Goal: Information Seeking & Learning: Learn about a topic

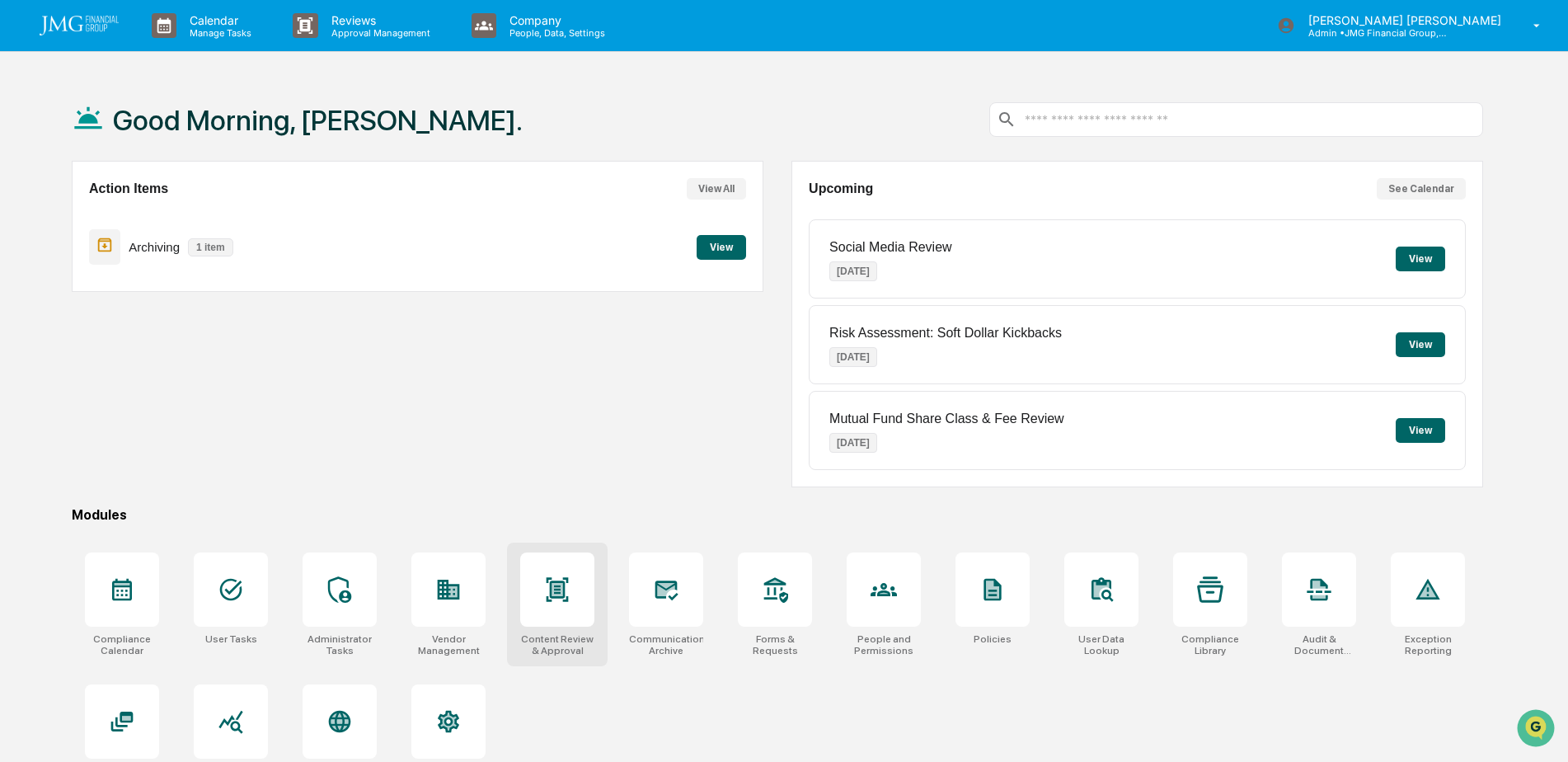
click at [566, 584] on icon at bounding box center [558, 590] width 27 height 27
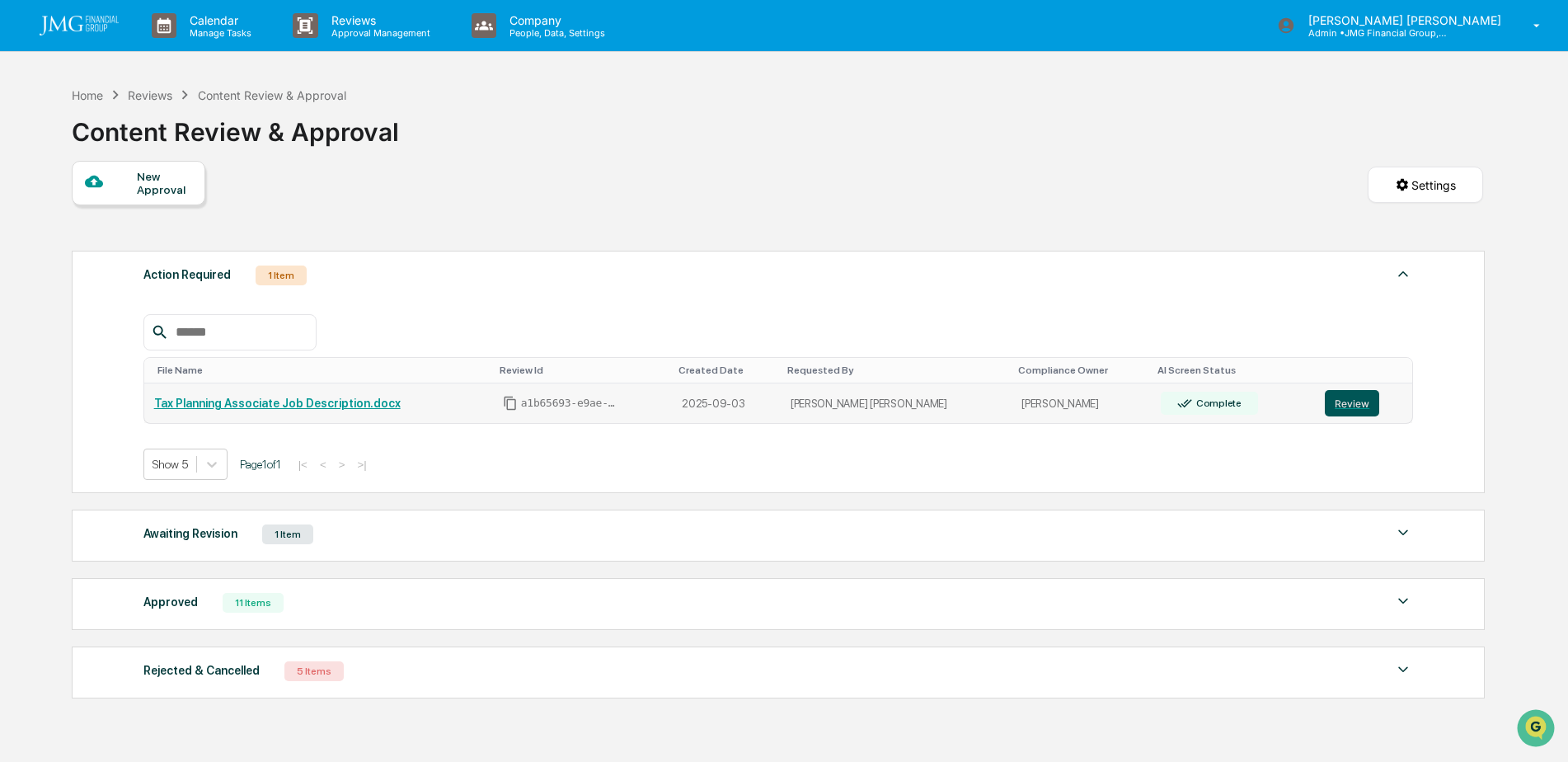
click at [1330, 398] on button "Review" at bounding box center [1352, 403] width 55 height 27
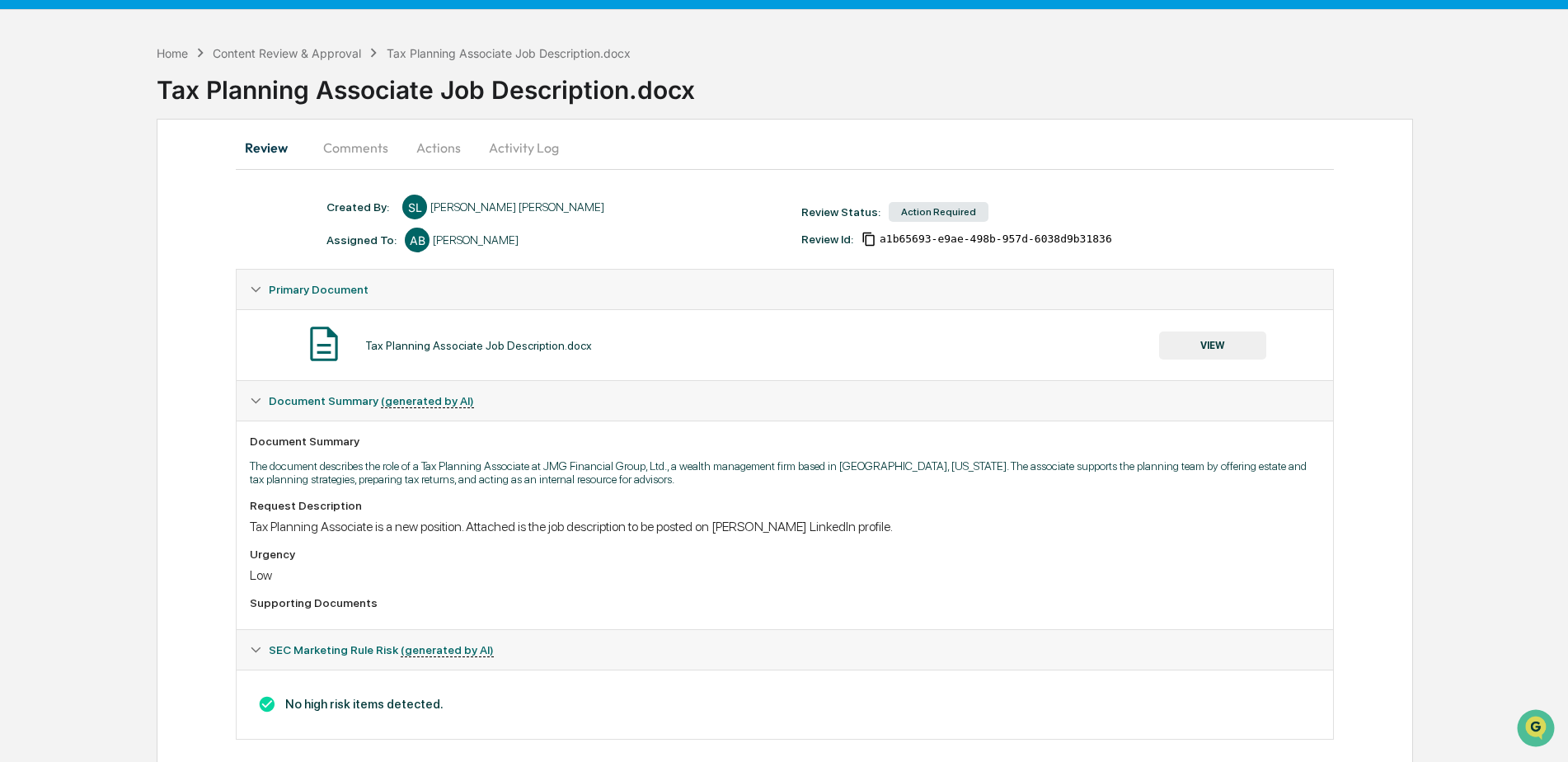
scroll to position [62, 0]
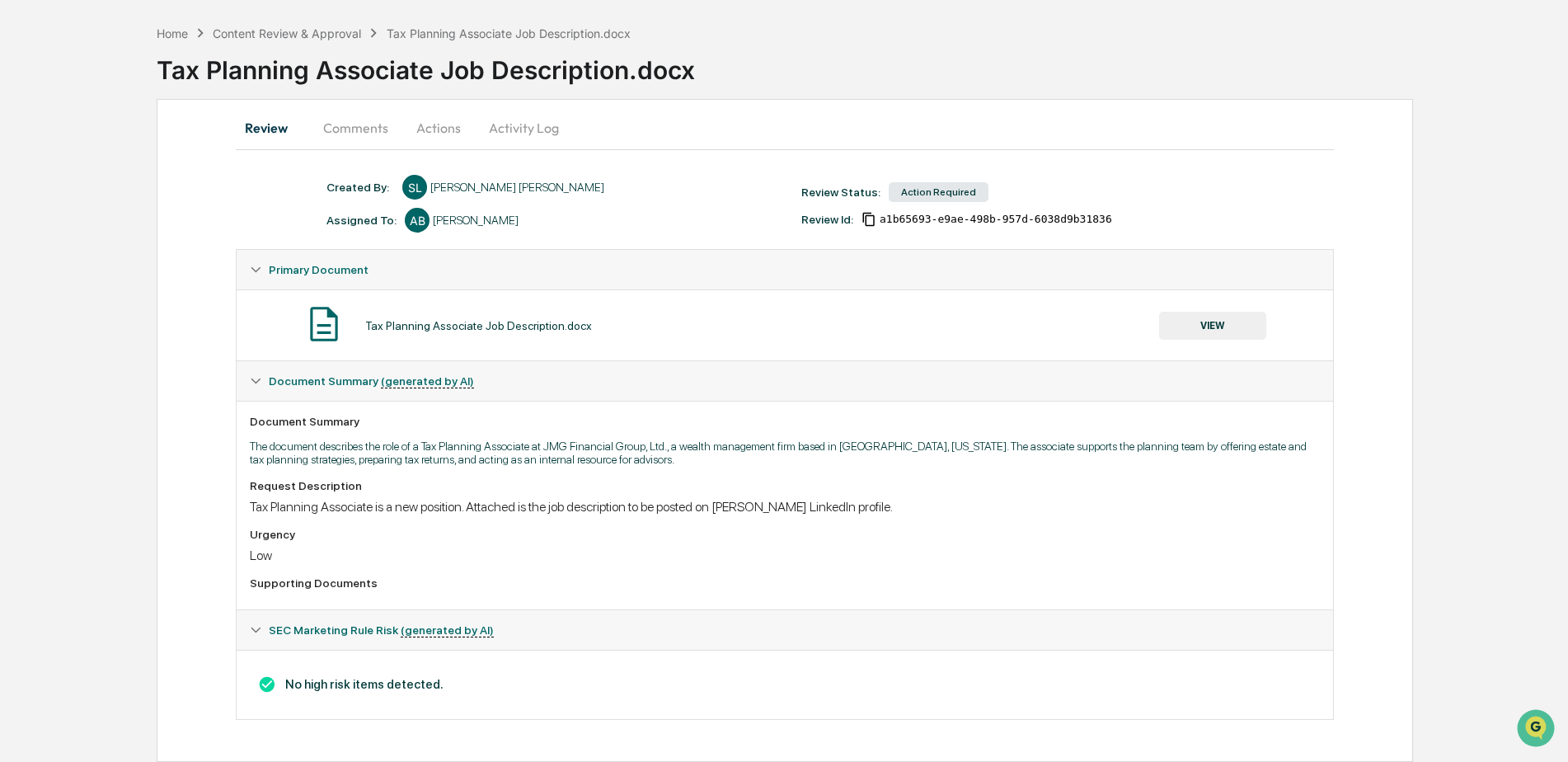
click at [461, 128] on button "Actions" at bounding box center [438, 128] width 74 height 40
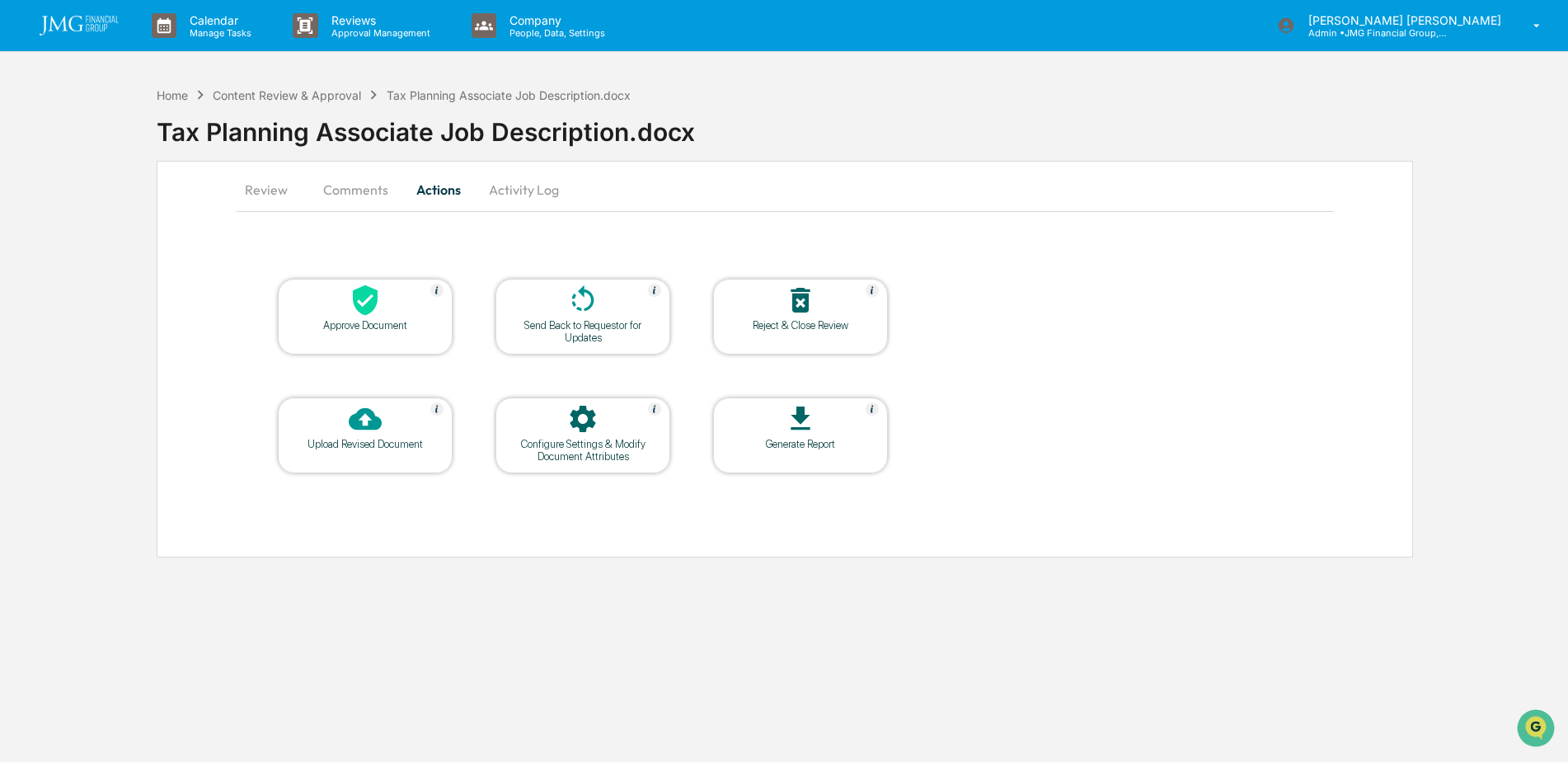
scroll to position [0, 0]
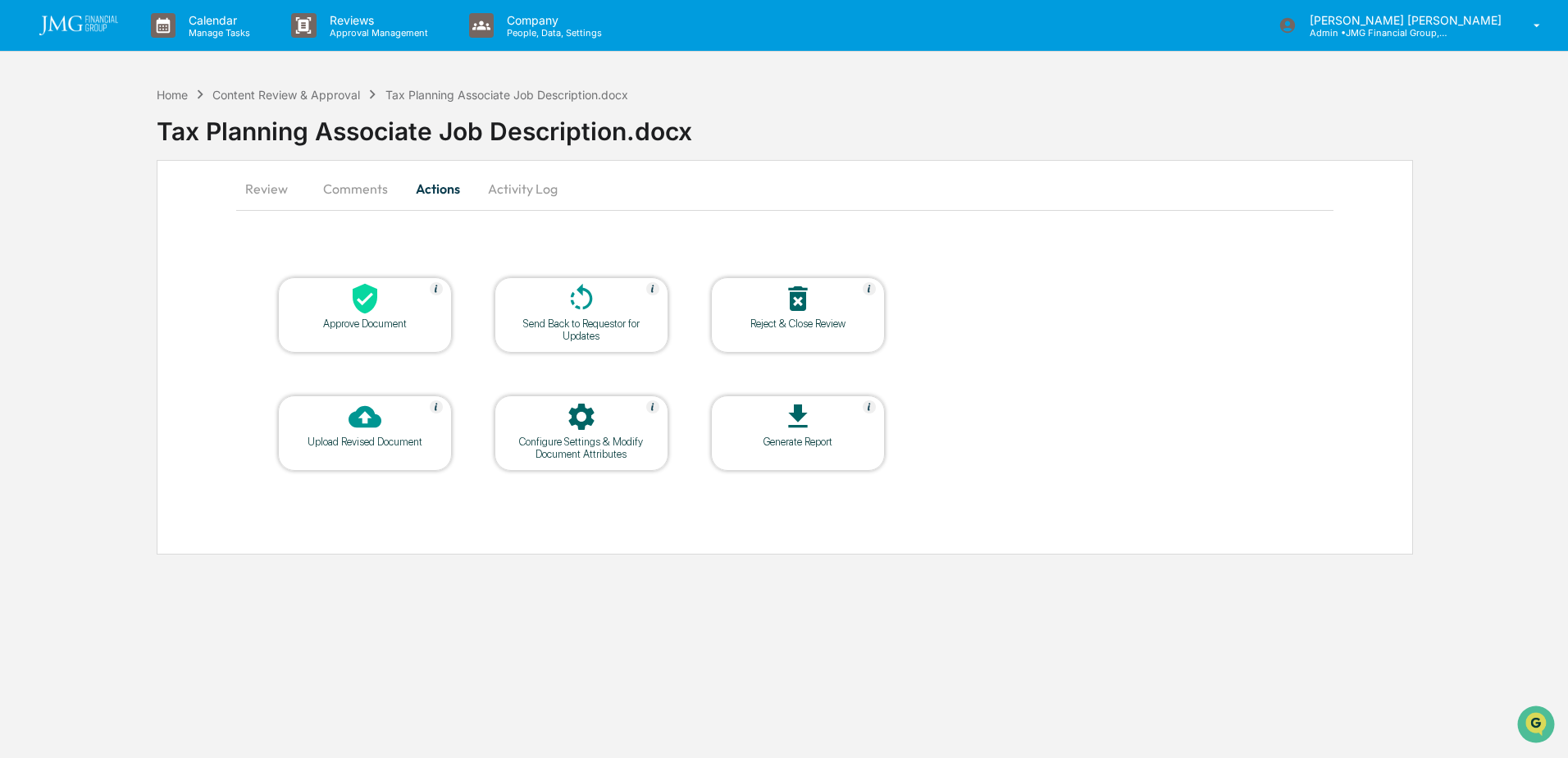
click at [357, 186] on button "Comments" at bounding box center [356, 189] width 91 height 40
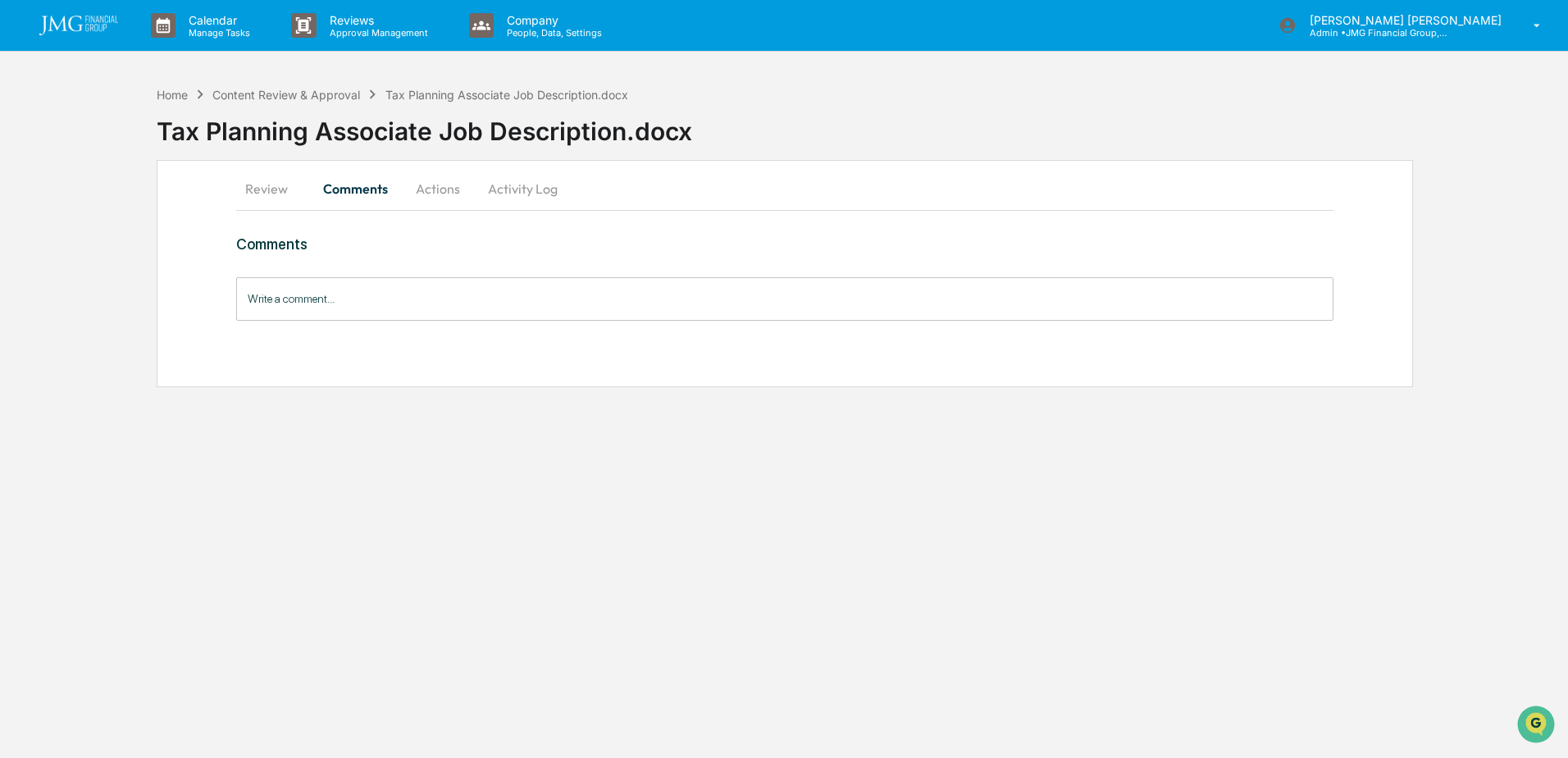
click at [256, 187] on button "Review" at bounding box center [272, 189] width 73 height 40
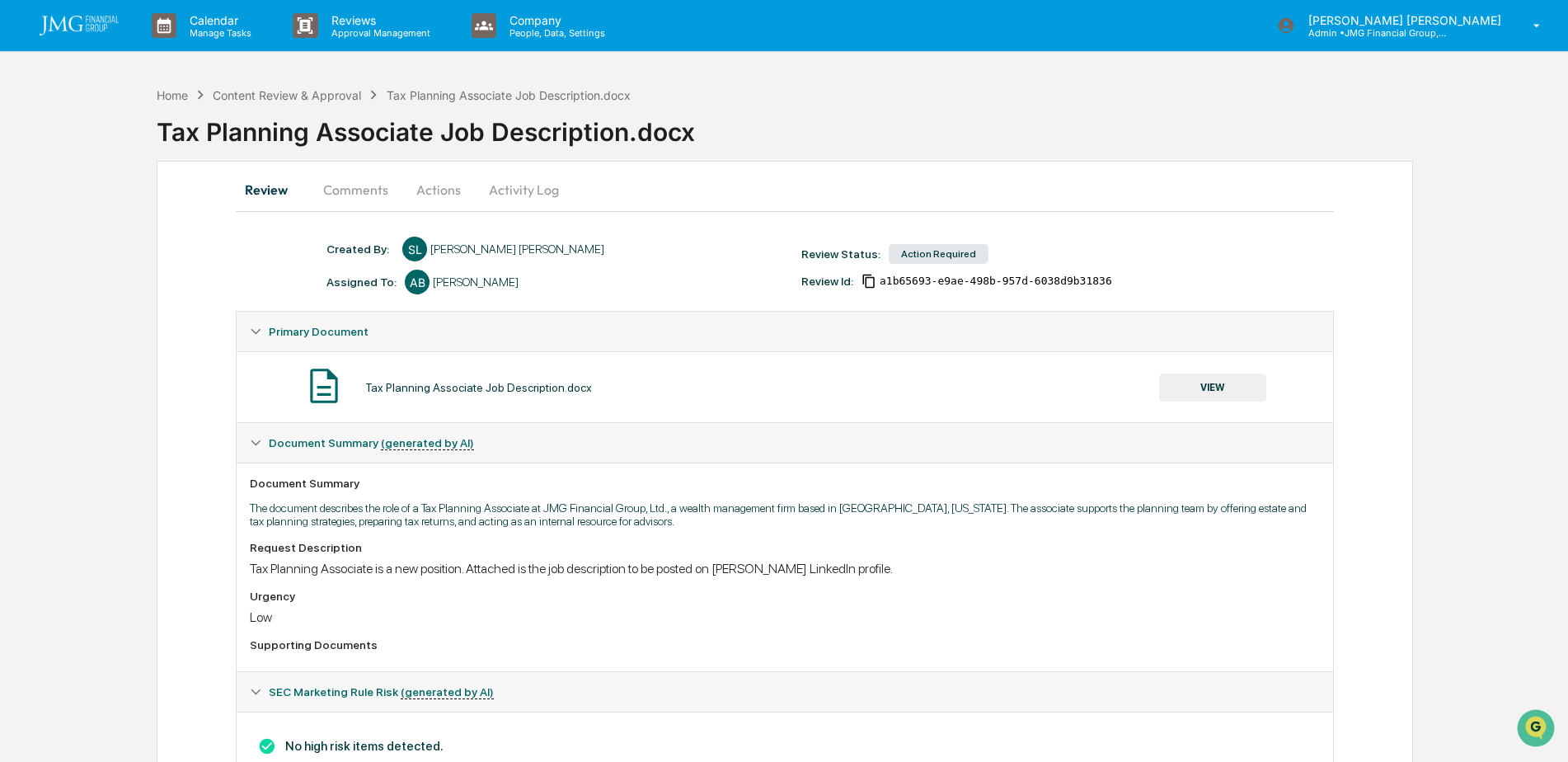
click at [1210, 389] on button "VIEW" at bounding box center [1212, 388] width 107 height 28
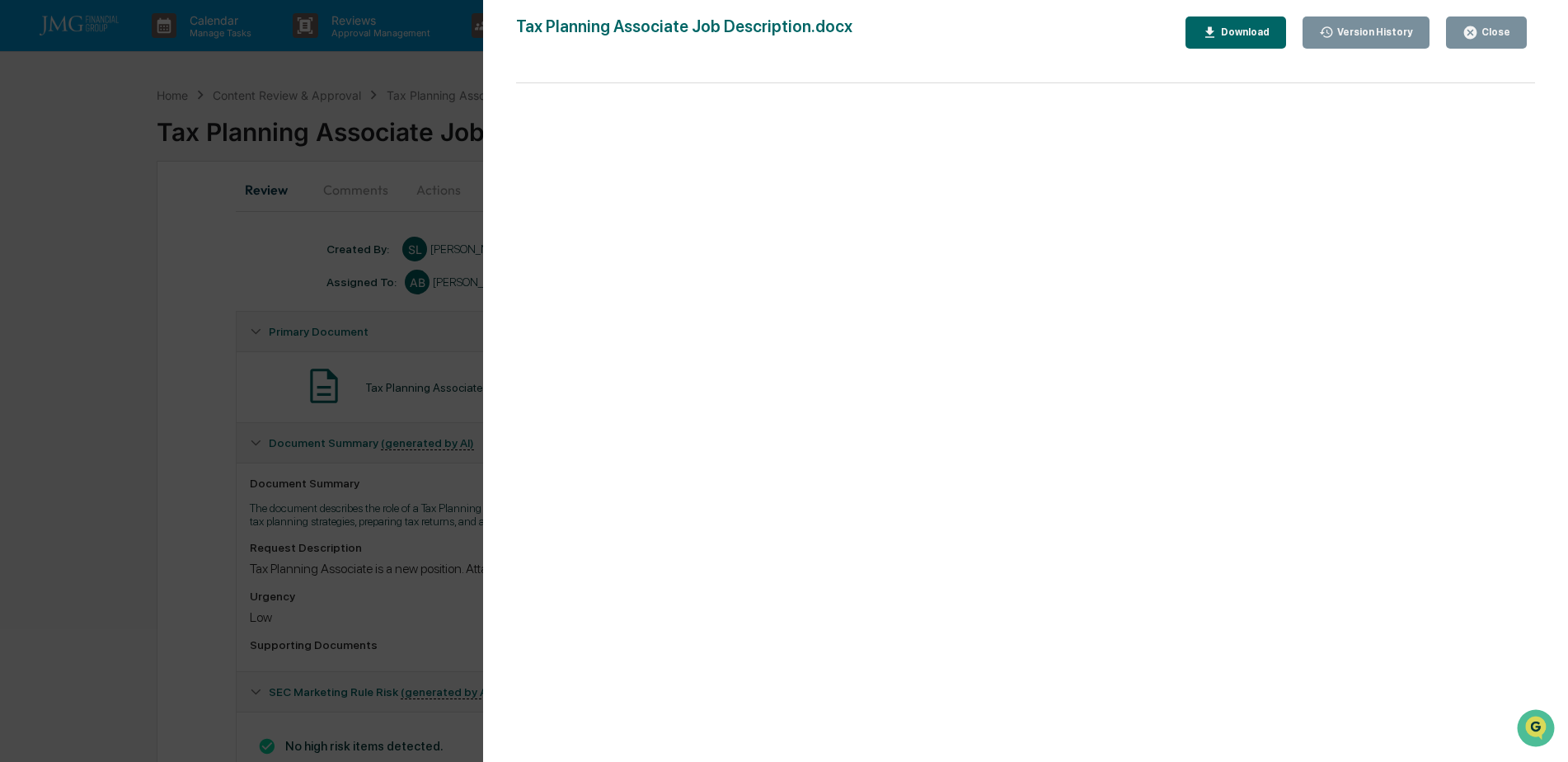
click at [1475, 32] on icon "button" at bounding box center [1470, 32] width 12 height 12
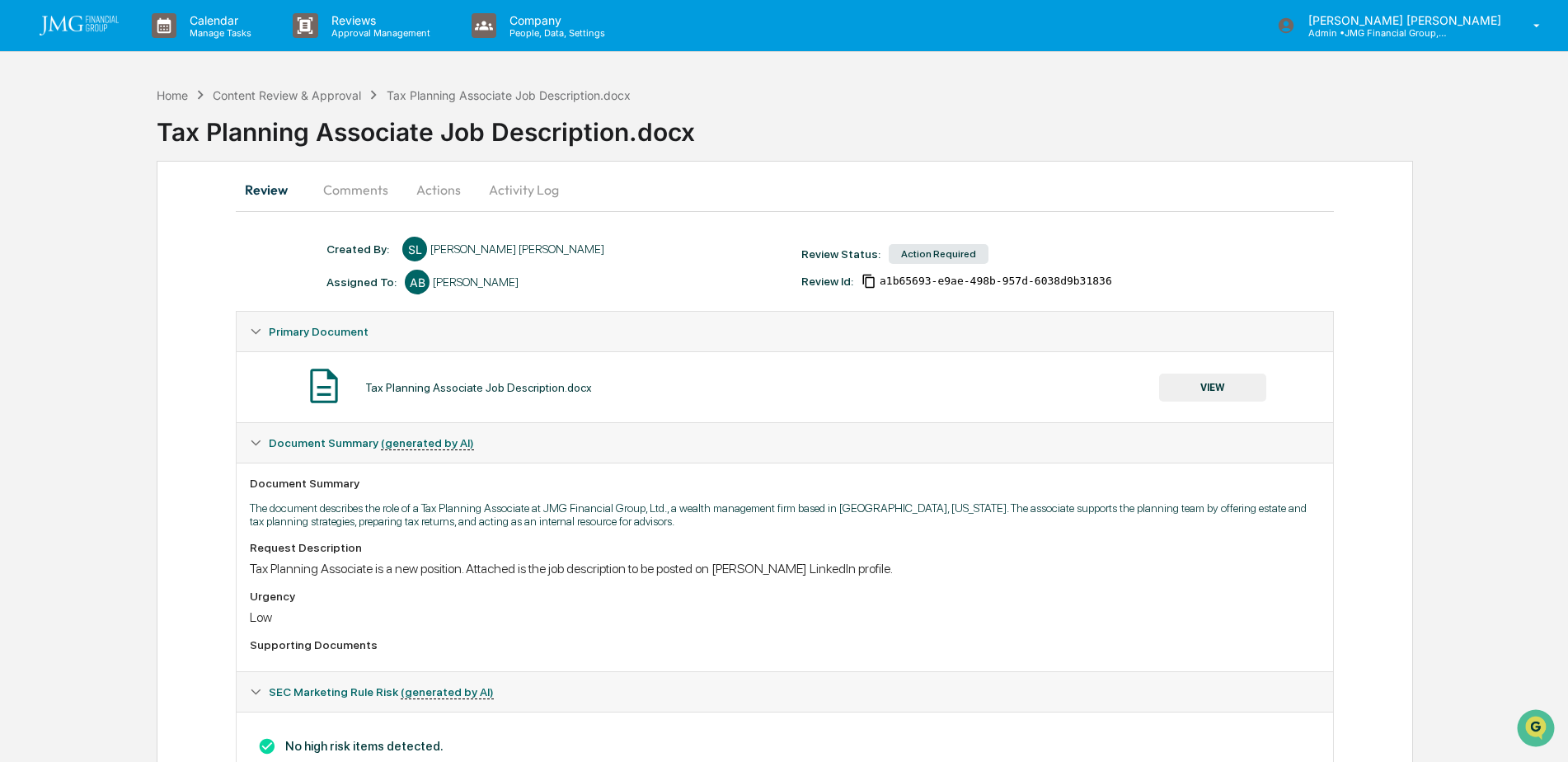
click at [323, 186] on button "Comments" at bounding box center [356, 190] width 91 height 40
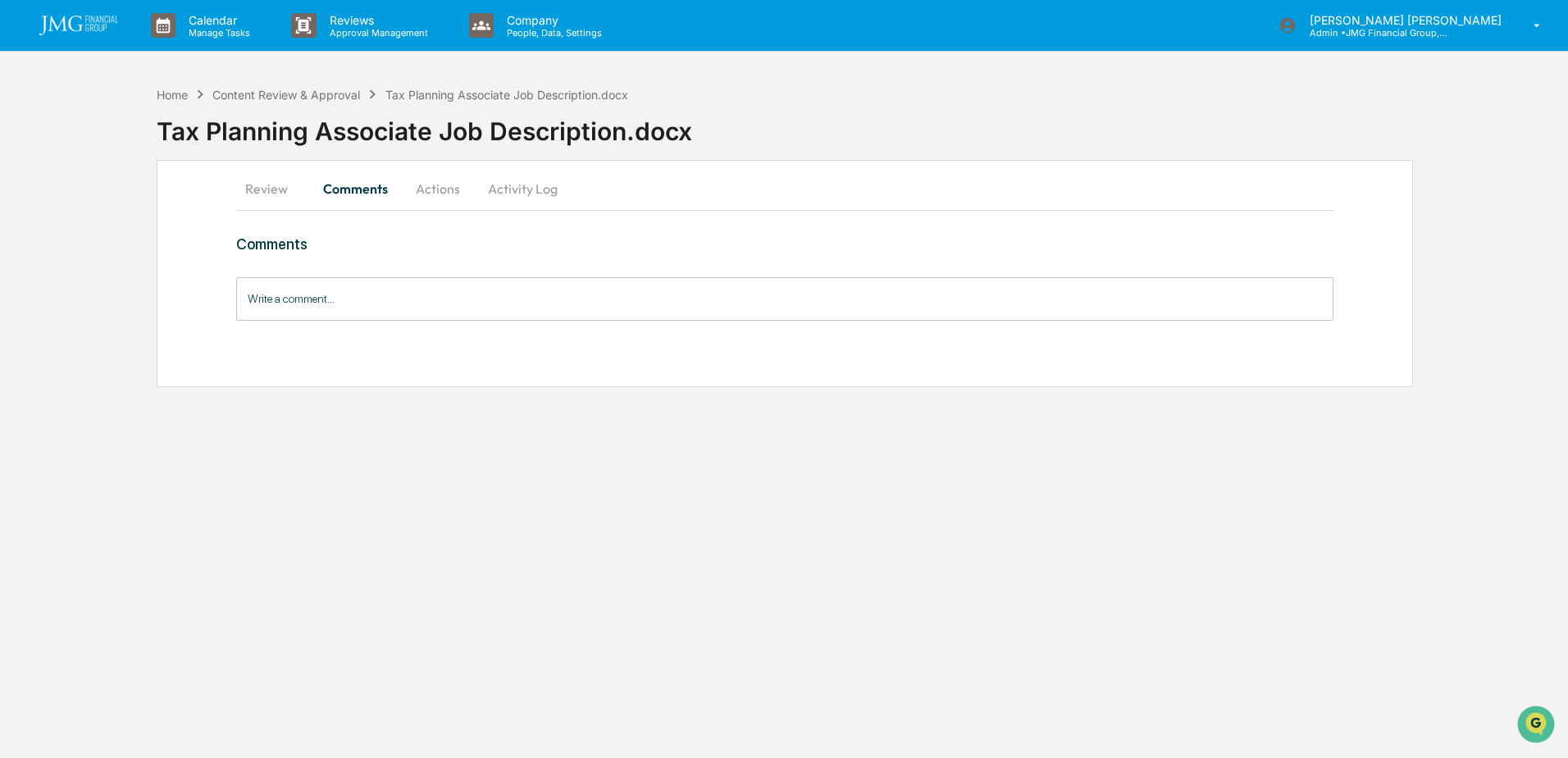
click at [292, 189] on button "Review" at bounding box center [272, 189] width 73 height 40
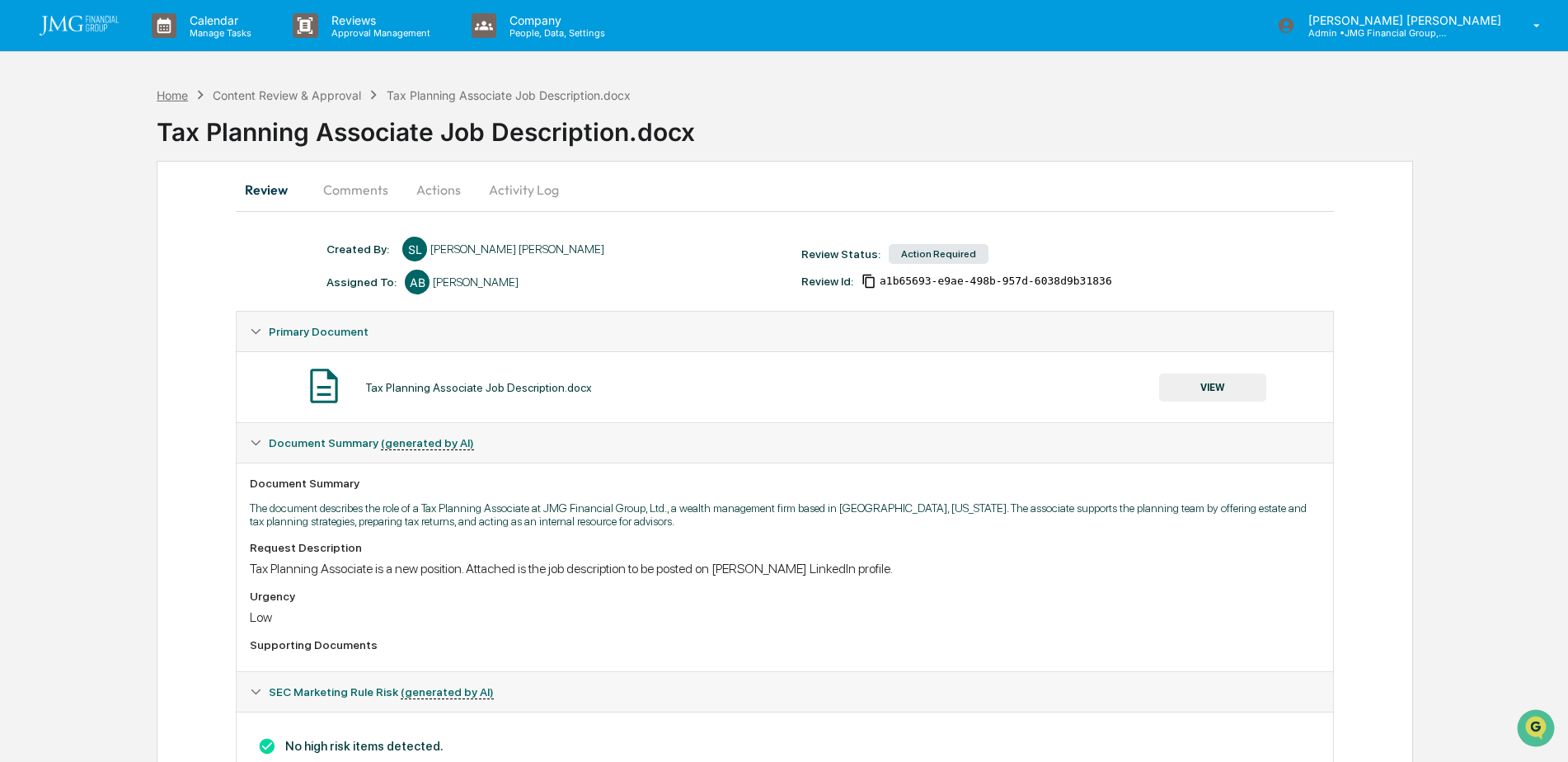
click at [176, 100] on div "Home" at bounding box center [173, 95] width 32 height 14
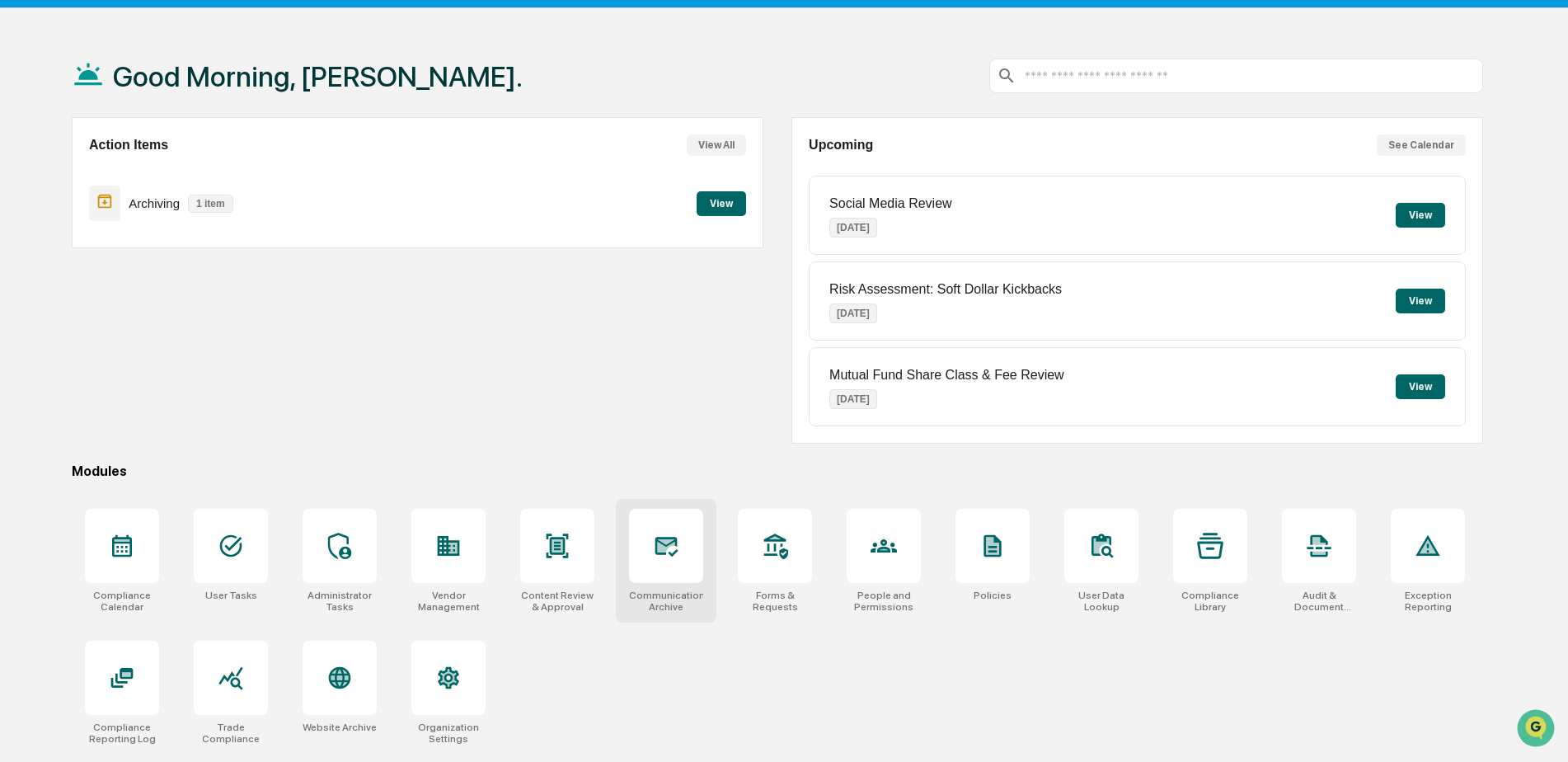
scroll to position [78, 0]
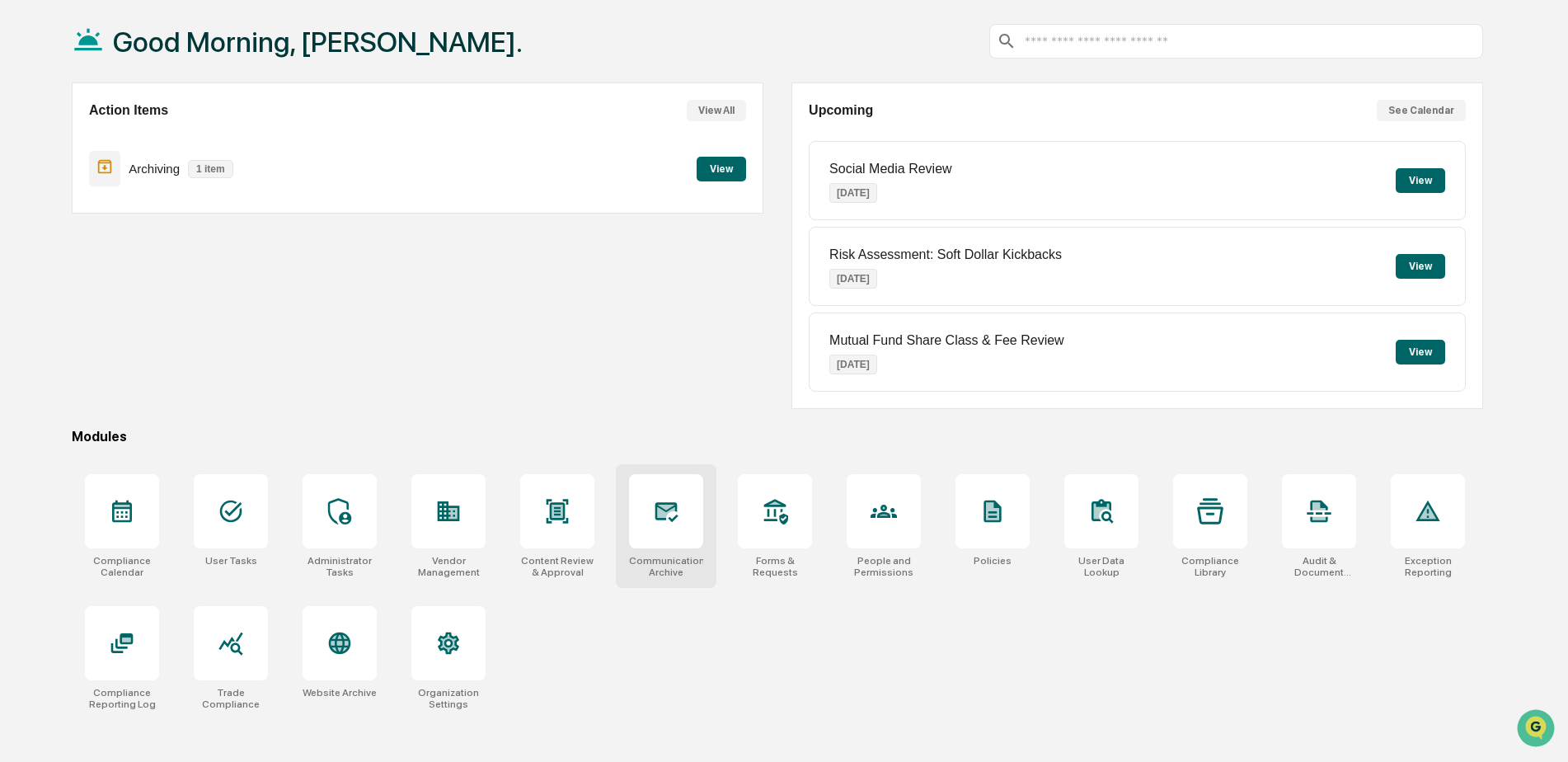
click at [659, 533] on div at bounding box center [665, 511] width 74 height 74
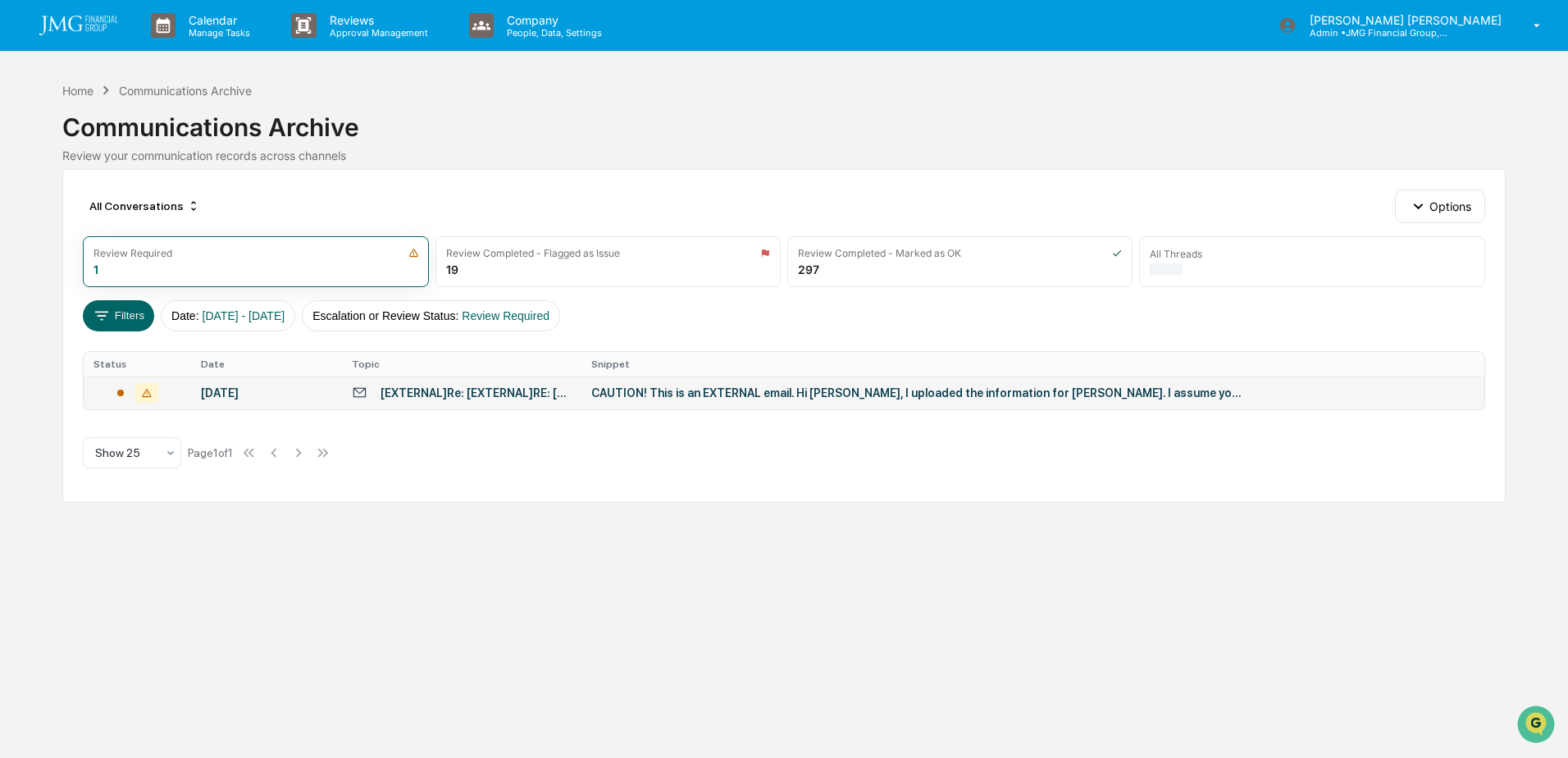
click at [697, 399] on div "CAUTION! This is an EXTERNAL email. Hi [PERSON_NAME], I uploaded the informatio…" at bounding box center [919, 393] width 656 height 13
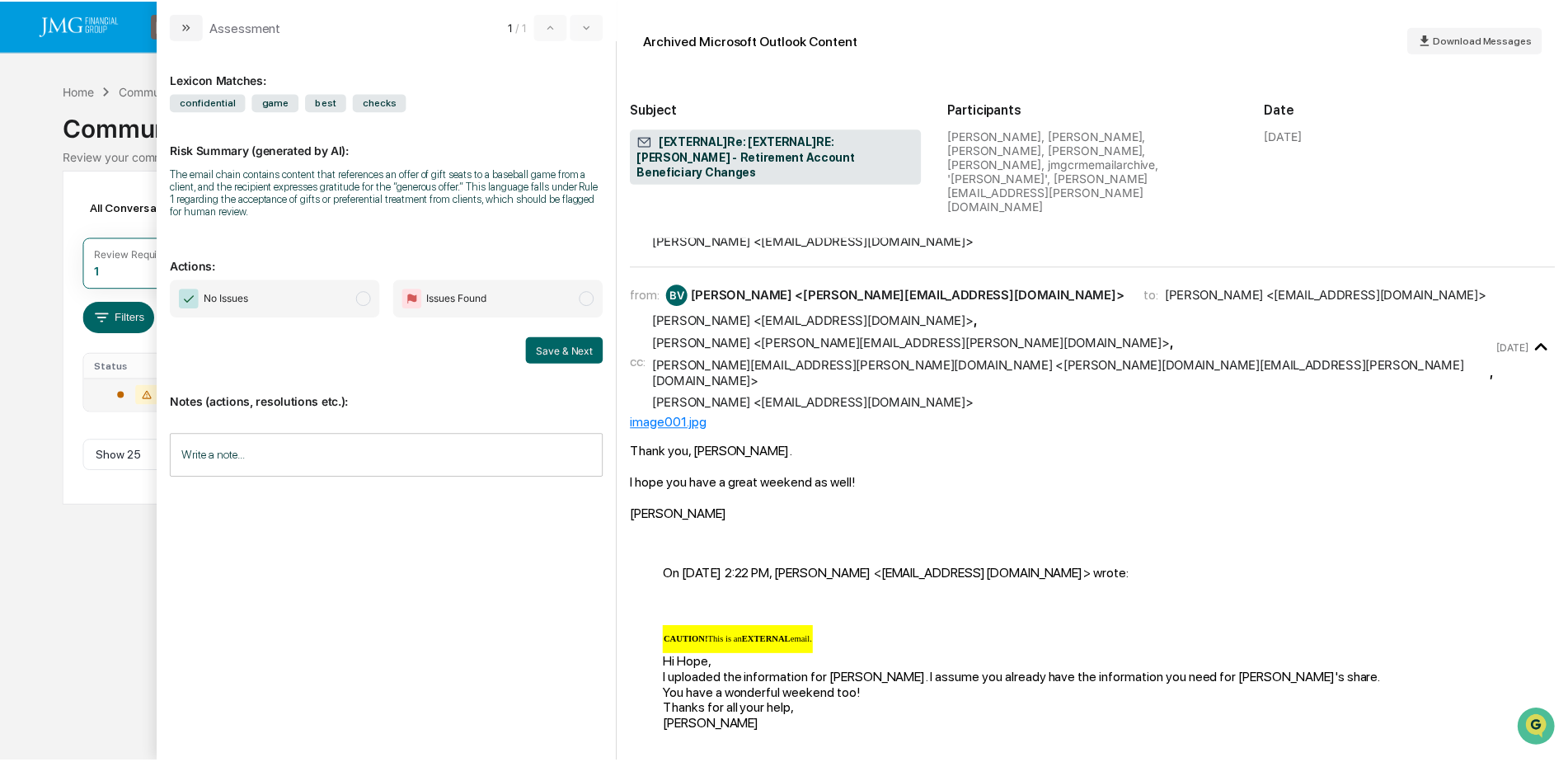
scroll to position [825, 0]
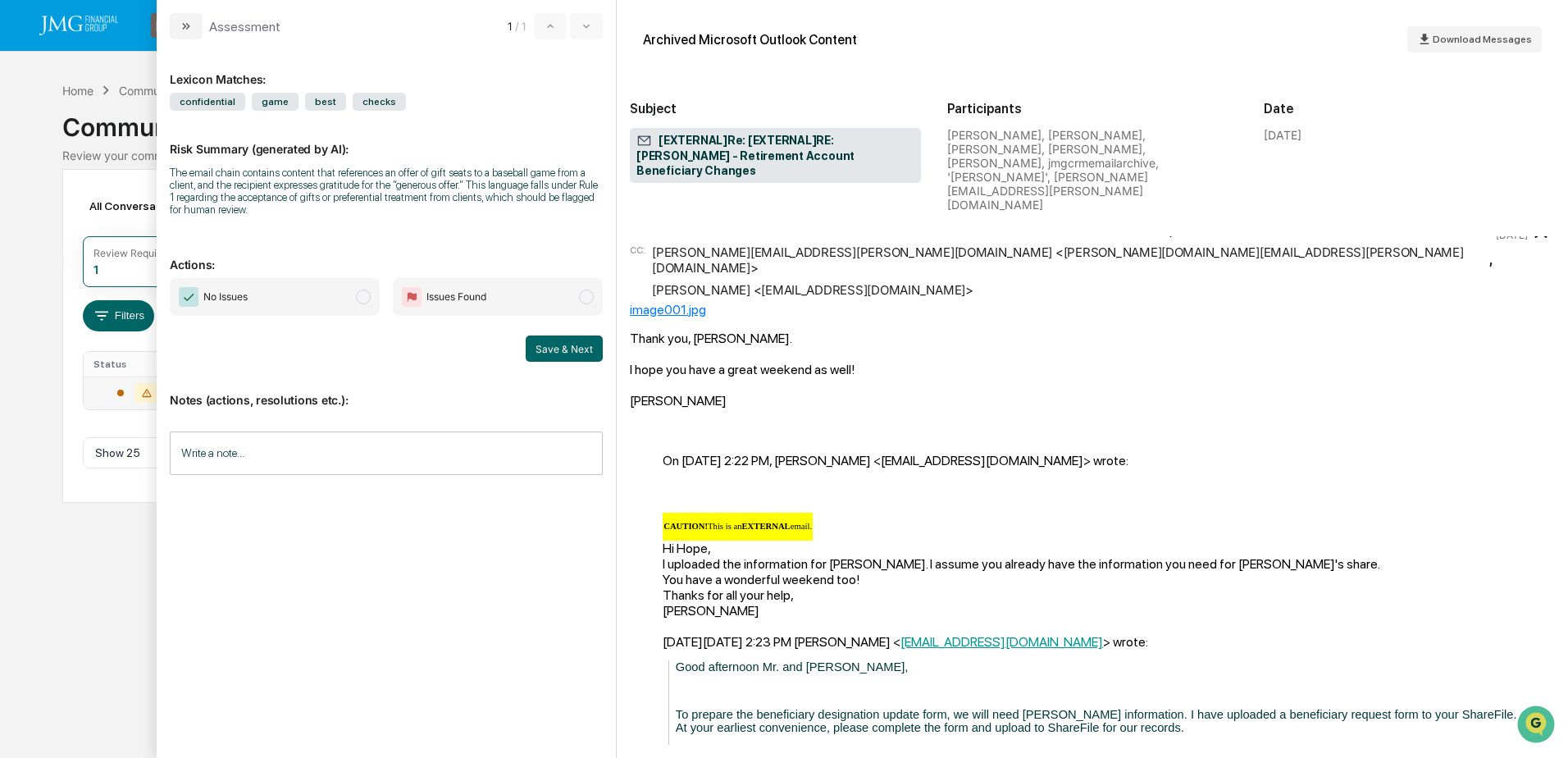
drag, startPoint x: 342, startPoint y: 308, endPoint x: 347, endPoint y: 332, distance: 24.5
click at [342, 309] on span "No Issues" at bounding box center [275, 297] width 210 height 38
click at [321, 451] on input "Write a note..." at bounding box center [386, 453] width 433 height 44
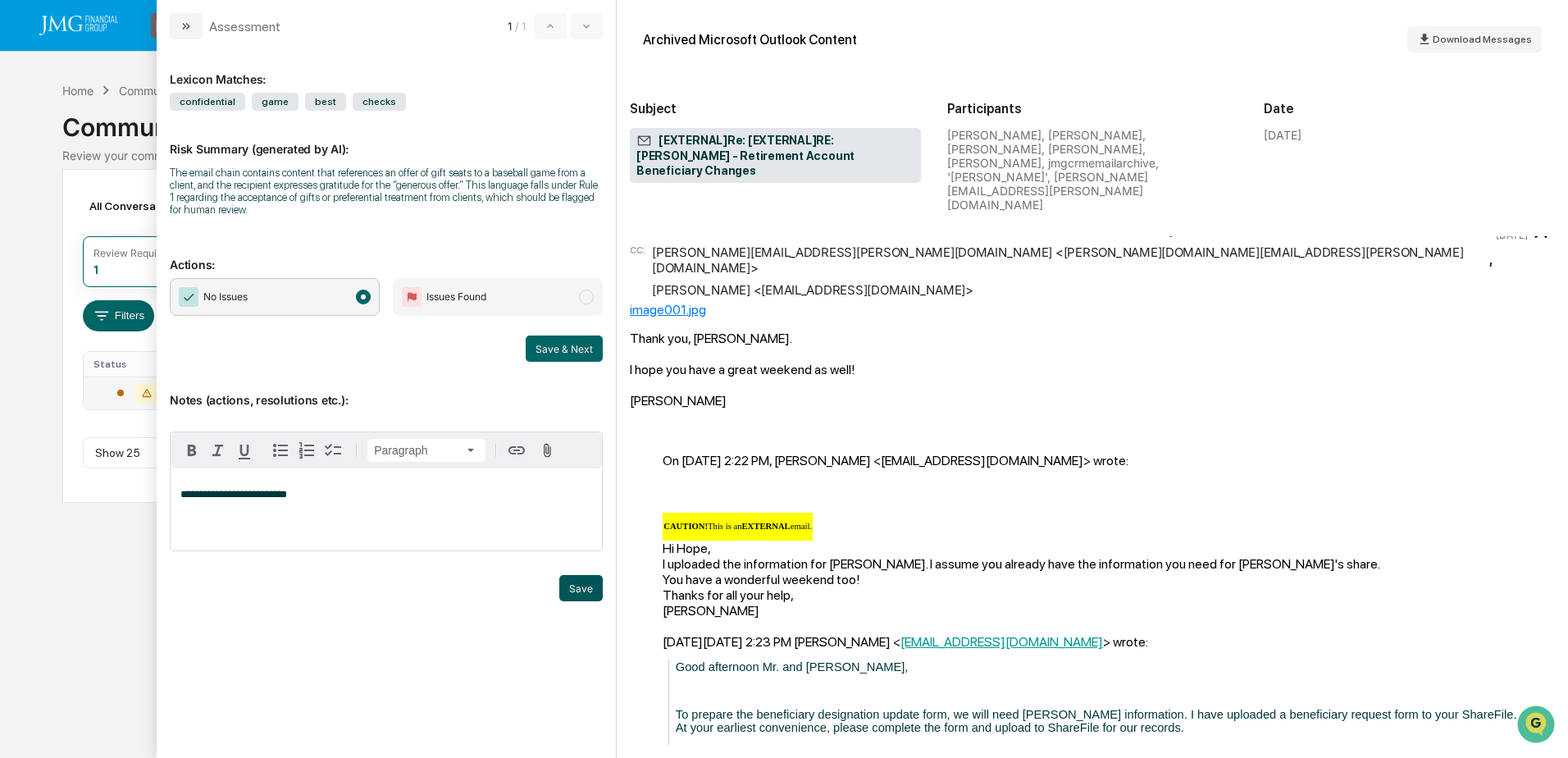
click at [565, 589] on button "Save" at bounding box center [581, 589] width 44 height 26
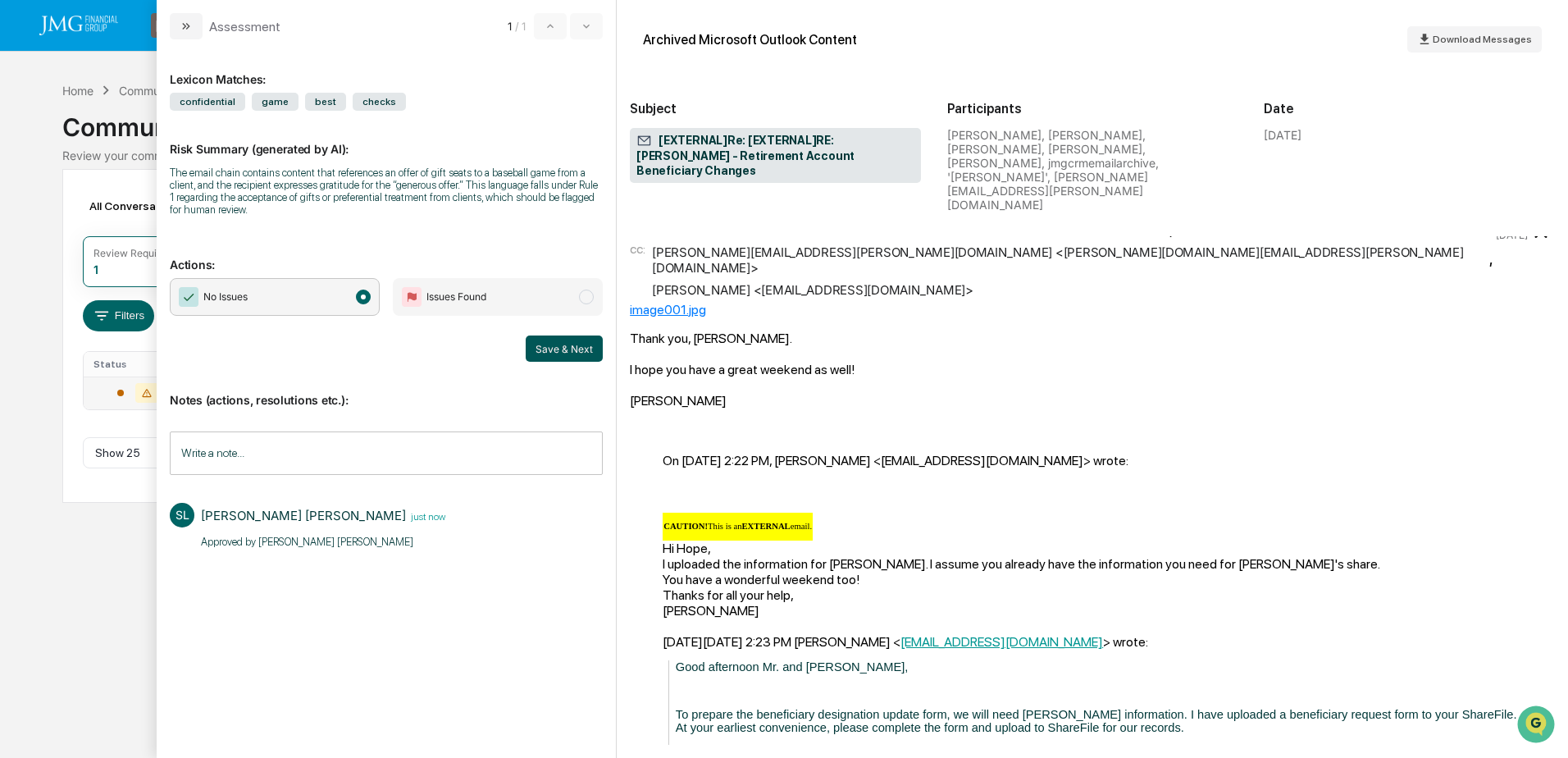
click at [559, 347] on button "Save & Next" at bounding box center [564, 349] width 77 height 26
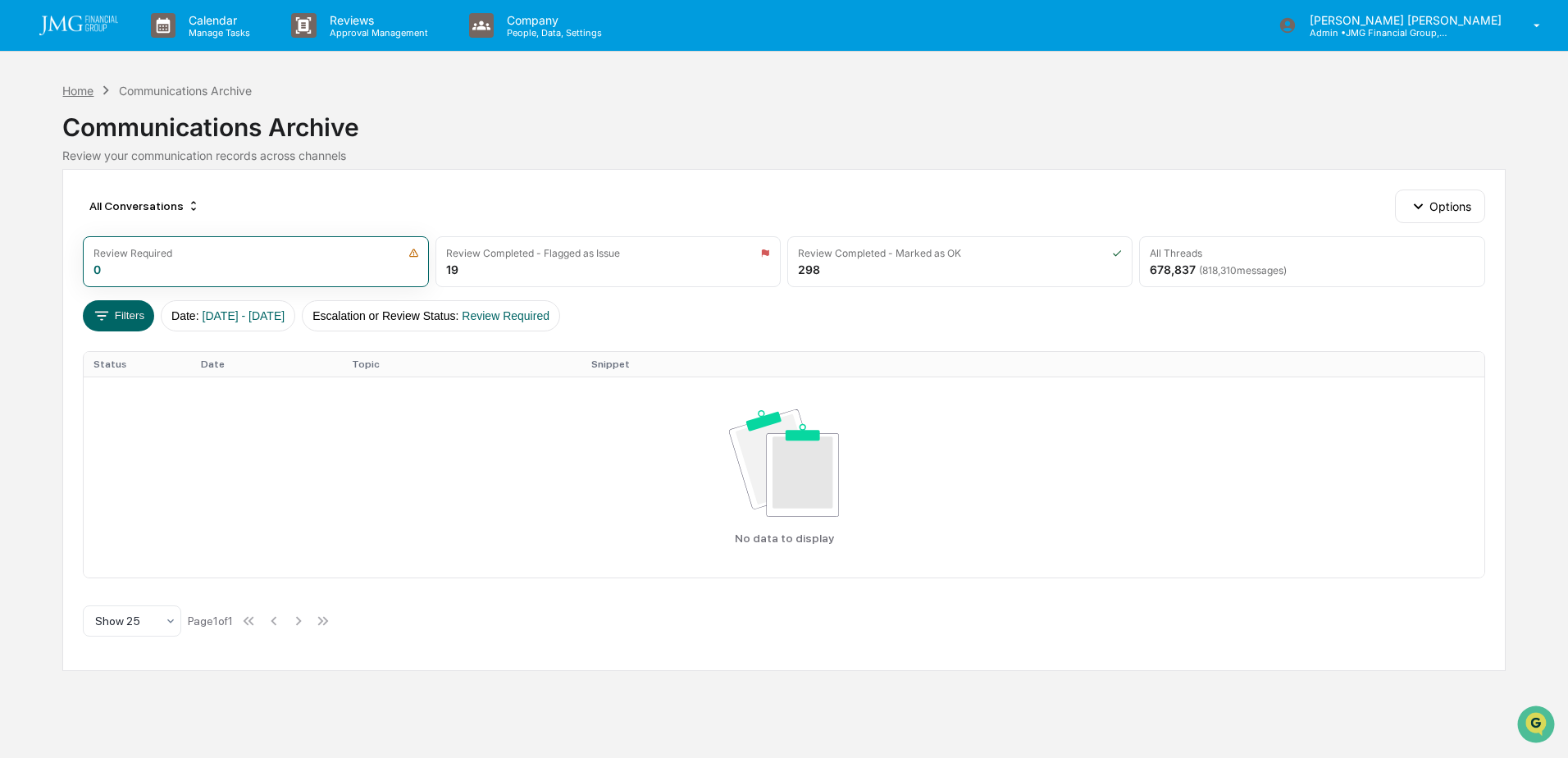
click at [75, 84] on div "Home" at bounding box center [78, 90] width 31 height 14
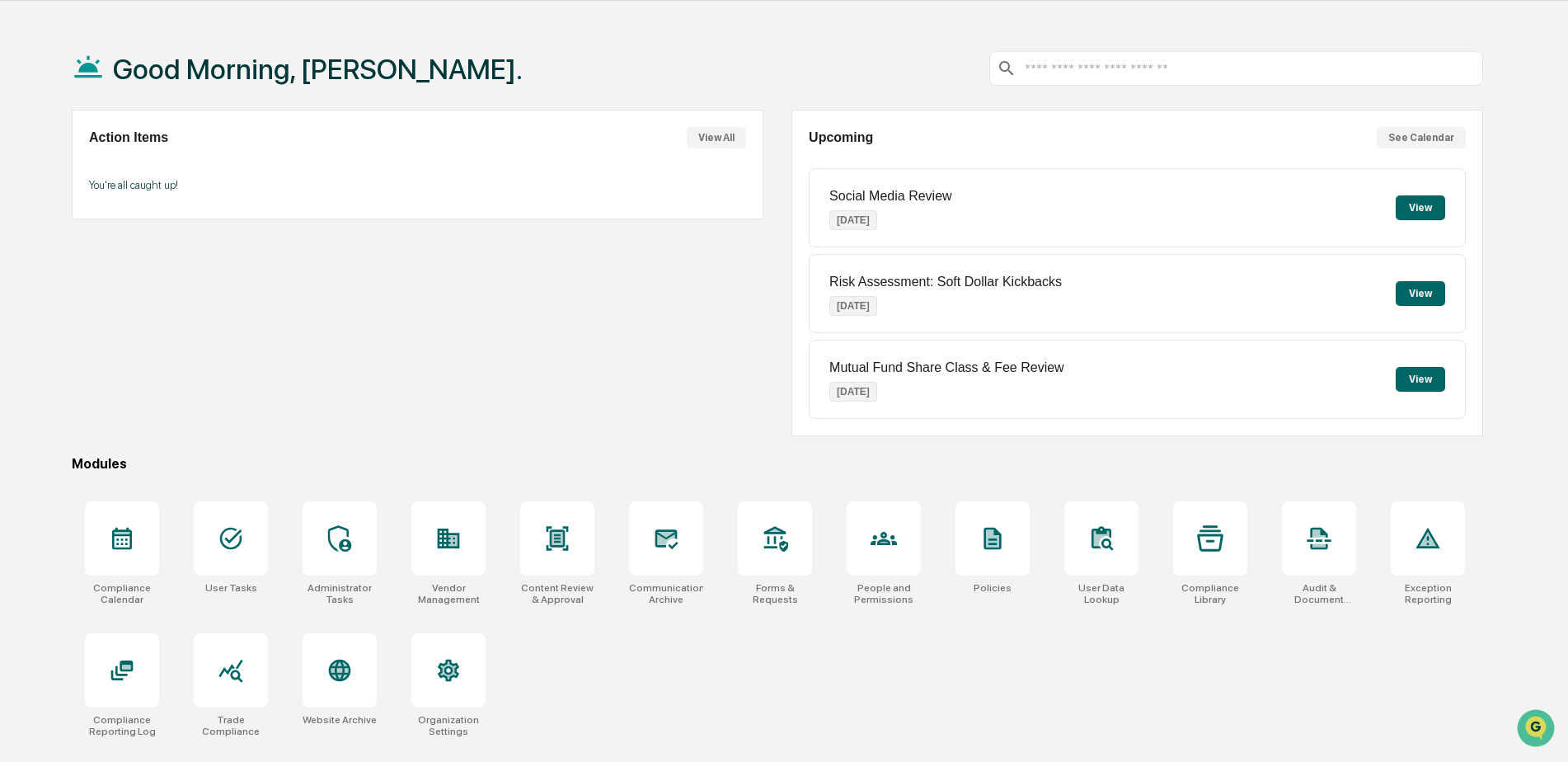
scroll to position [78, 0]
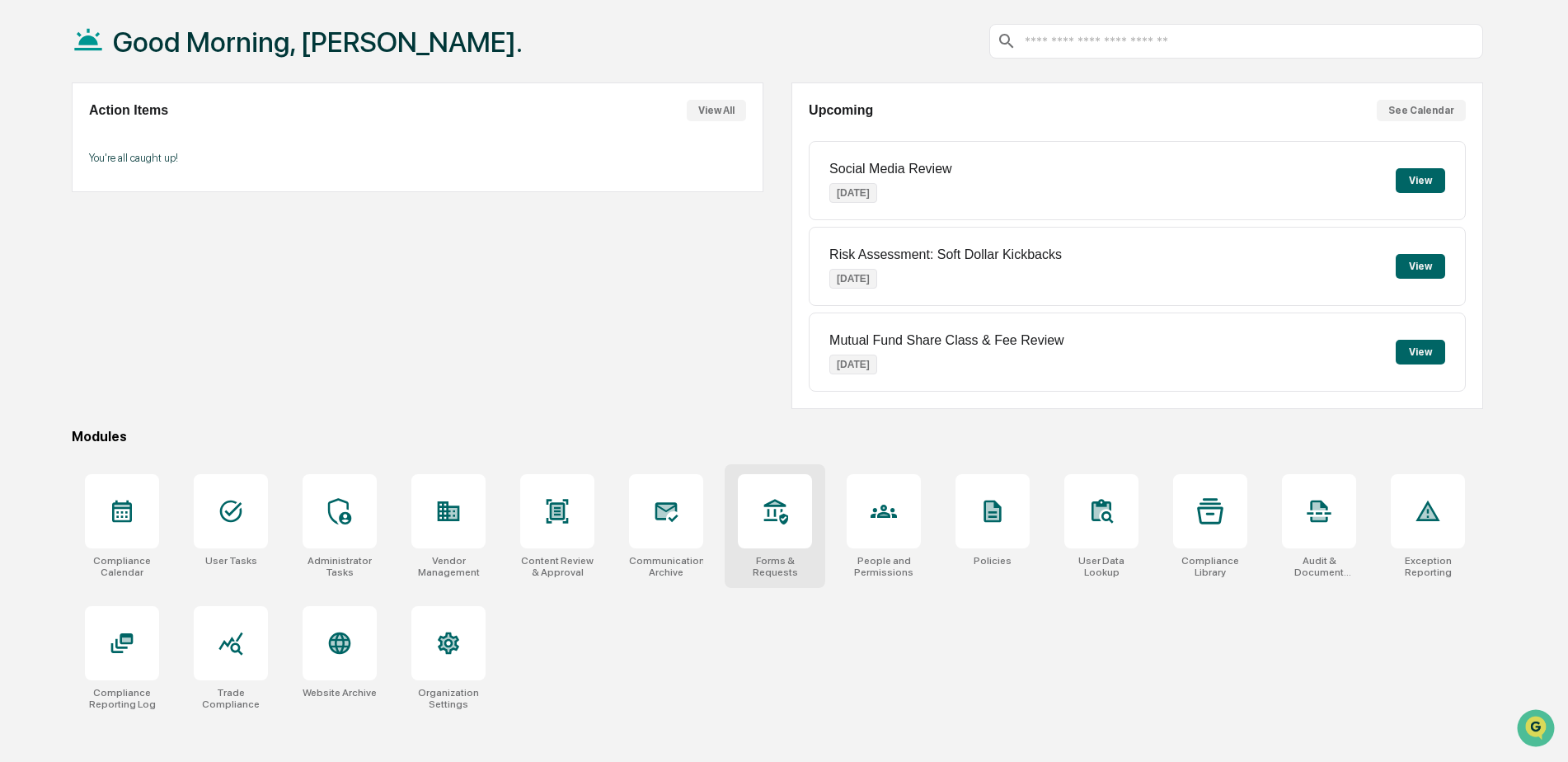
click at [763, 505] on icon at bounding box center [775, 511] width 27 height 27
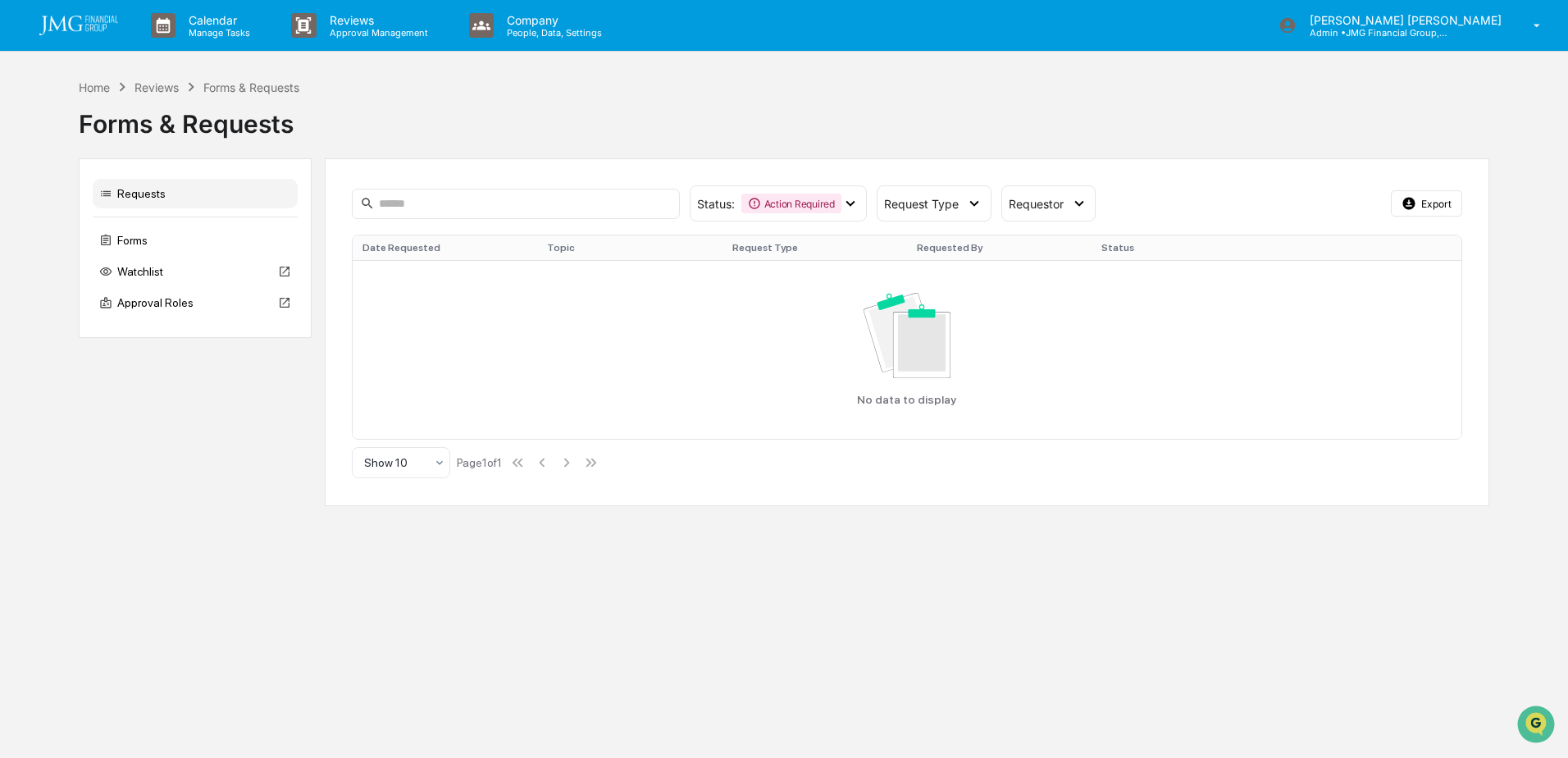
click at [147, 194] on div "Requests" at bounding box center [195, 194] width 205 height 30
click at [146, 235] on div "Forms" at bounding box center [195, 240] width 205 height 30
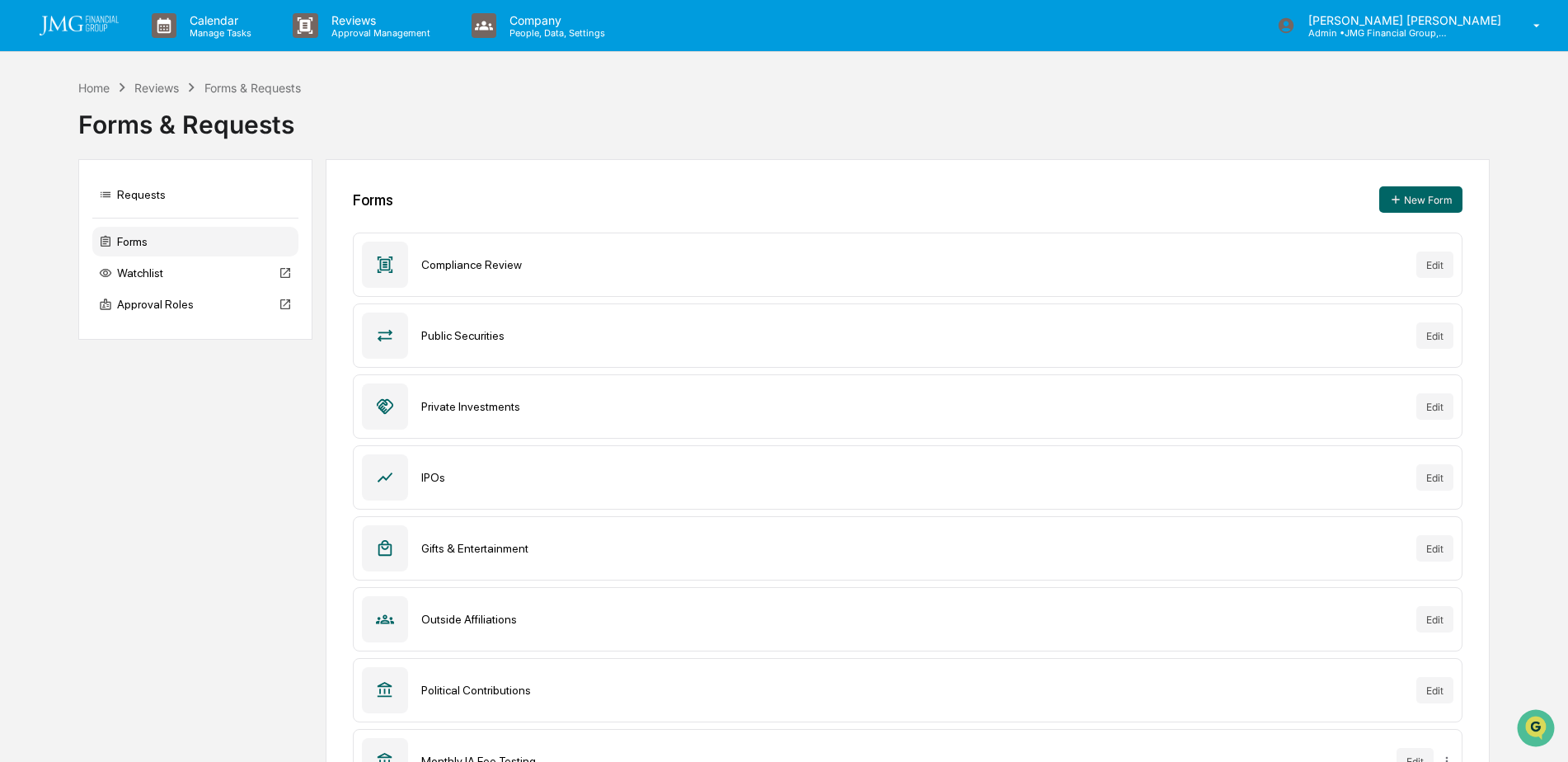
click at [241, 421] on div "Requests Forms Watchlist Approval Roles Forms New Form Compliance Review Edit P…" at bounding box center [784, 564] width 1412 height 810
click at [158, 92] on div "Reviews" at bounding box center [157, 87] width 45 height 14
click at [158, 84] on div "Reviews" at bounding box center [157, 87] width 45 height 14
click at [108, 88] on div "Home" at bounding box center [94, 87] width 32 height 14
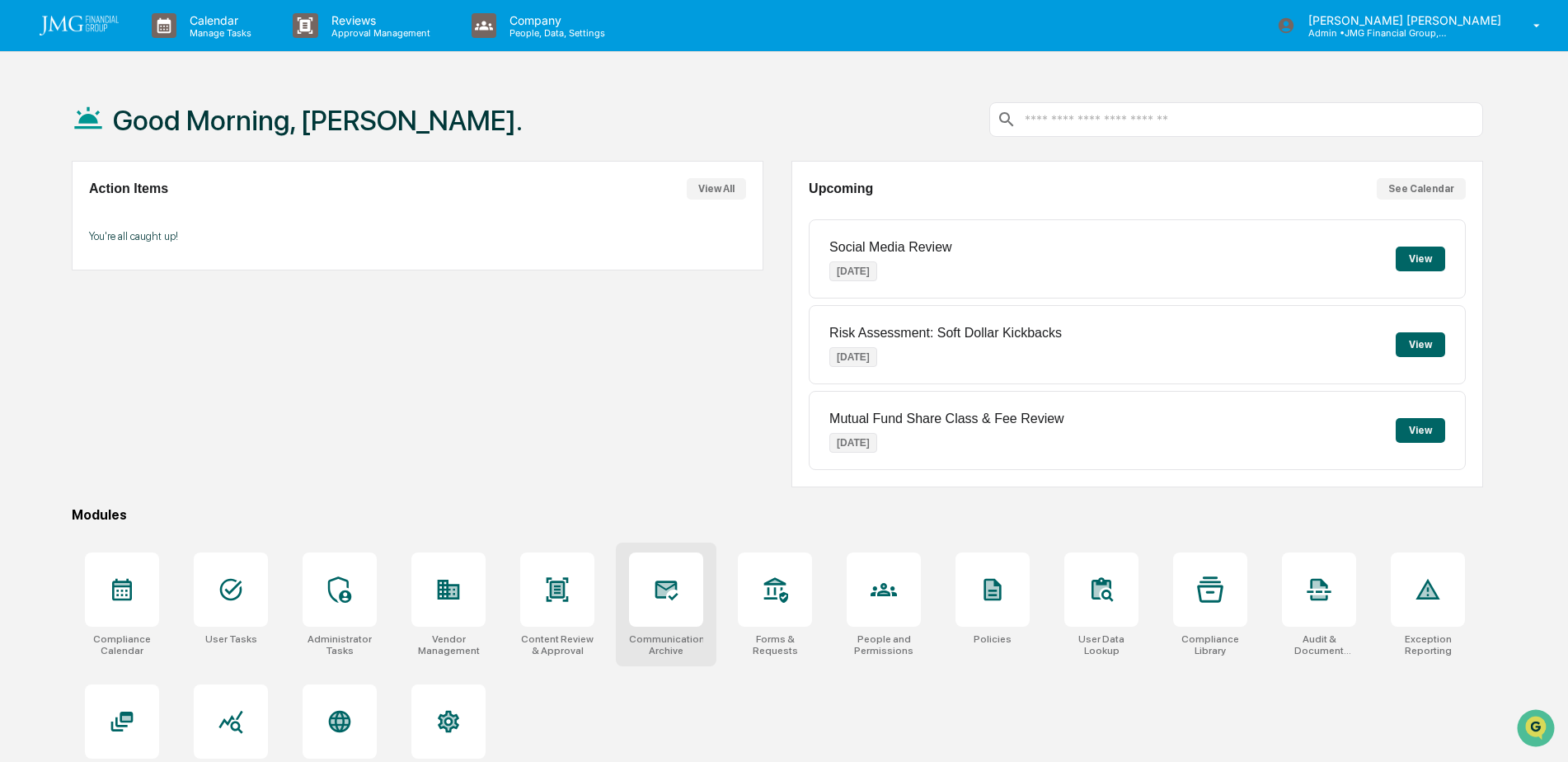
click at [674, 587] on icon at bounding box center [665, 590] width 17 height 13
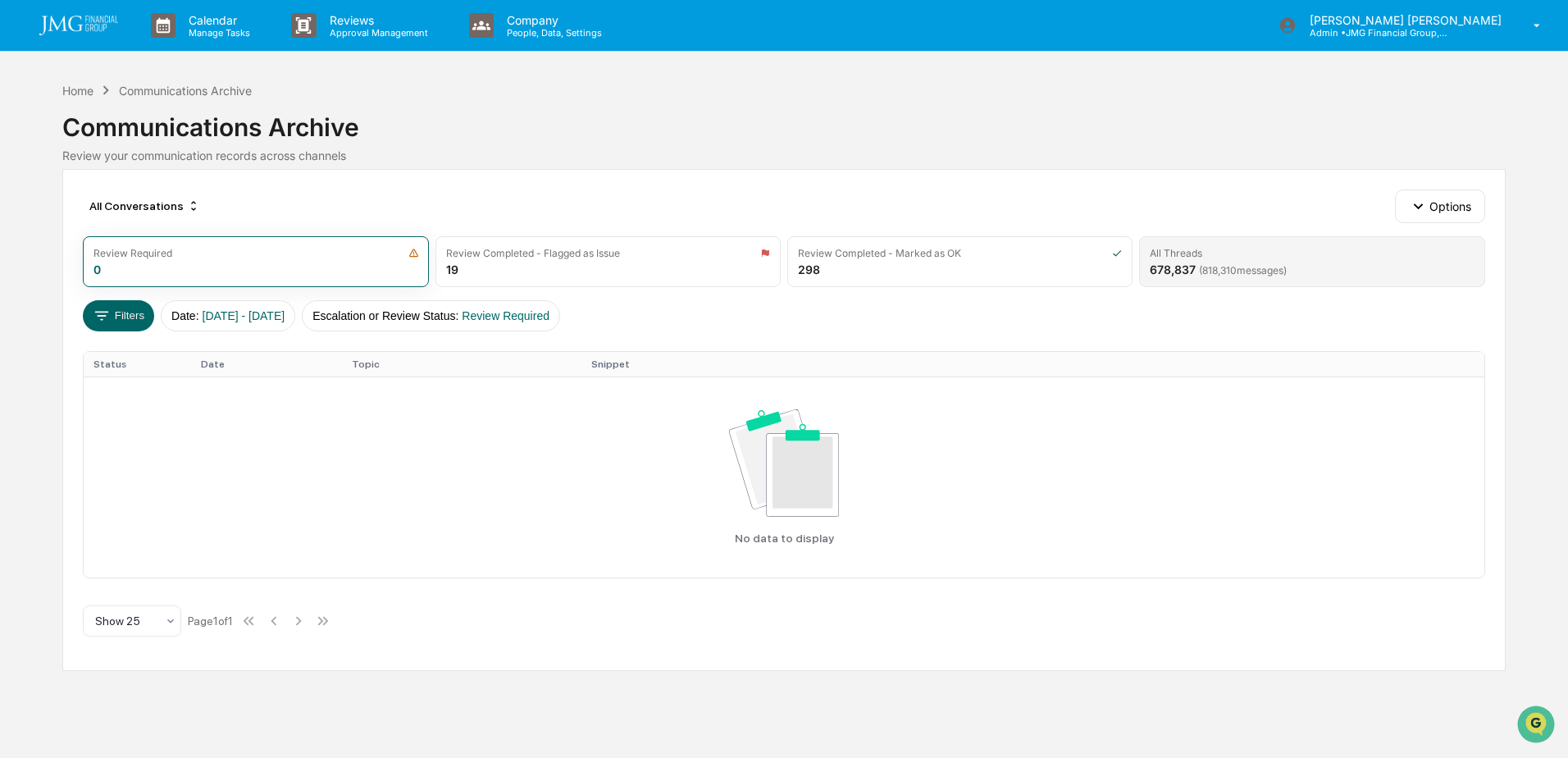
click at [1225, 258] on div "All Threads" at bounding box center [1311, 253] width 324 height 12
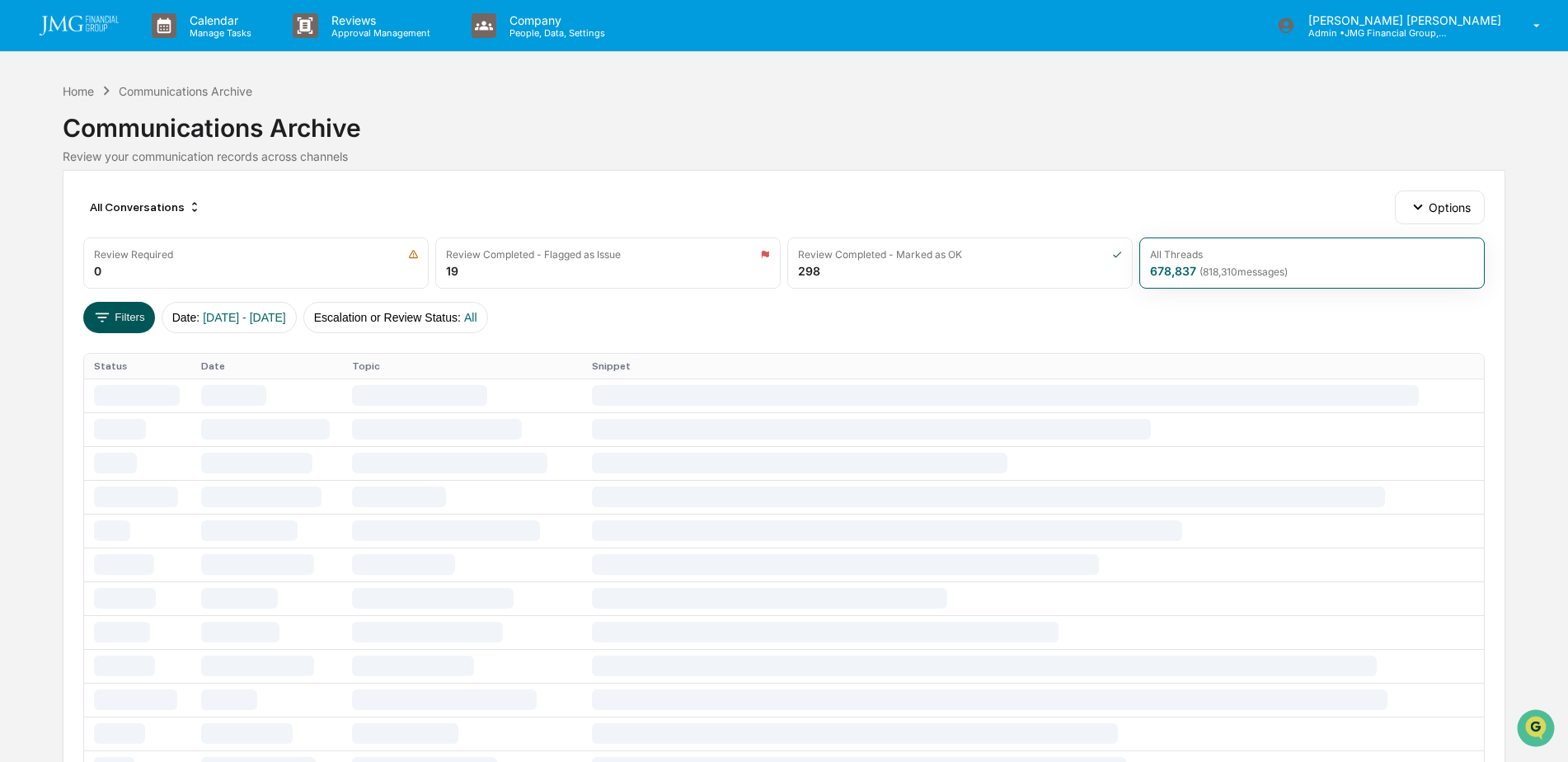
click at [105, 320] on icon at bounding box center [102, 318] width 18 height 18
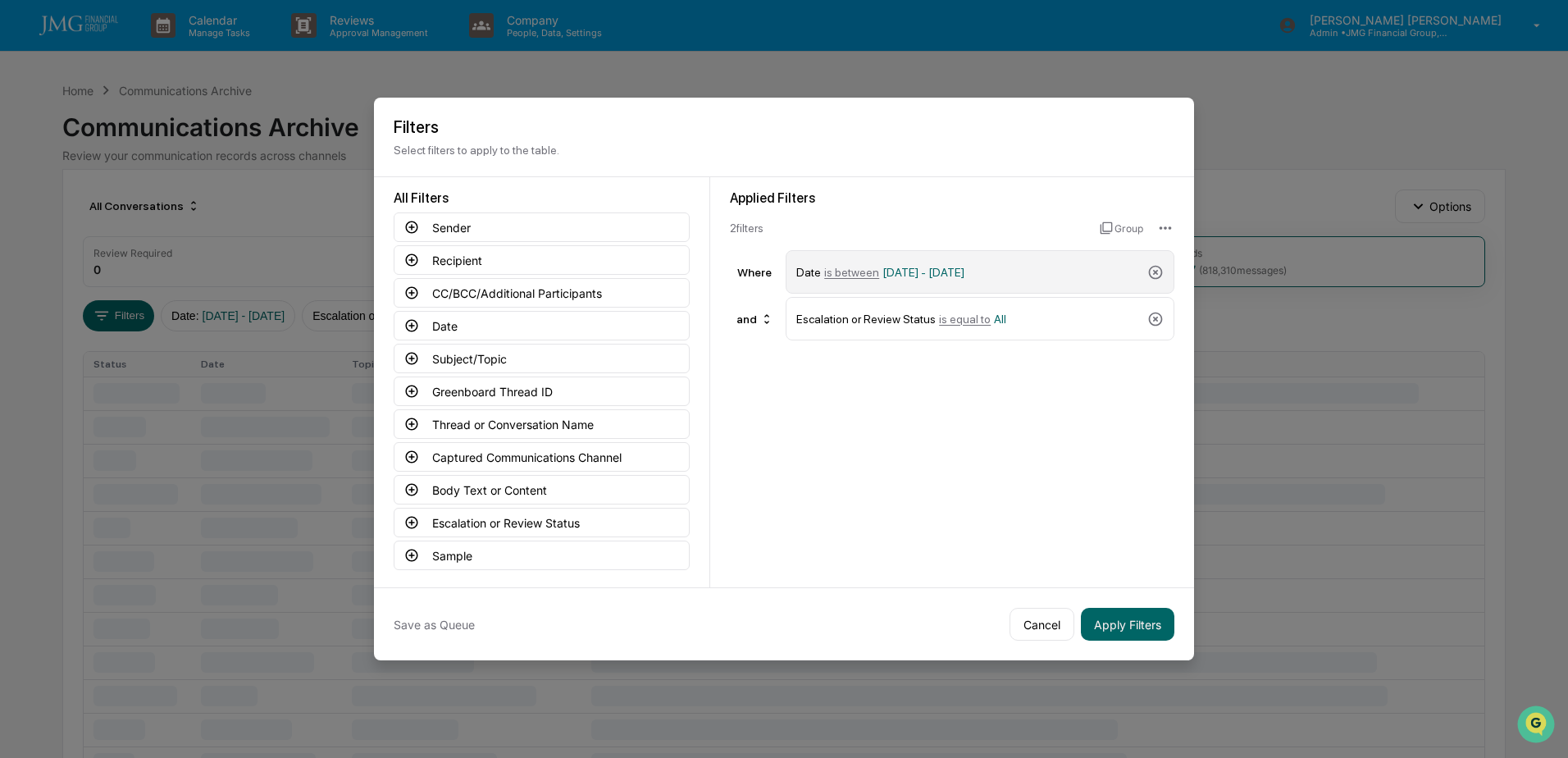
click at [965, 272] on span "[DATE] - [DATE]" at bounding box center [923, 272] width 82 height 13
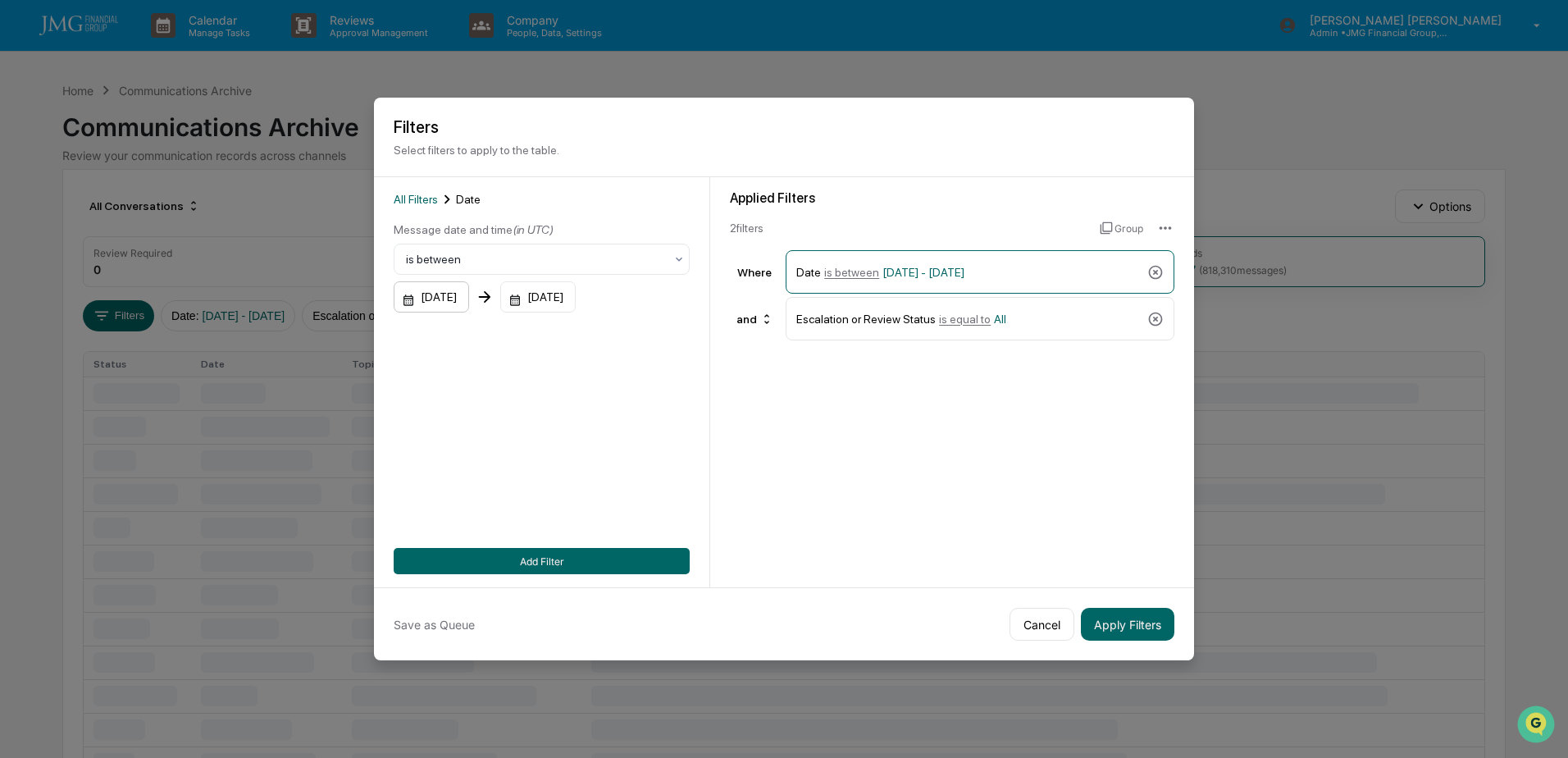
click at [465, 303] on div "01/01/2024" at bounding box center [431, 297] width 75 height 31
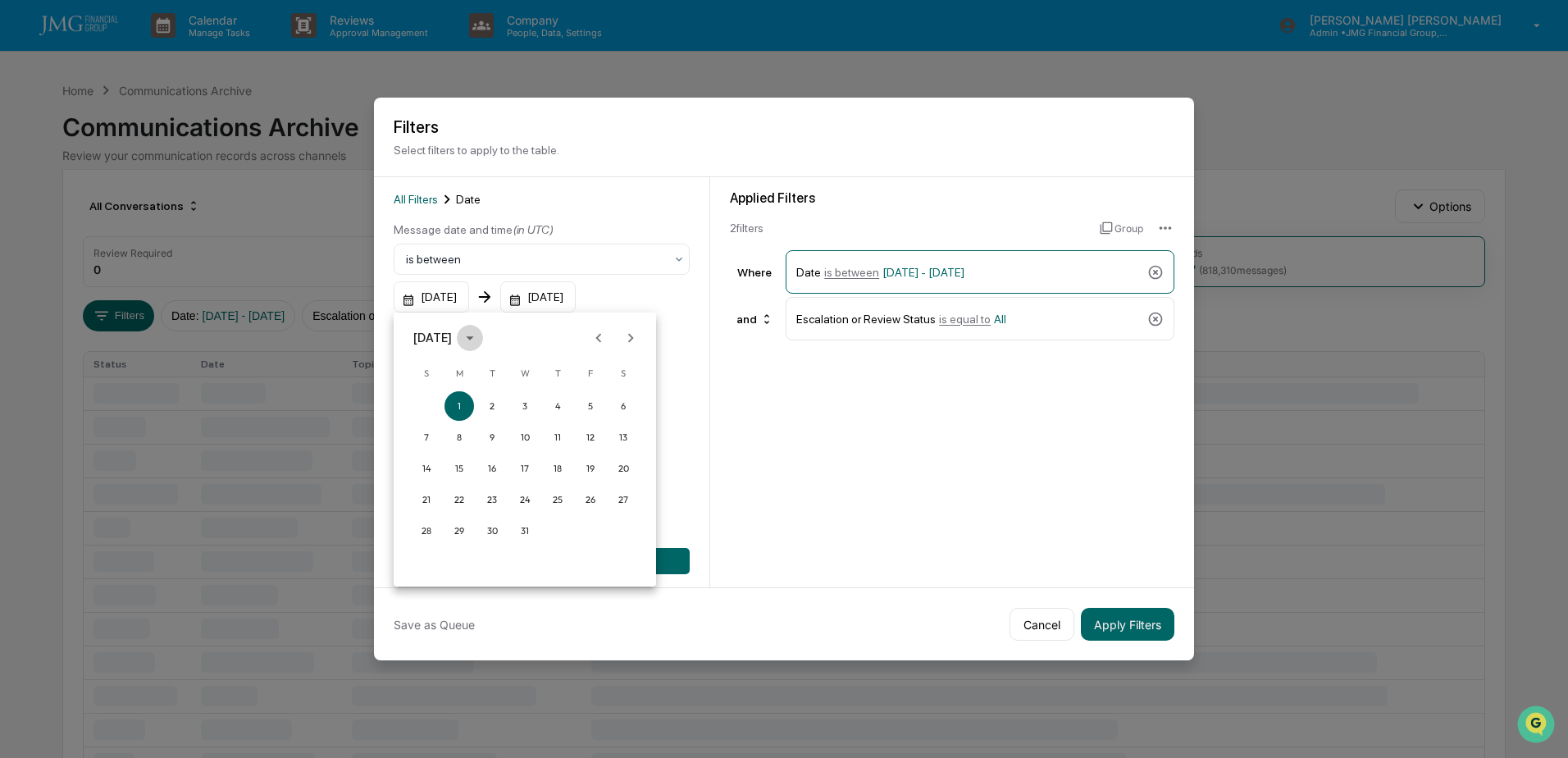
click at [479, 336] on icon "calendar view is open, switch to year view" at bounding box center [470, 339] width 18 height 18
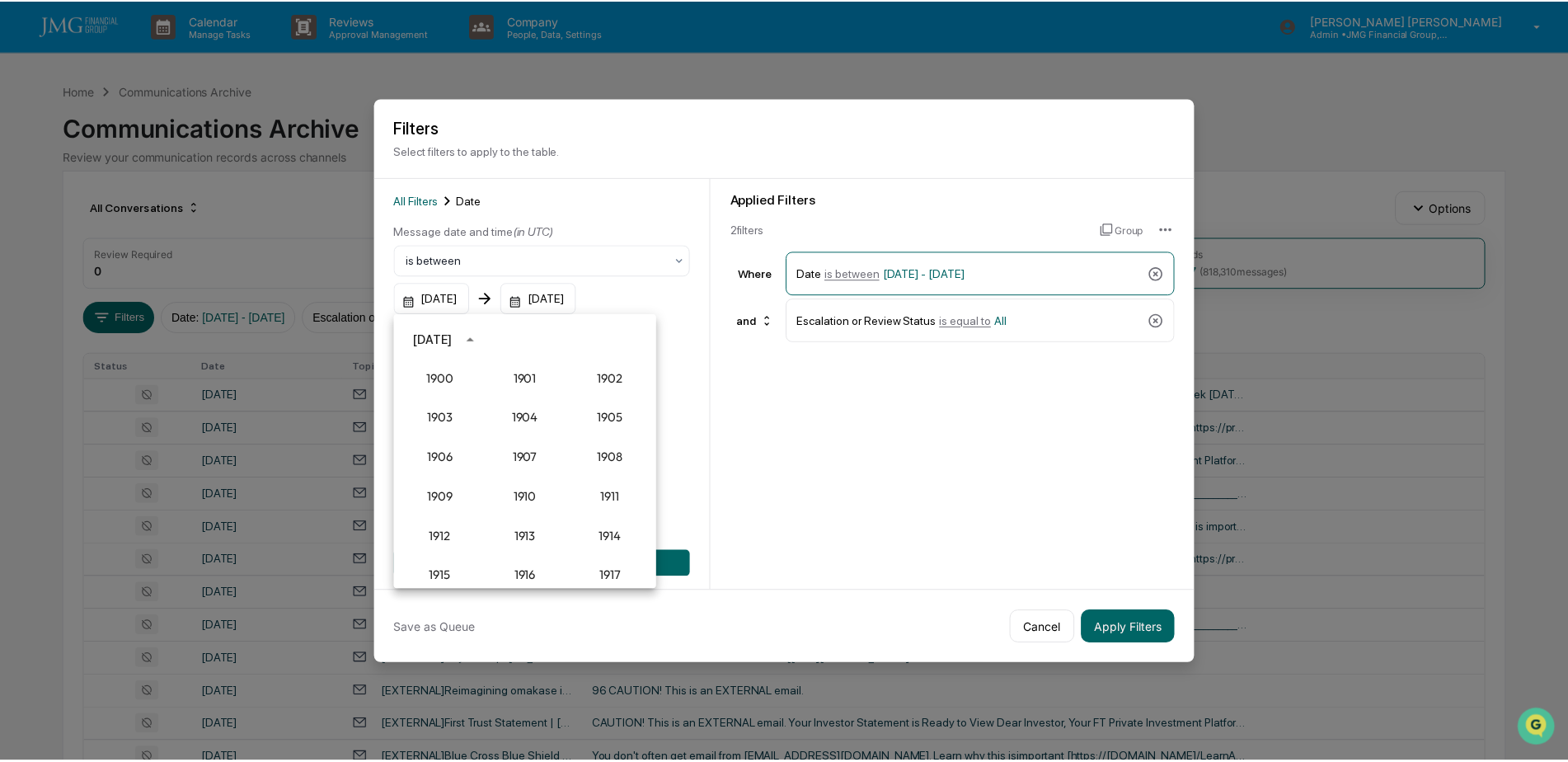
scroll to position [1528, 0]
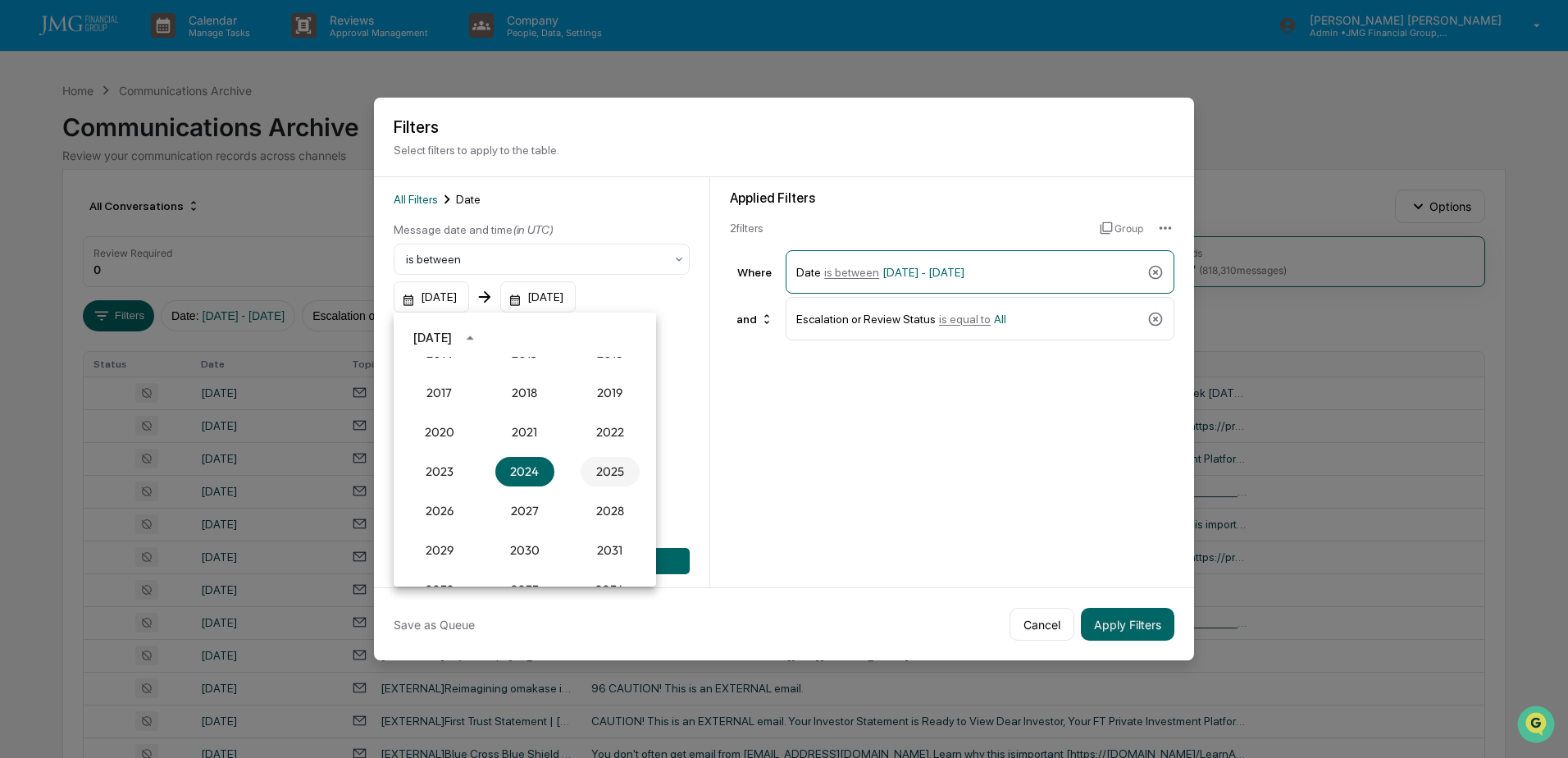
click at [607, 471] on button "2025" at bounding box center [611, 472] width 59 height 30
click at [621, 467] on button "Sep" at bounding box center [611, 464] width 59 height 30
click at [464, 467] on button "15" at bounding box center [460, 469] width 30 height 30
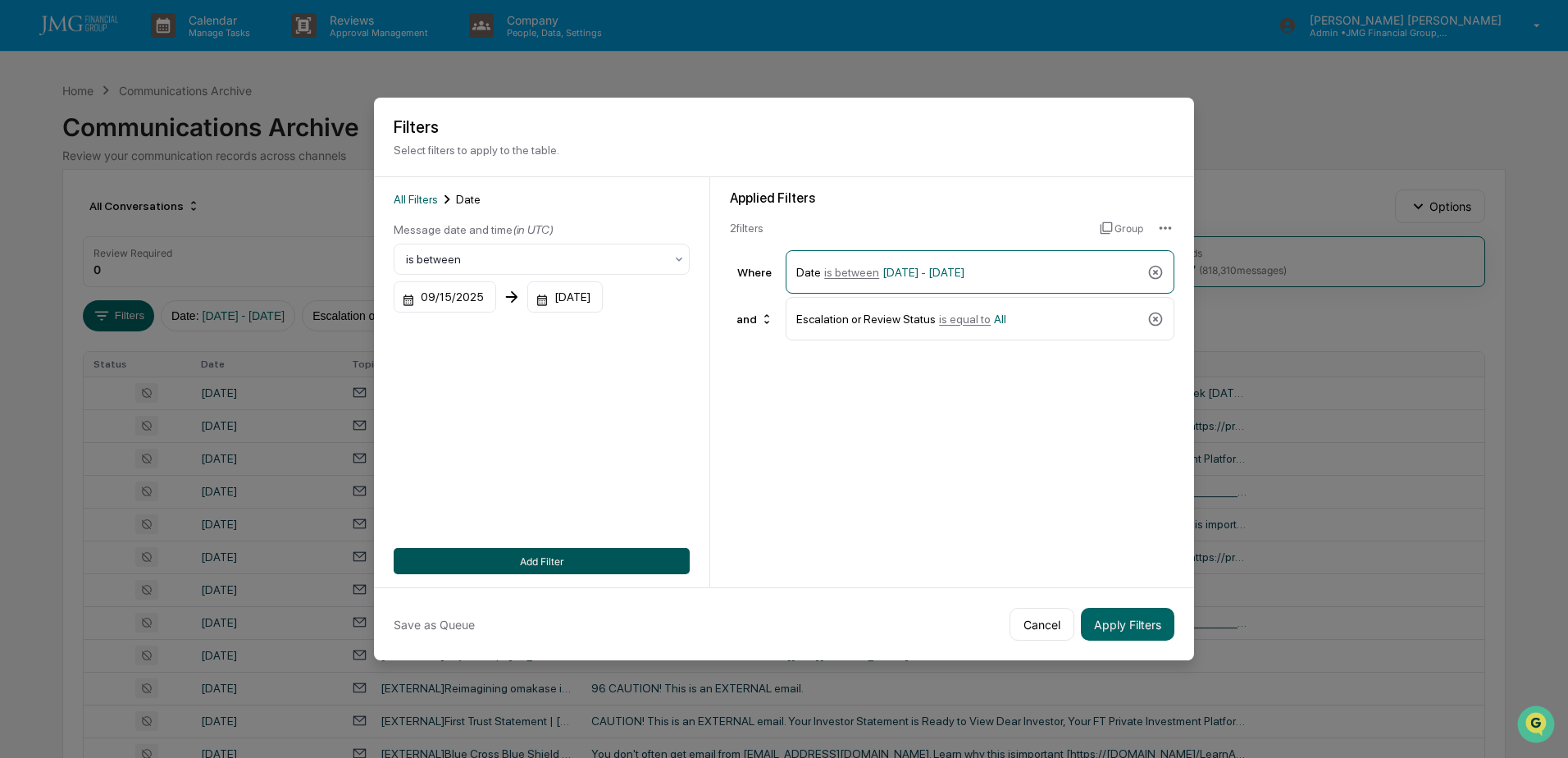
click at [569, 549] on button "Add Filter" at bounding box center [541, 561] width 296 height 26
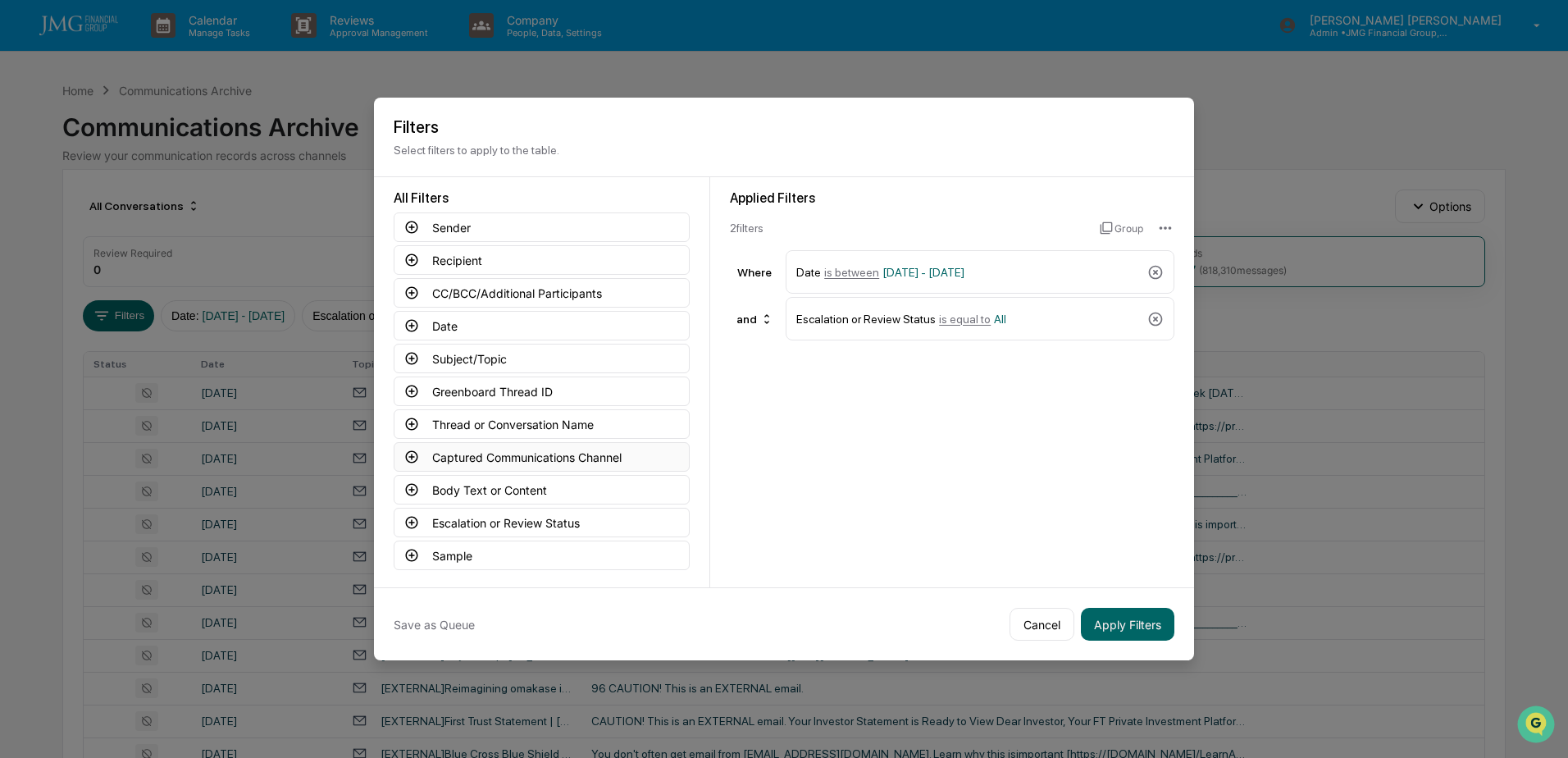
click at [522, 460] on button "Captured Communications Channel" at bounding box center [541, 457] width 296 height 30
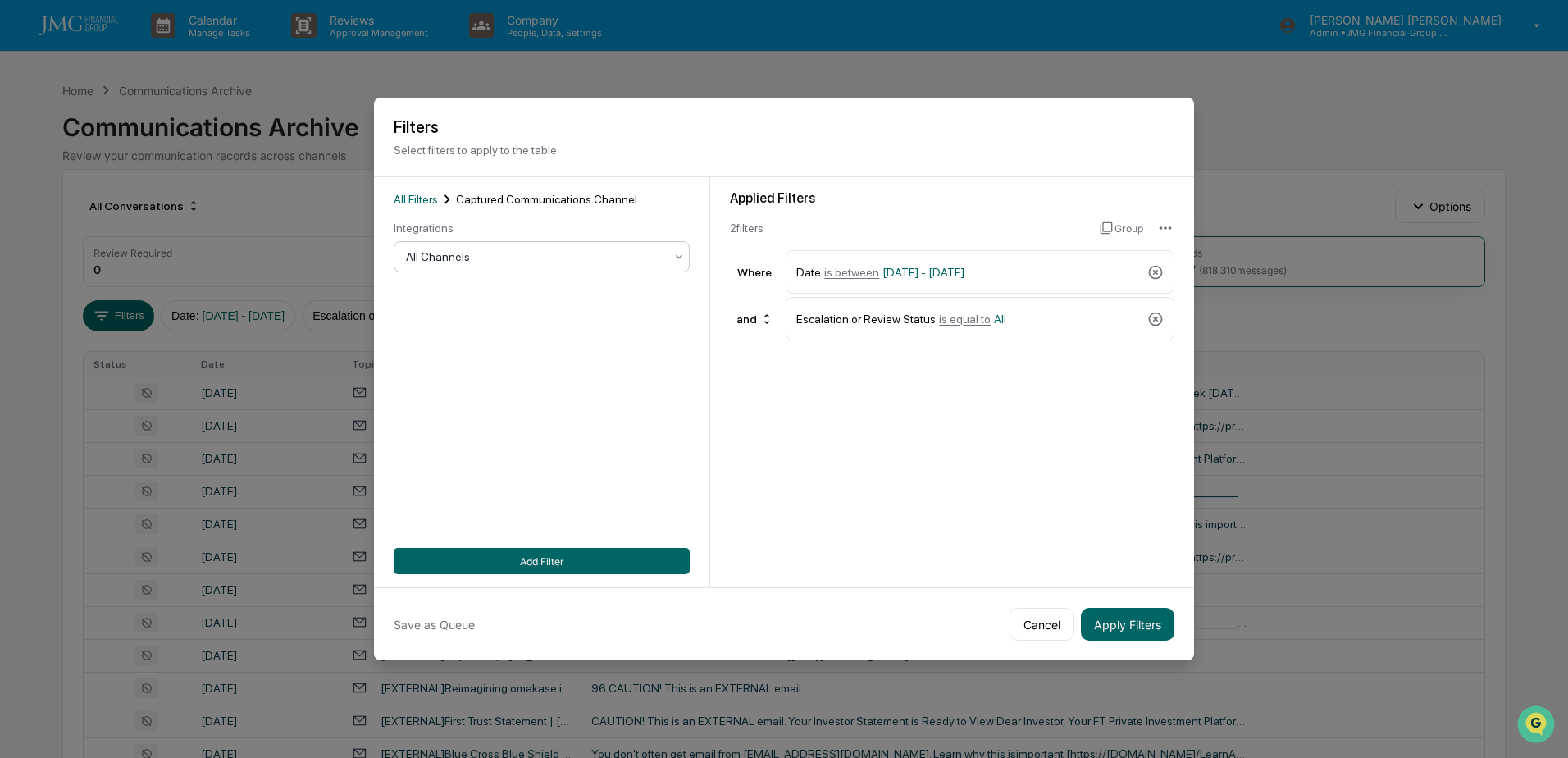
click at [505, 268] on div "All Channels" at bounding box center [535, 257] width 275 height 23
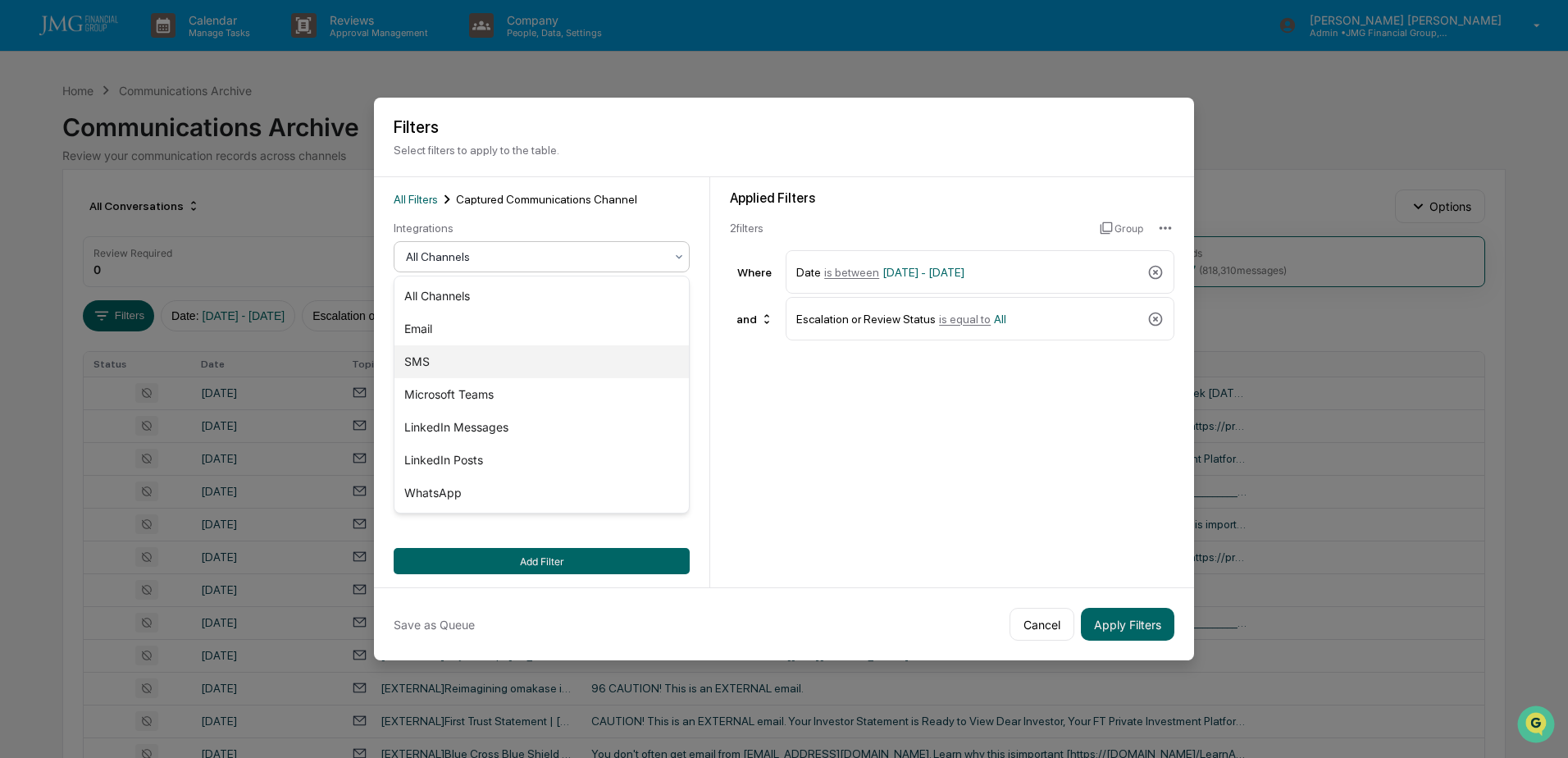
click at [466, 351] on div "SMS" at bounding box center [541, 362] width 295 height 33
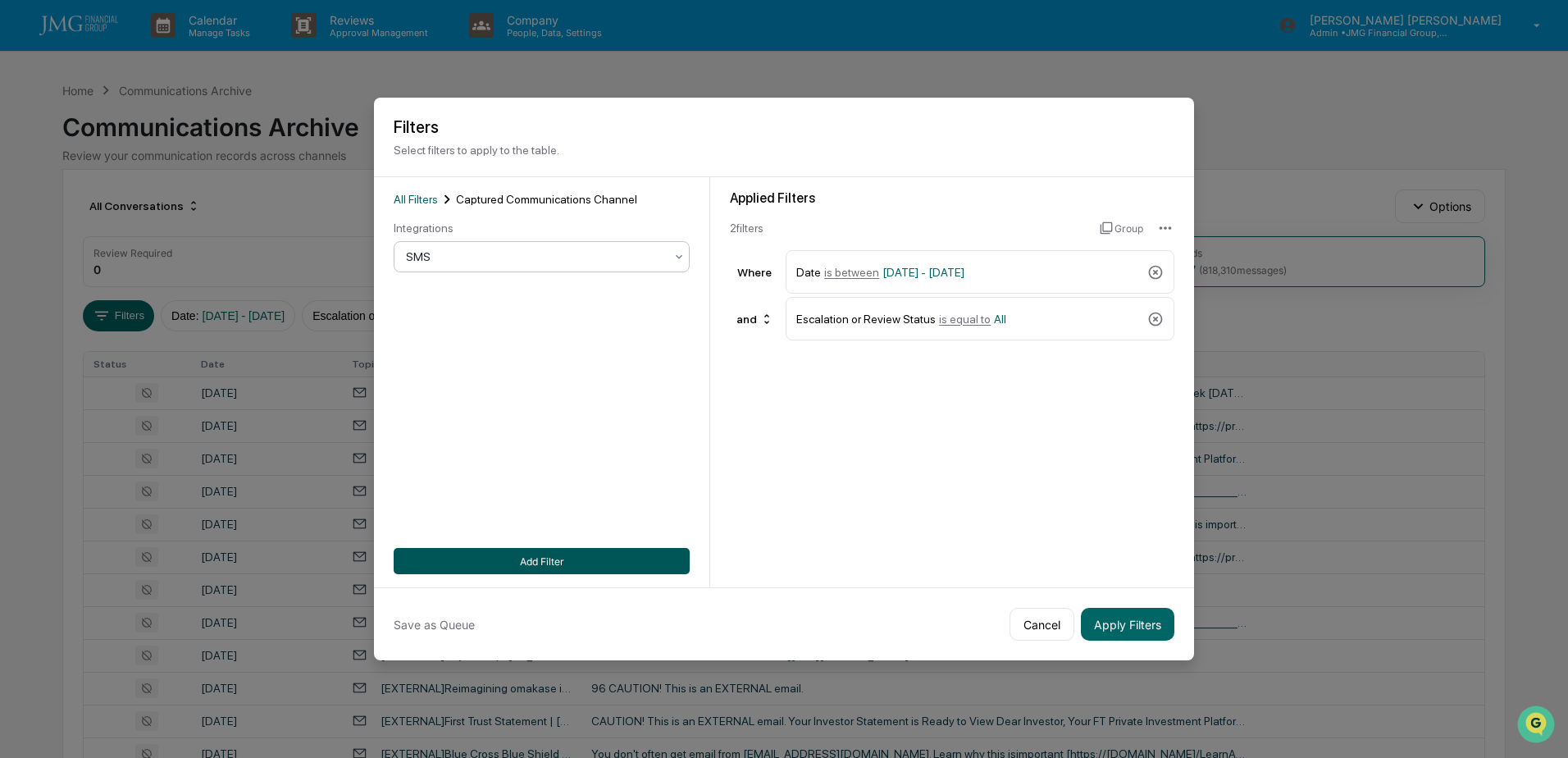
click at [568, 557] on button "Add Filter" at bounding box center [541, 561] width 296 height 26
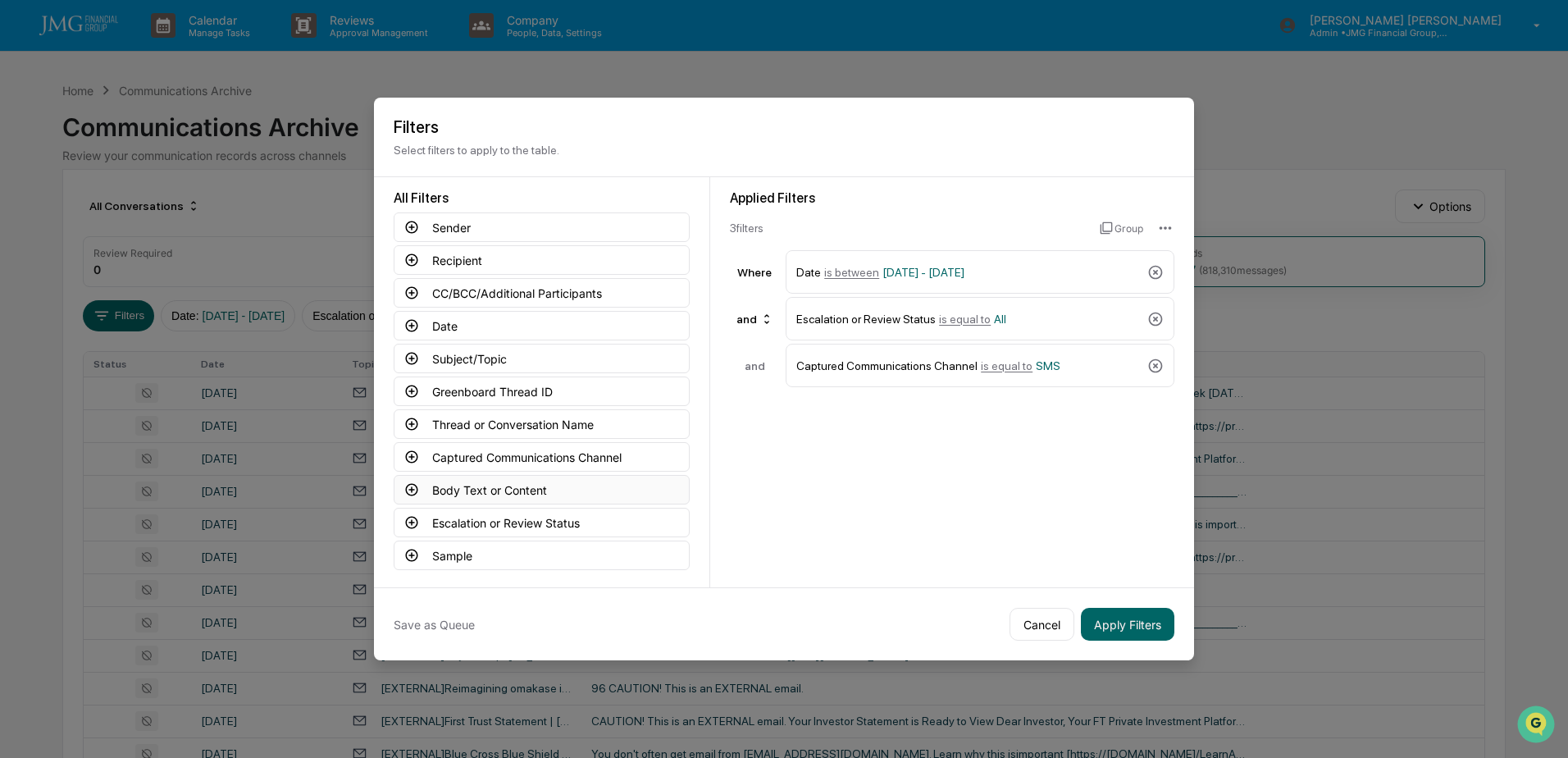
click at [544, 494] on button "Body Text or Content" at bounding box center [541, 490] width 296 height 30
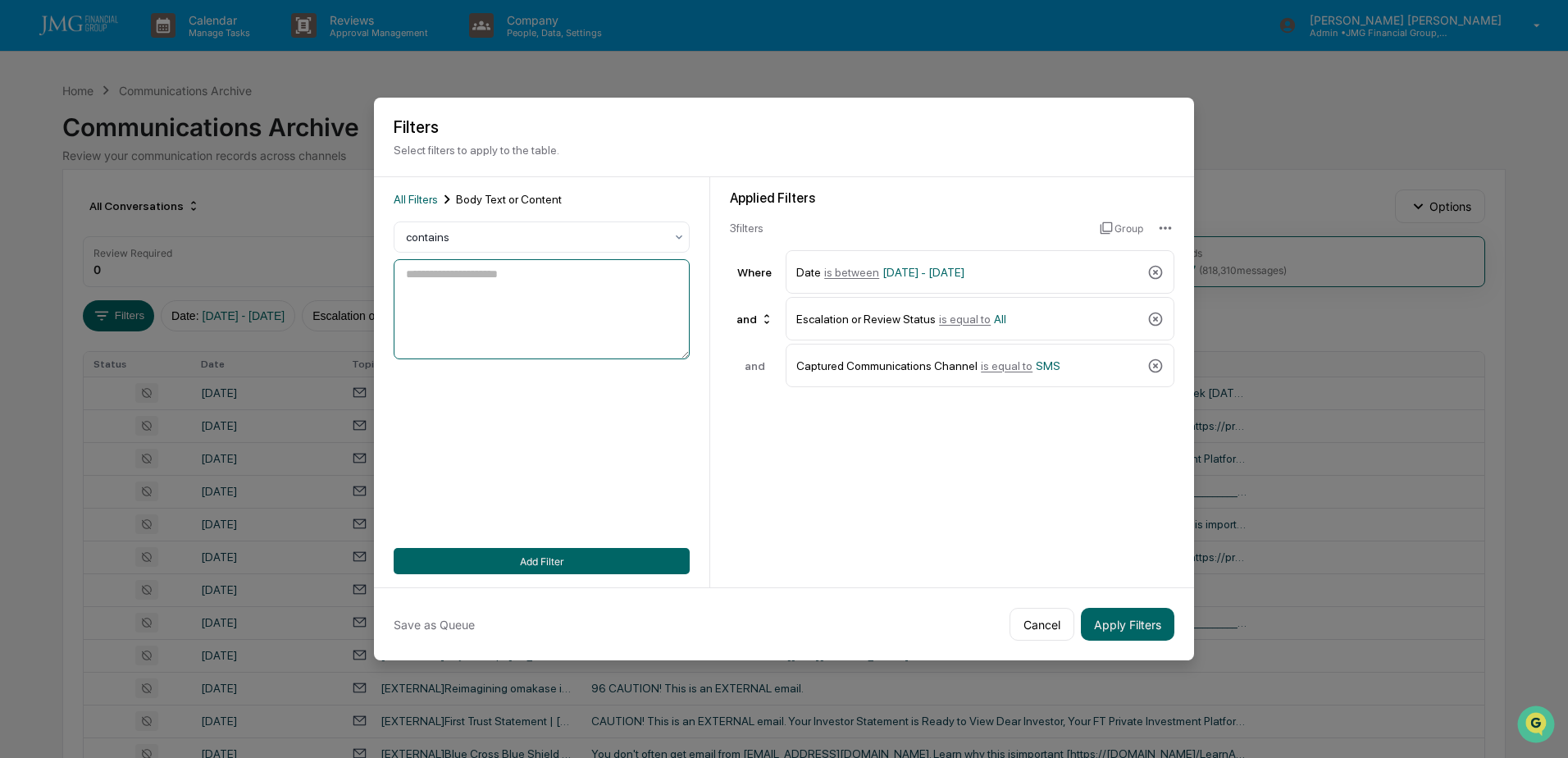
click at [522, 305] on textarea at bounding box center [541, 309] width 296 height 100
type textarea "*******"
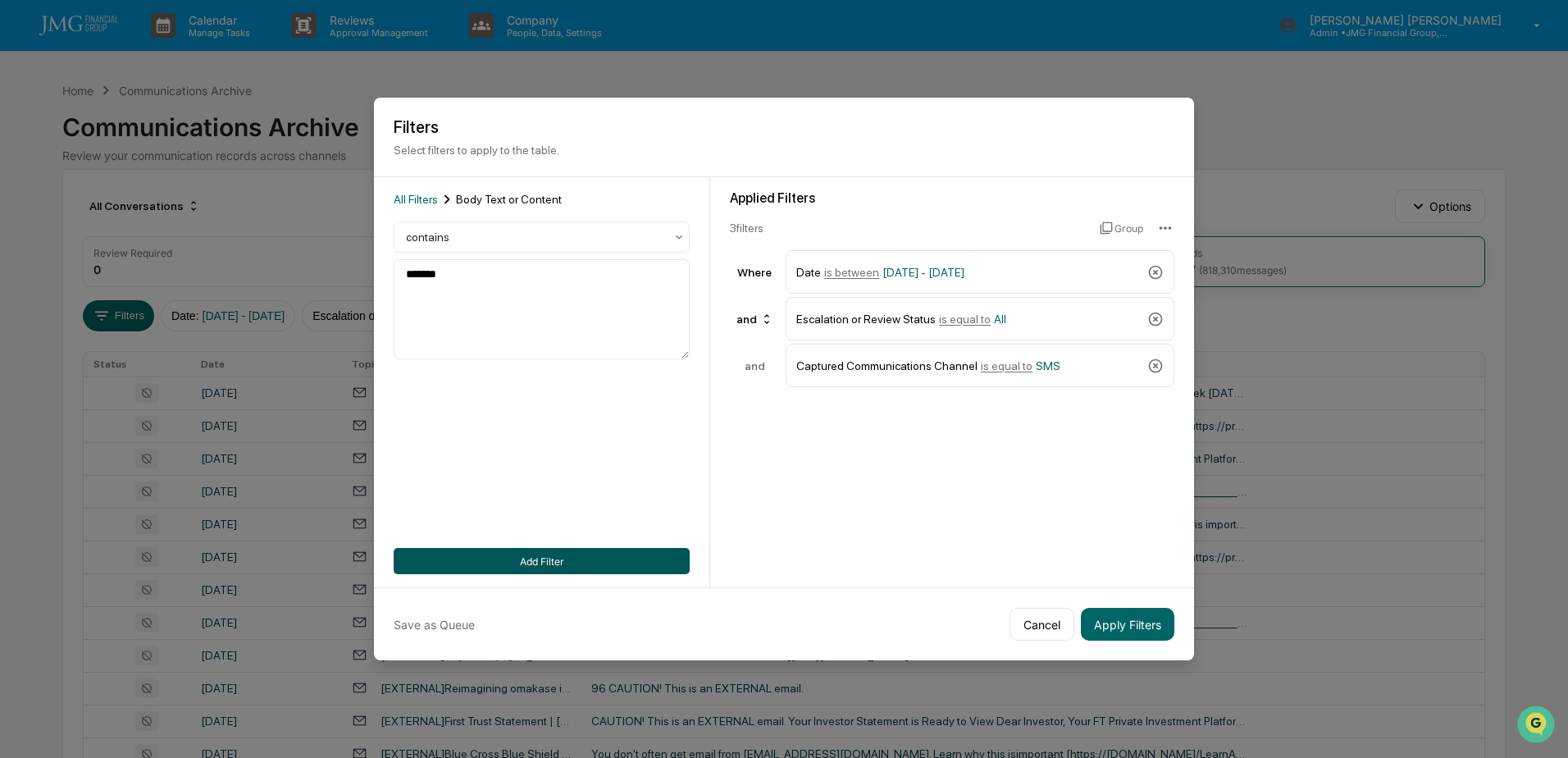
click at [538, 558] on button "Add Filter" at bounding box center [541, 561] width 296 height 26
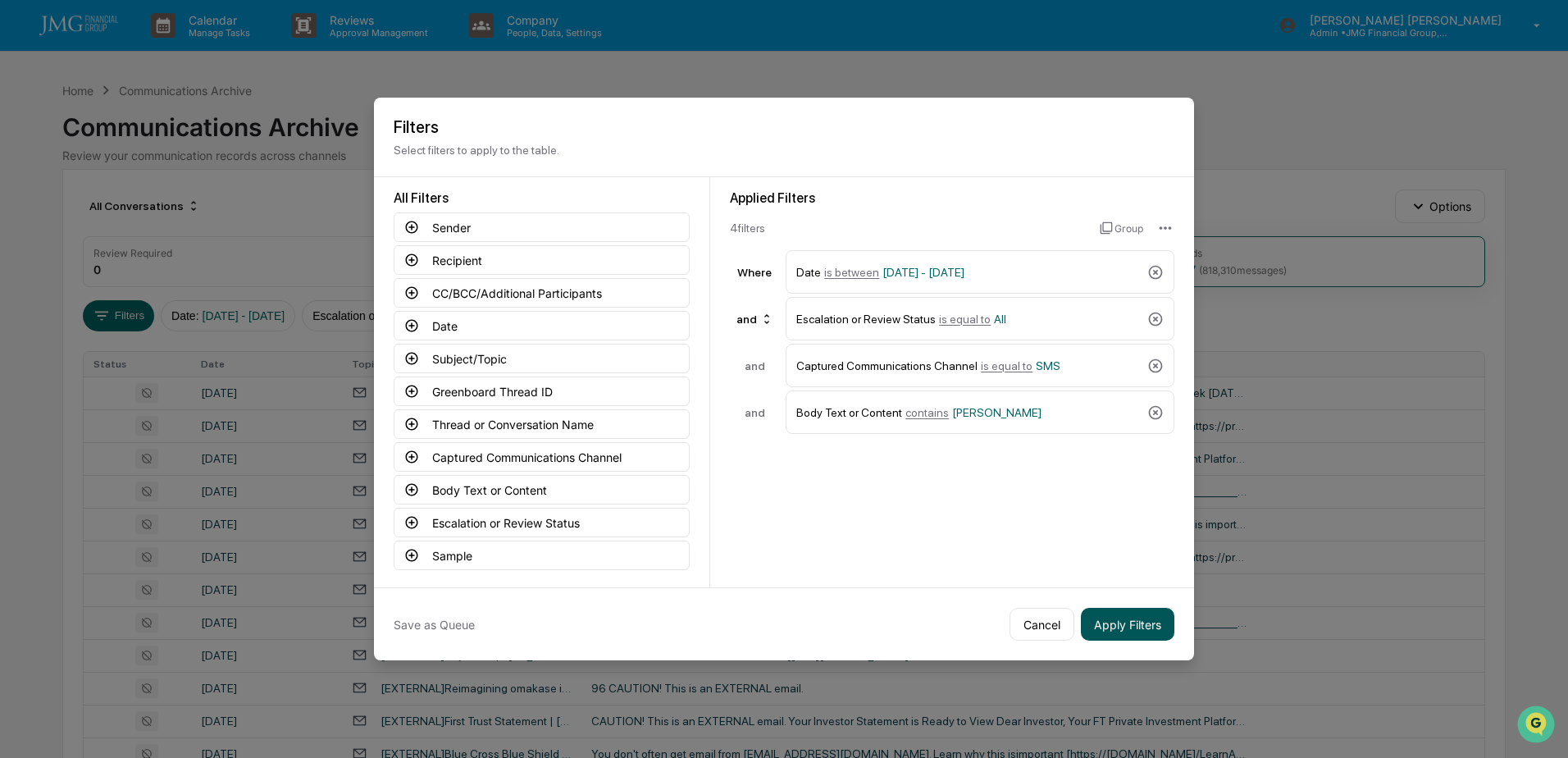
click at [1141, 620] on button "Apply Filters" at bounding box center [1127, 624] width 93 height 33
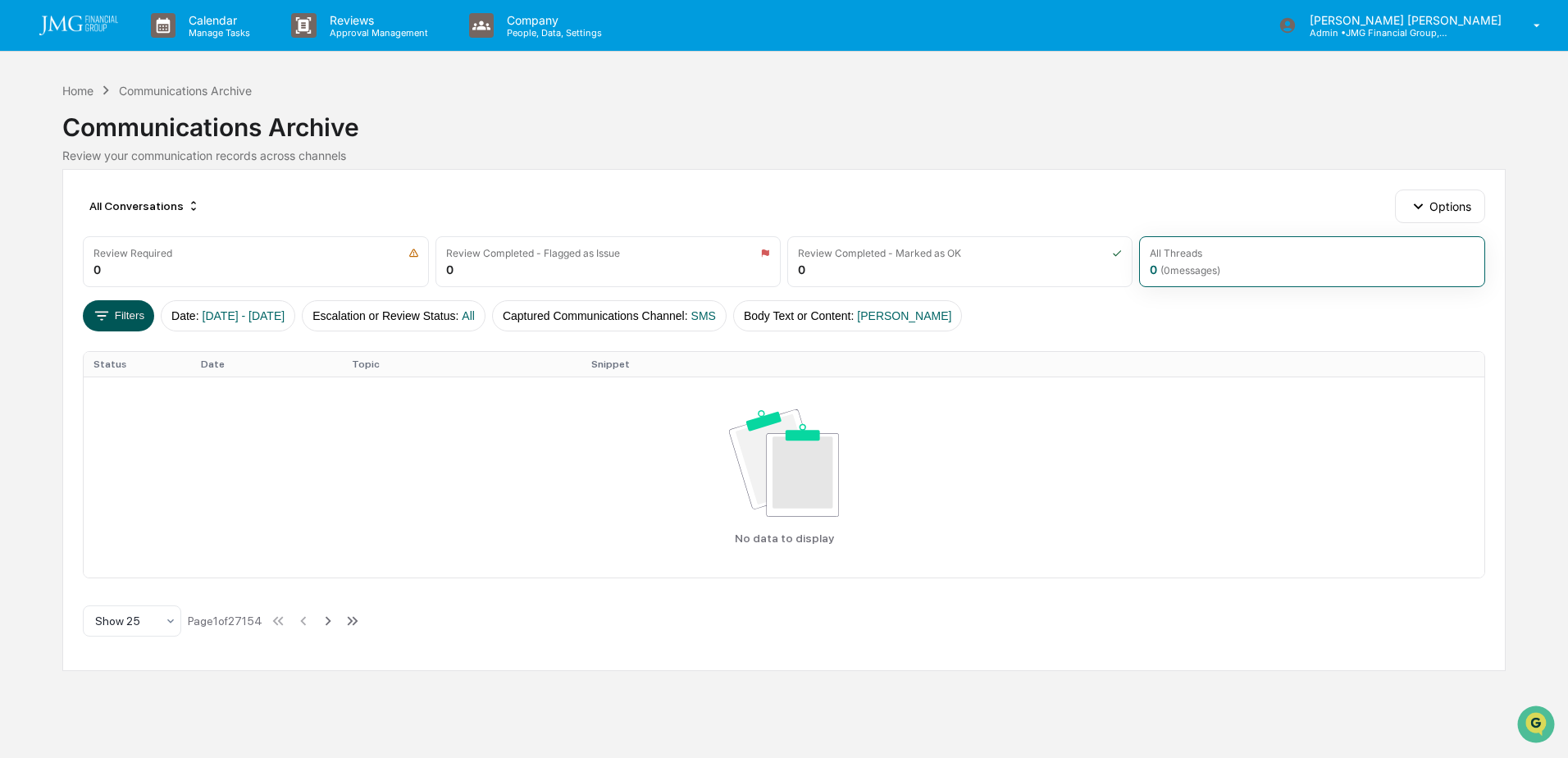
click at [116, 323] on button "Filters" at bounding box center [118, 316] width 71 height 31
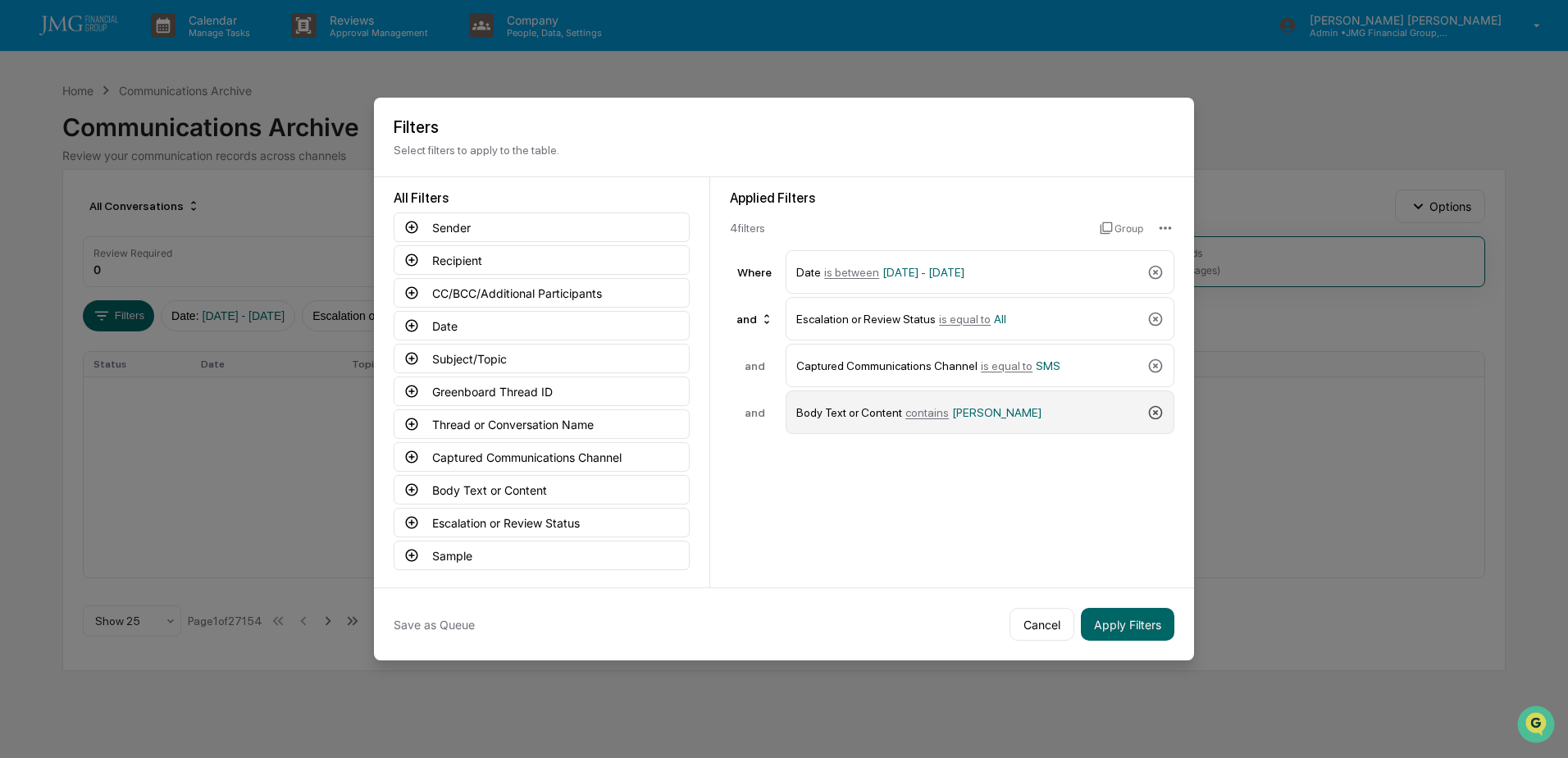
click at [1150, 416] on icon at bounding box center [1155, 412] width 14 height 14
click at [1116, 621] on button "Apply Filters" at bounding box center [1127, 624] width 93 height 33
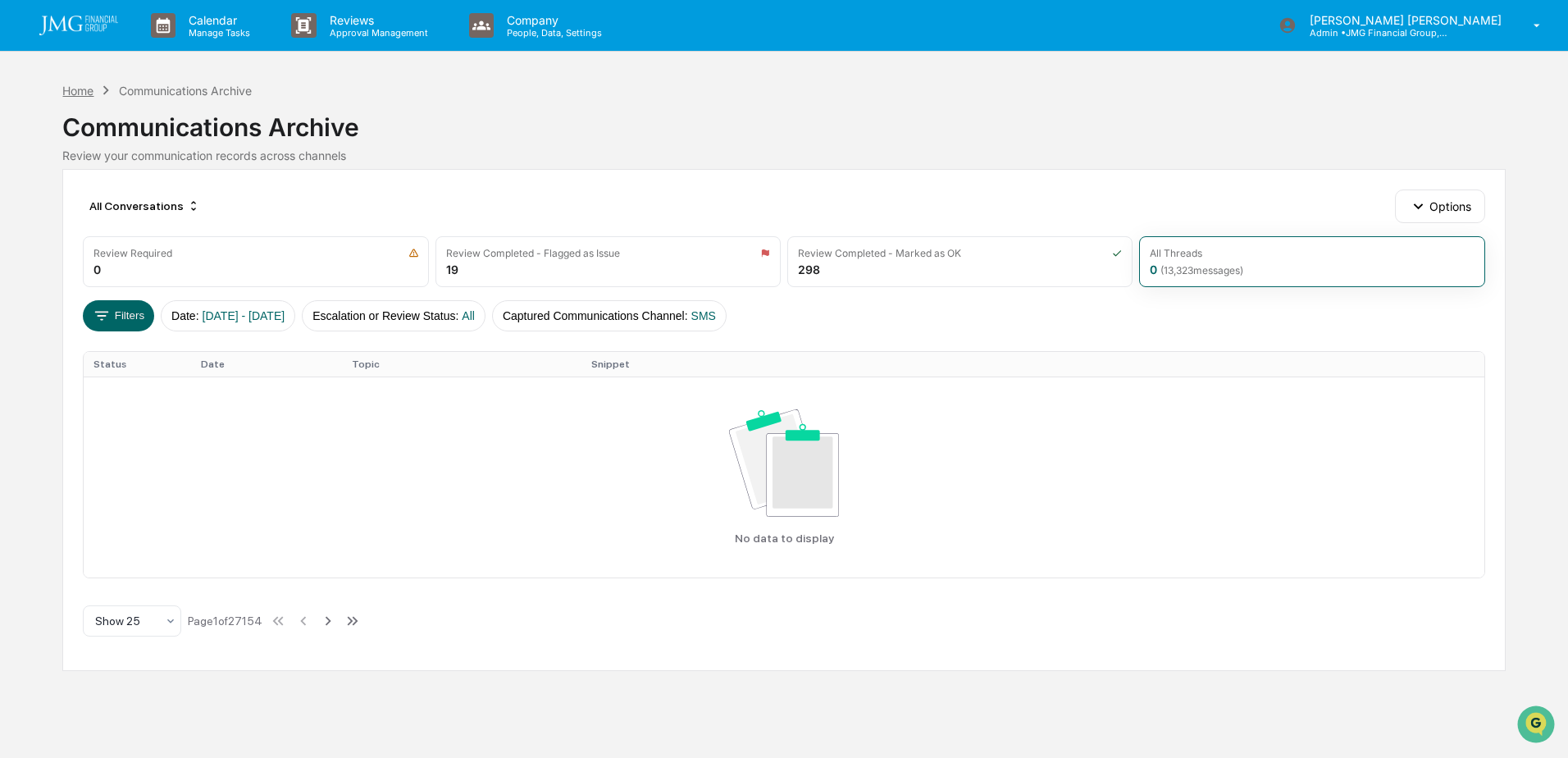
click at [68, 89] on div "Home" at bounding box center [78, 90] width 31 height 14
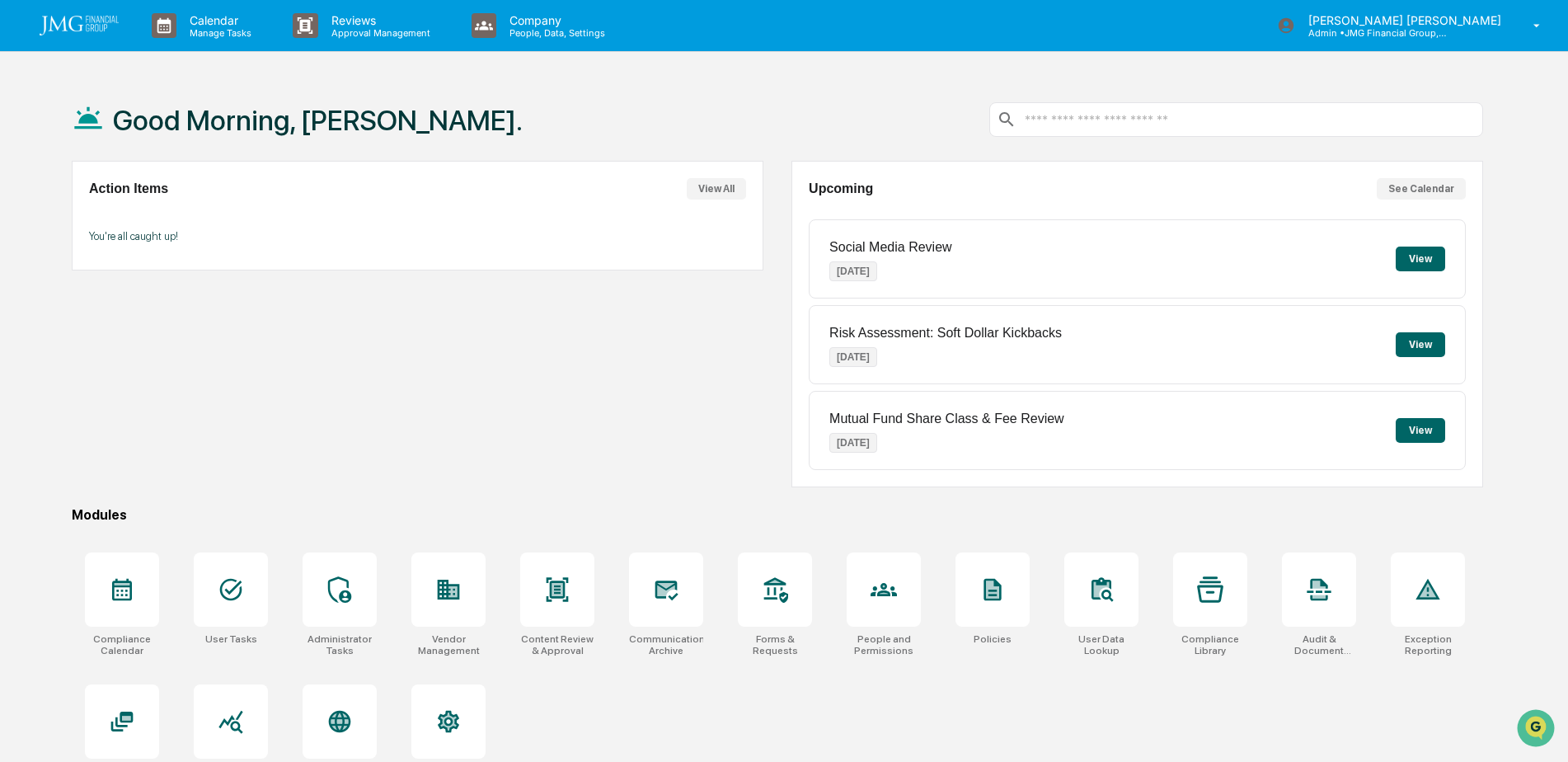
scroll to position [78, 0]
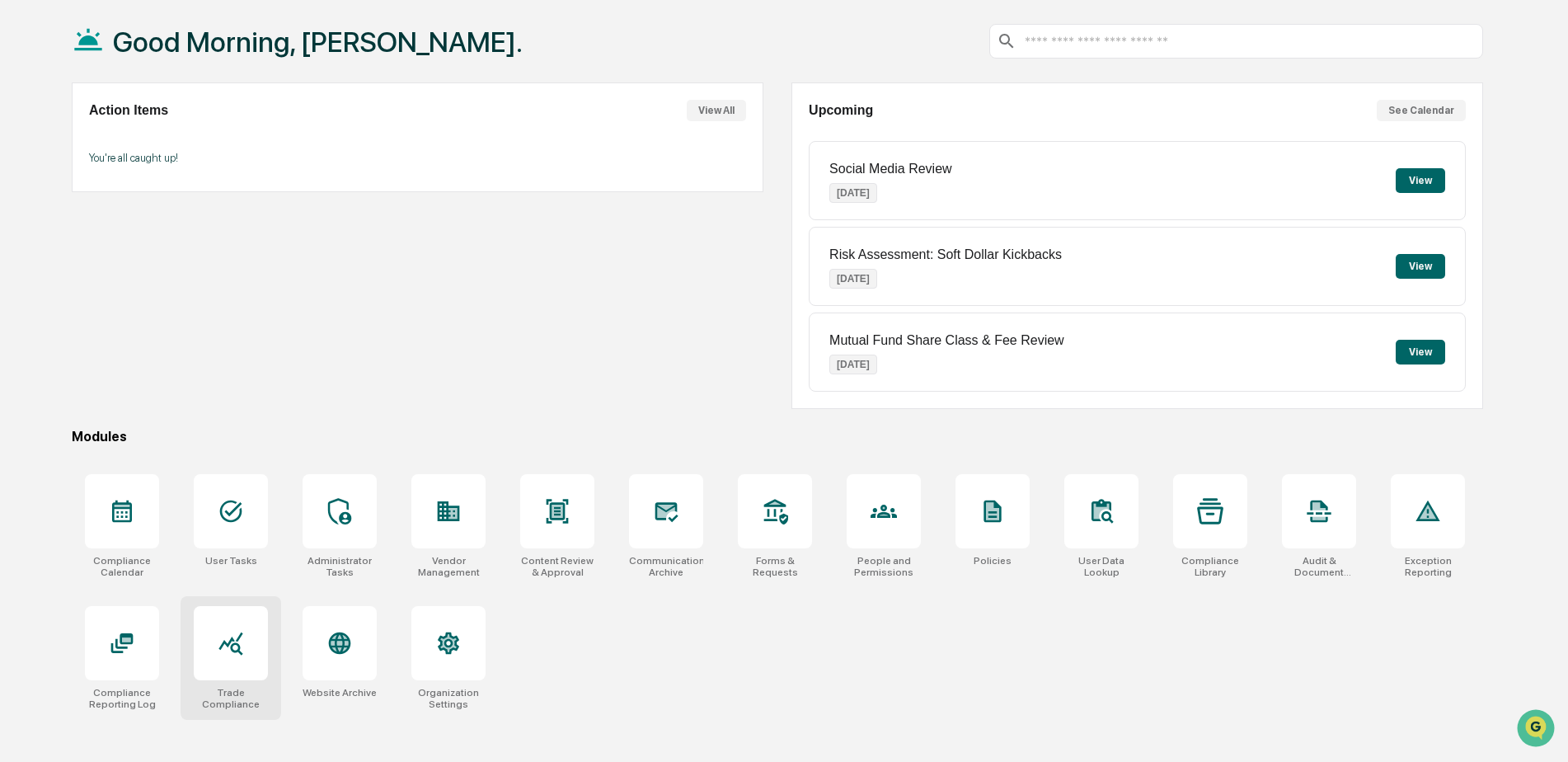
click at [241, 657] on div at bounding box center [231, 643] width 27 height 27
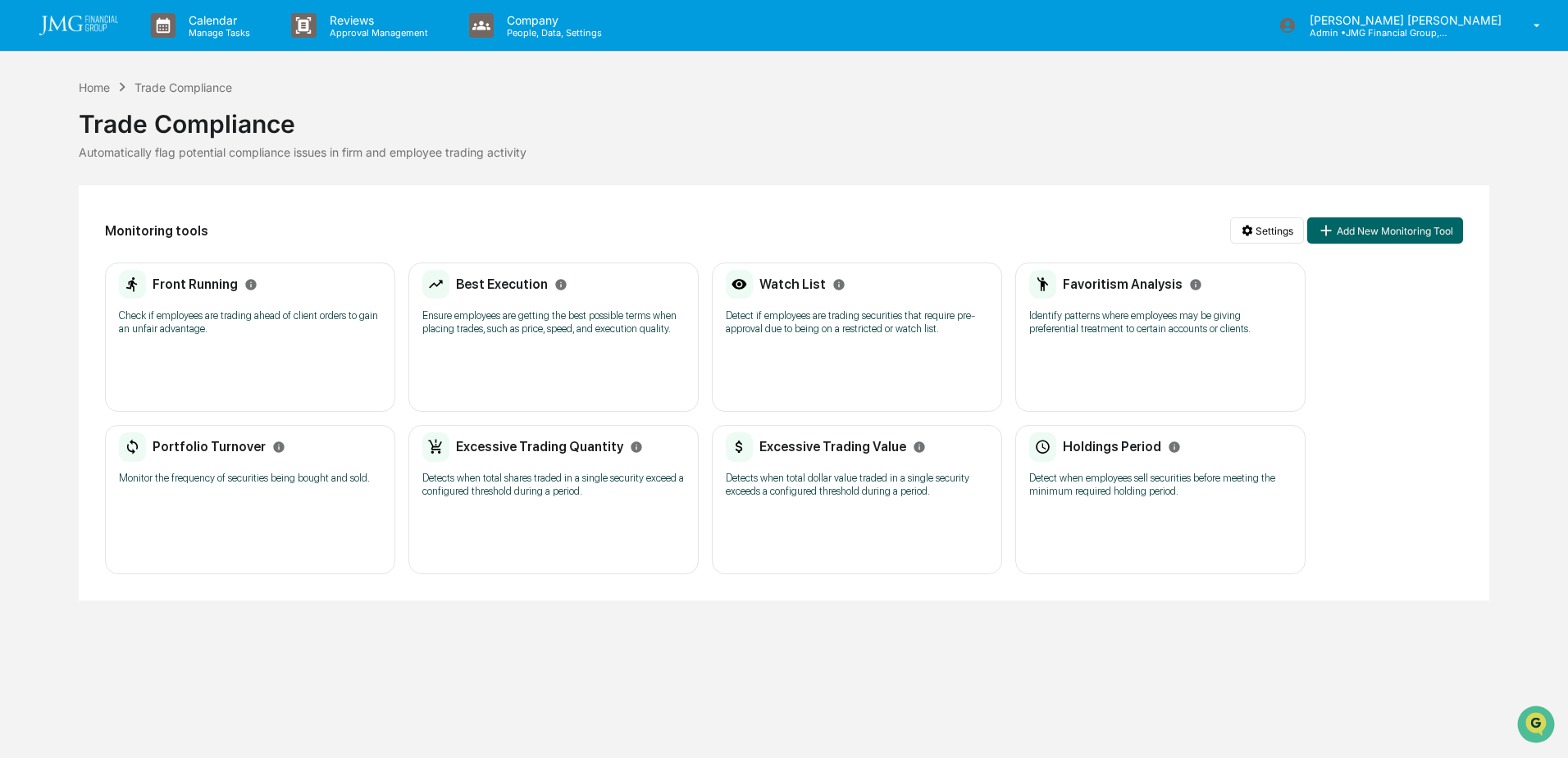
click at [812, 316] on p "Detect if employees are trading securities that require pre-approval due to bei…" at bounding box center [857, 323] width 262 height 26
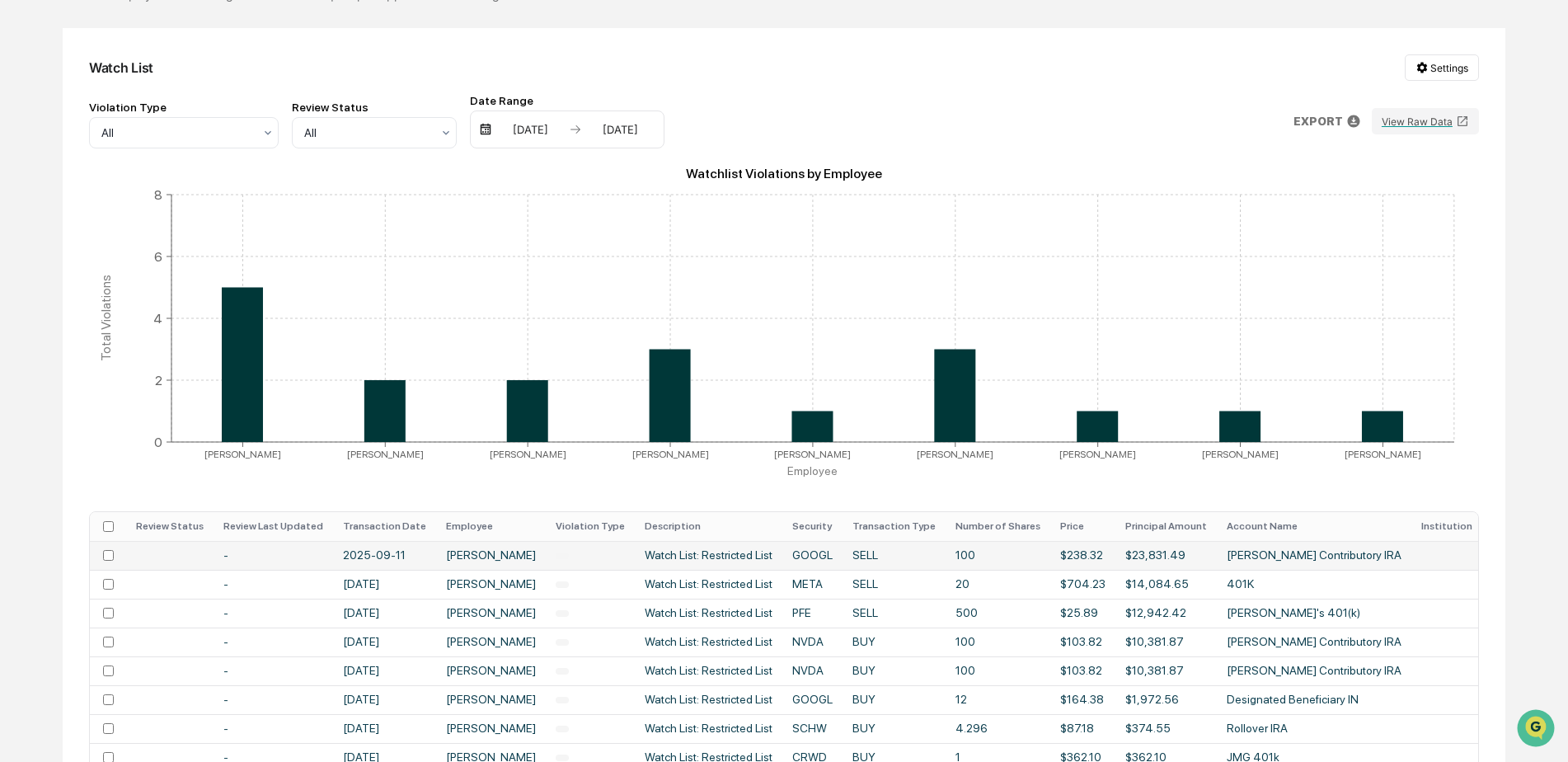
scroll to position [165, 0]
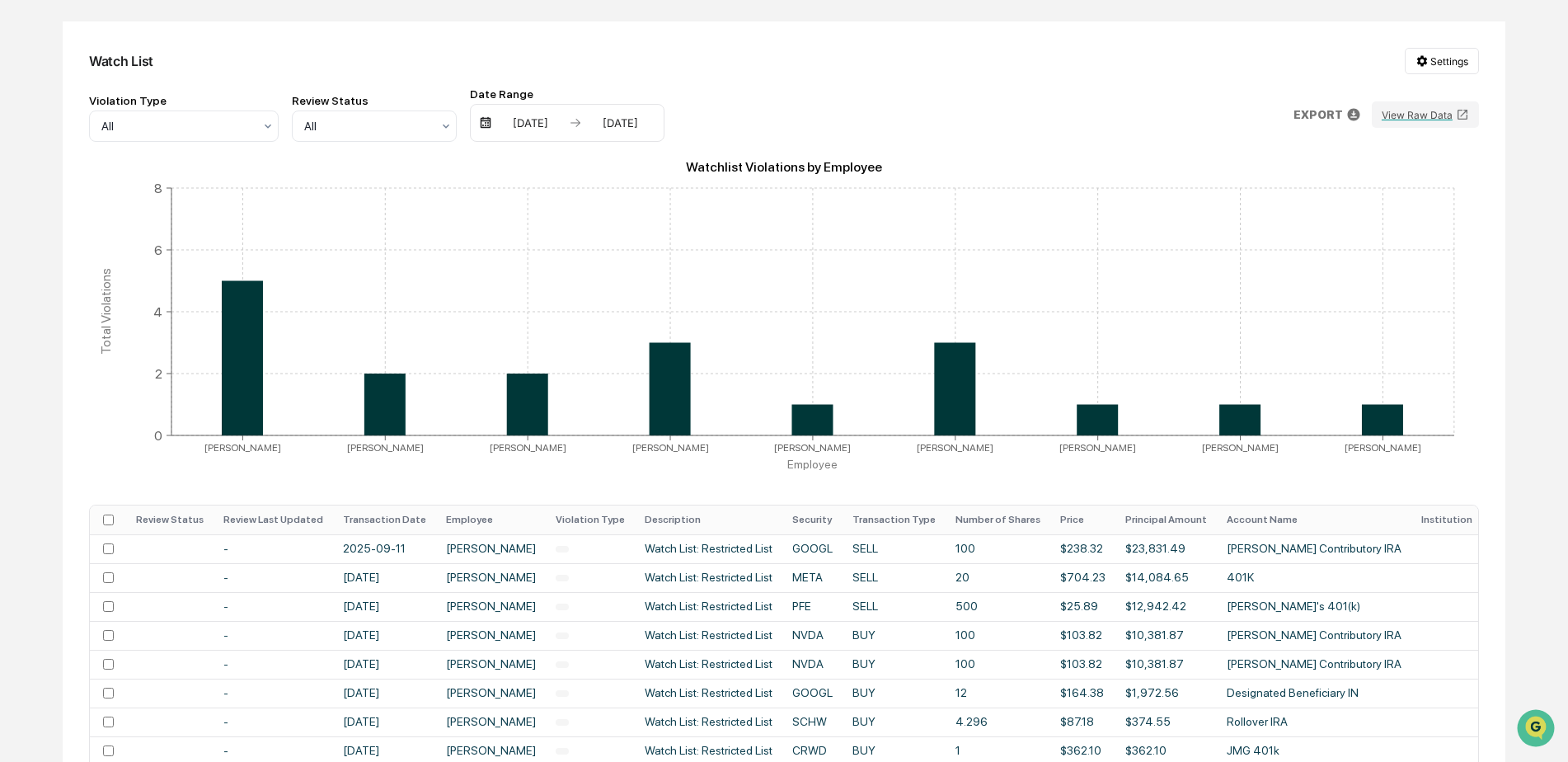
click at [415, 520] on th "Transaction Date" at bounding box center [385, 520] width 103 height 29
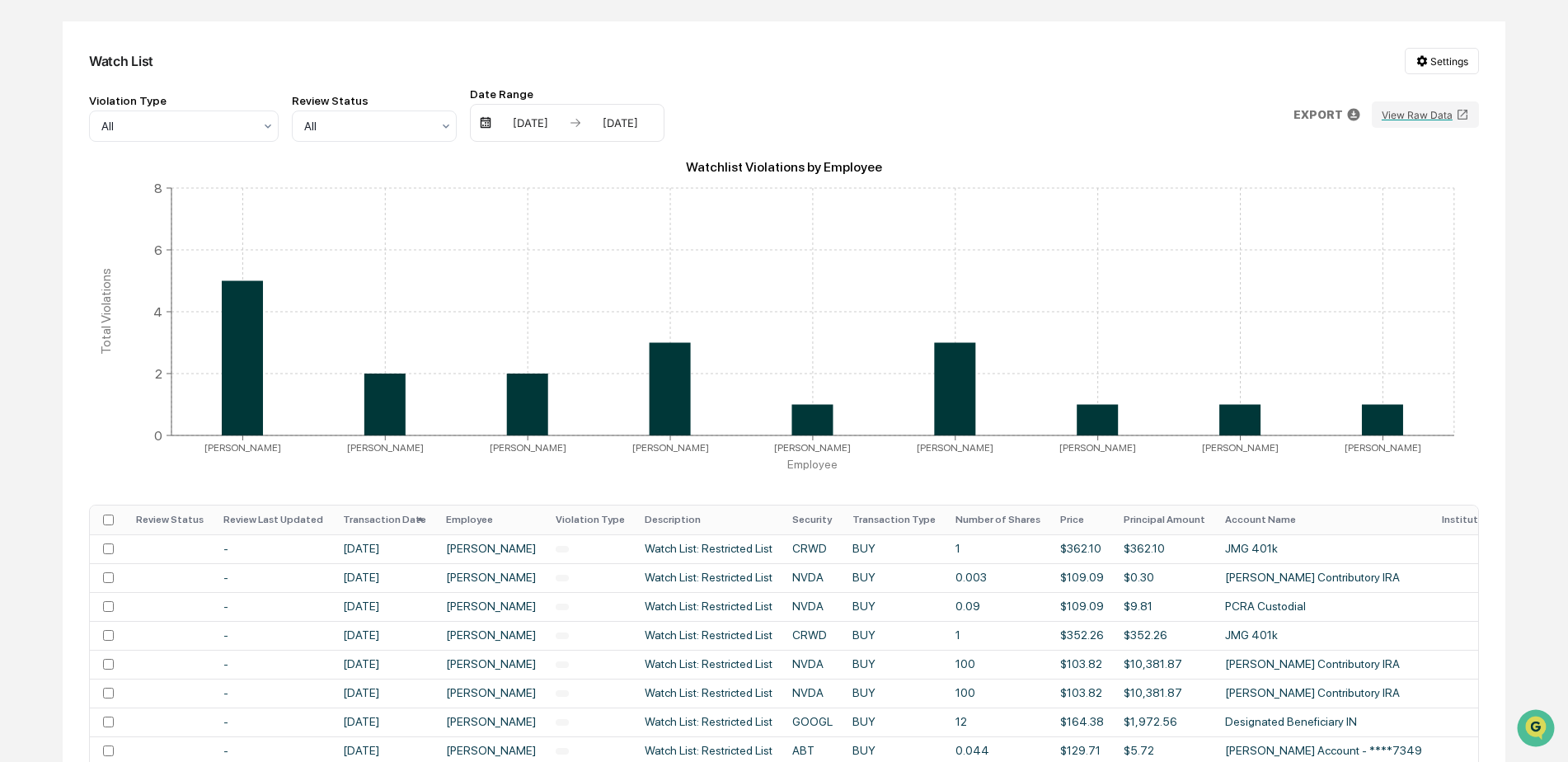
click at [383, 524] on th "Transaction Date" at bounding box center [385, 520] width 103 height 29
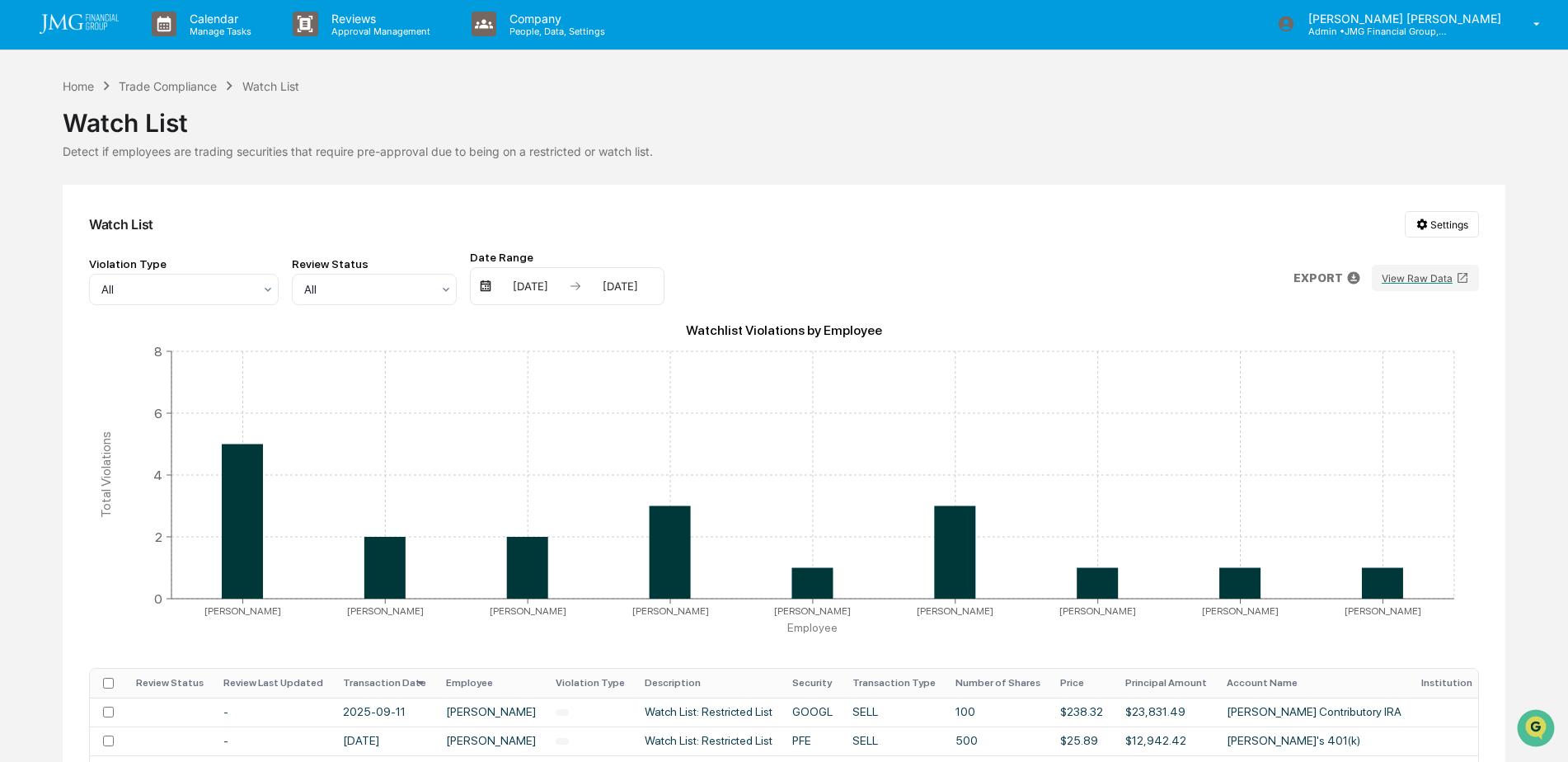
scroll to position [0, 0]
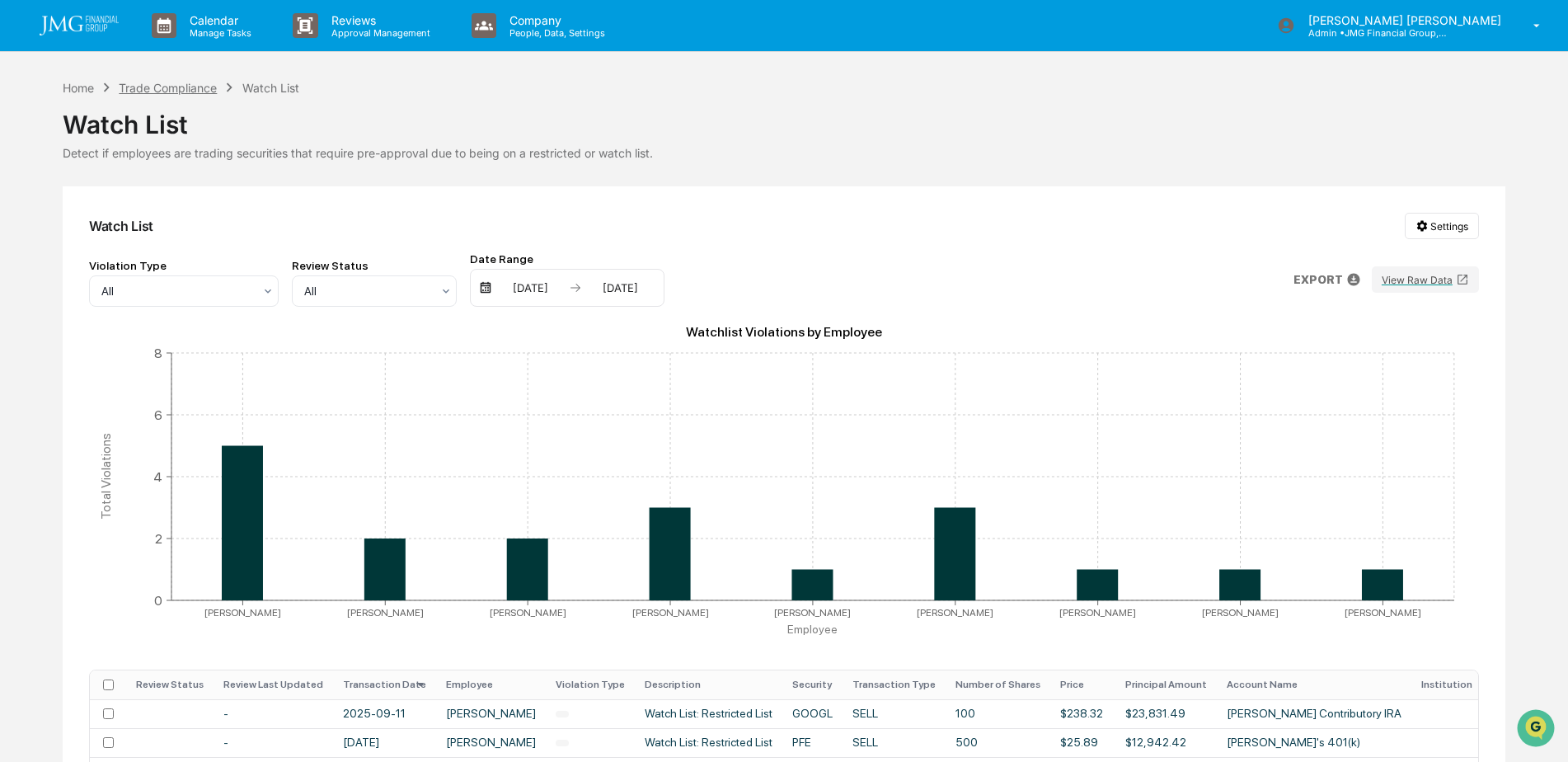
click at [197, 86] on div "Trade Compliance" at bounding box center [168, 87] width 98 height 14
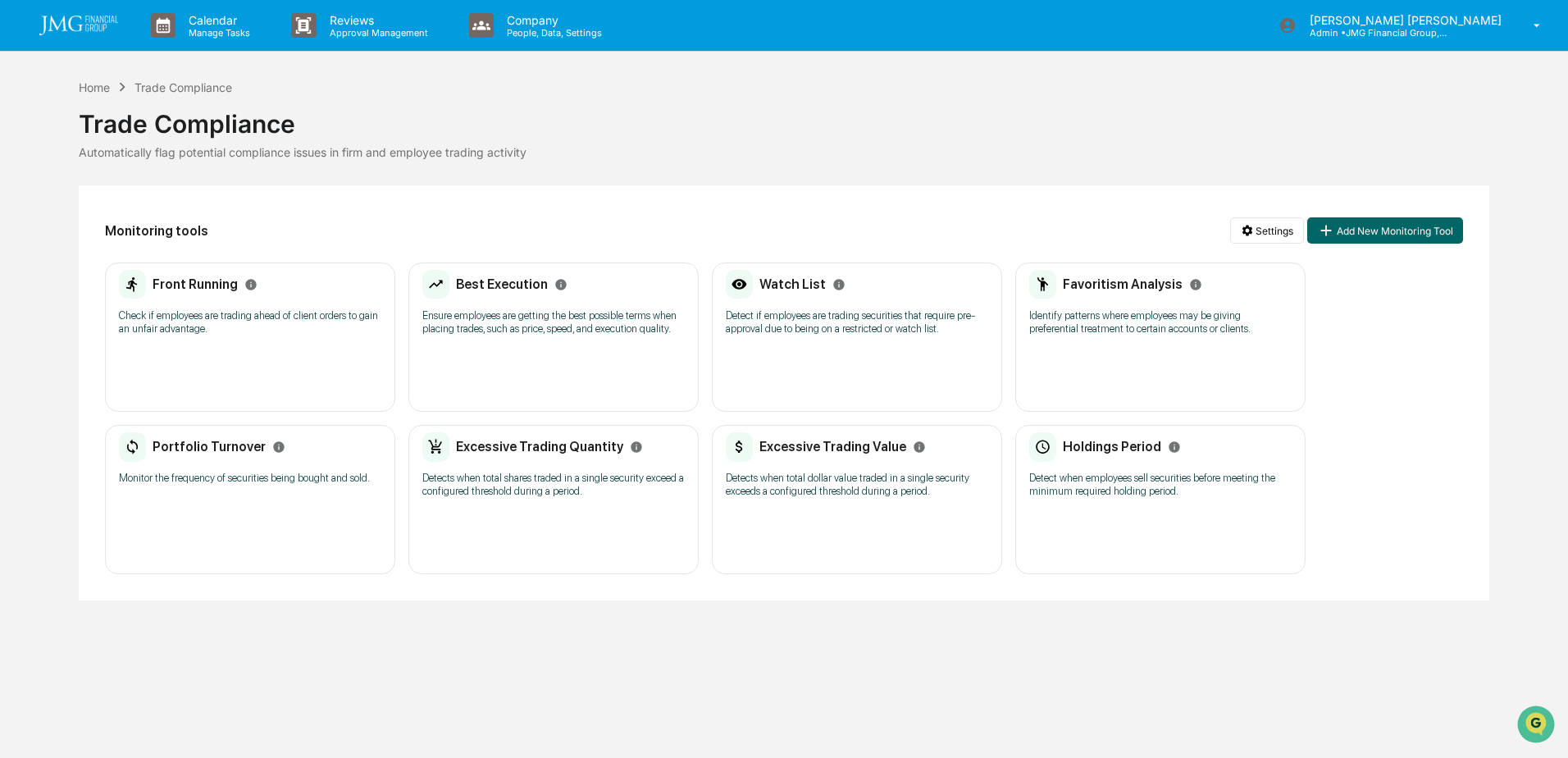
click at [267, 315] on p "Check if employees are trading ahead of client orders to gain an unfair advanta…" at bounding box center [250, 323] width 262 height 26
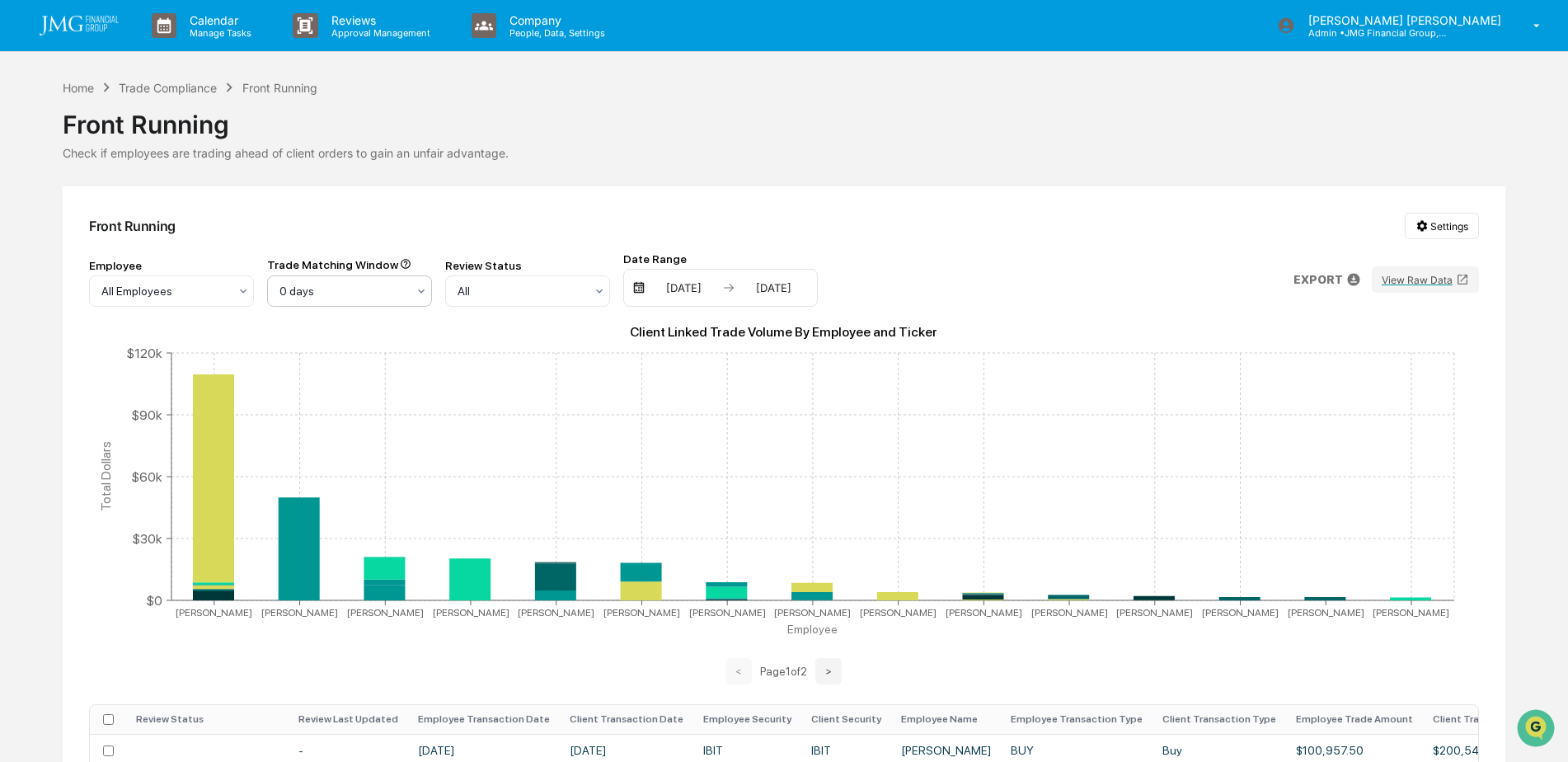
click at [419, 295] on icon at bounding box center [421, 291] width 13 height 13
click at [388, 357] on div "3 days" at bounding box center [349, 364] width 163 height 33
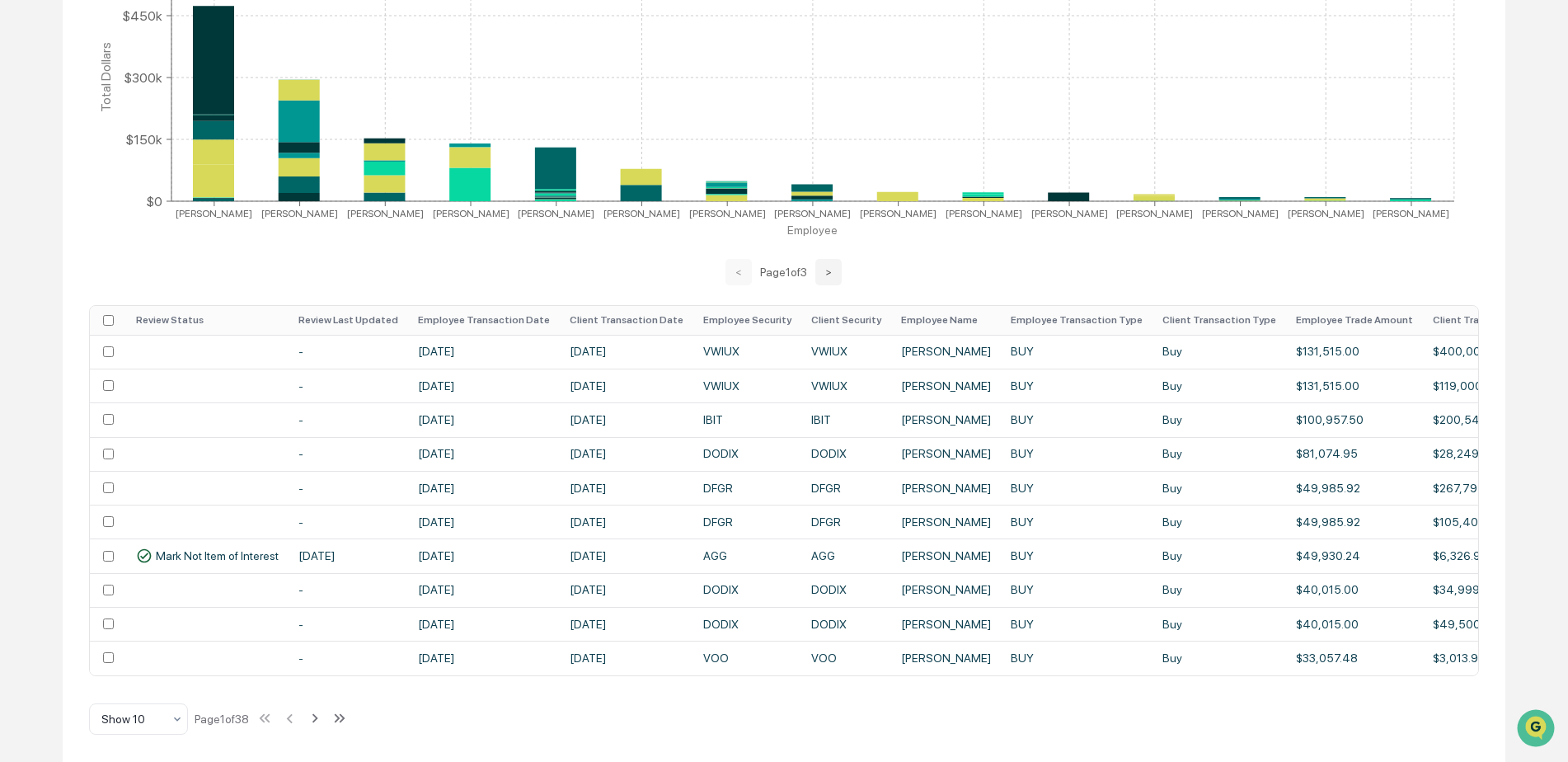
scroll to position [406, 0]
click at [468, 314] on th "Employee Transaction Date" at bounding box center [484, 320] width 152 height 29
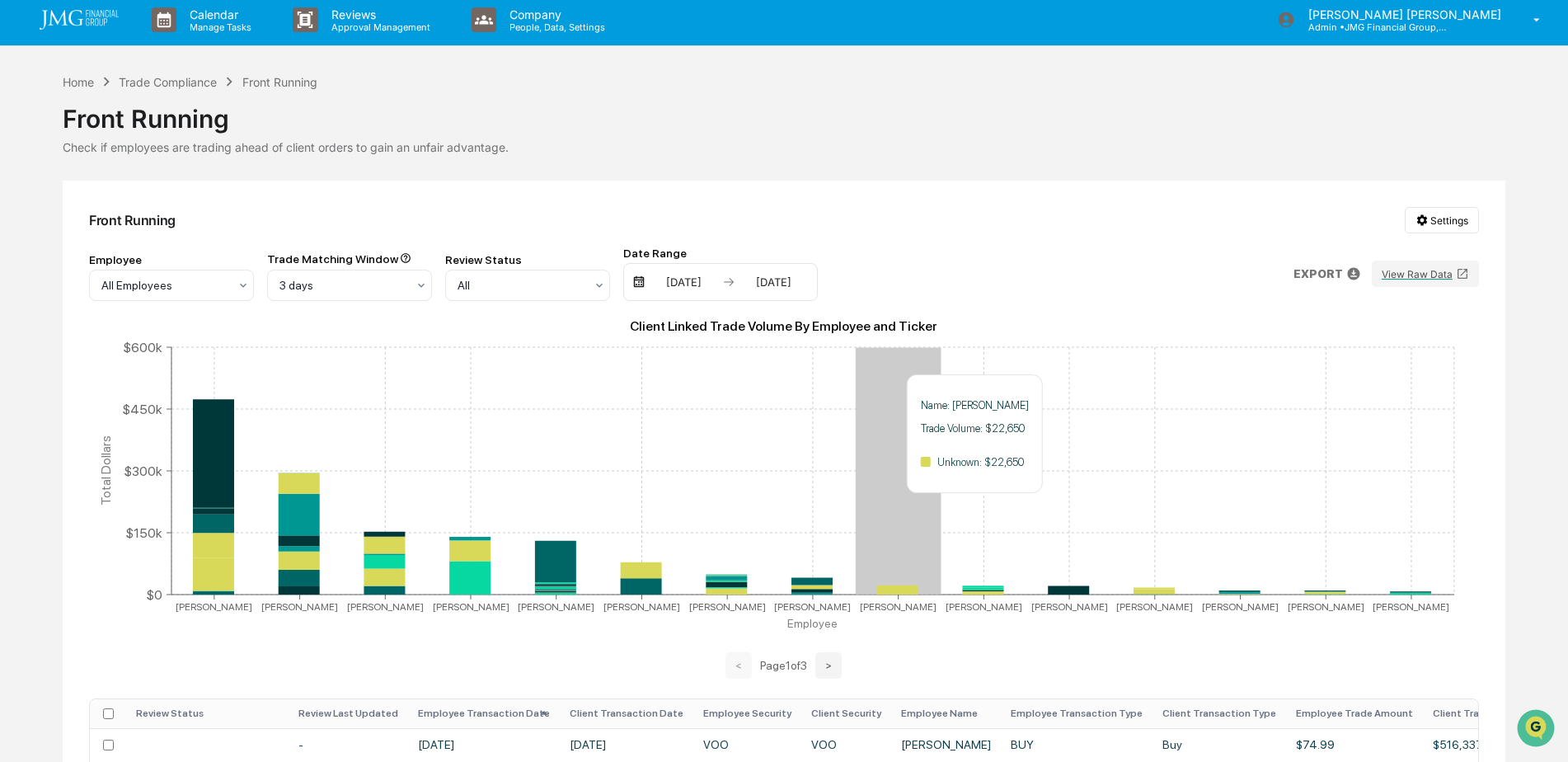
scroll to position [0, 0]
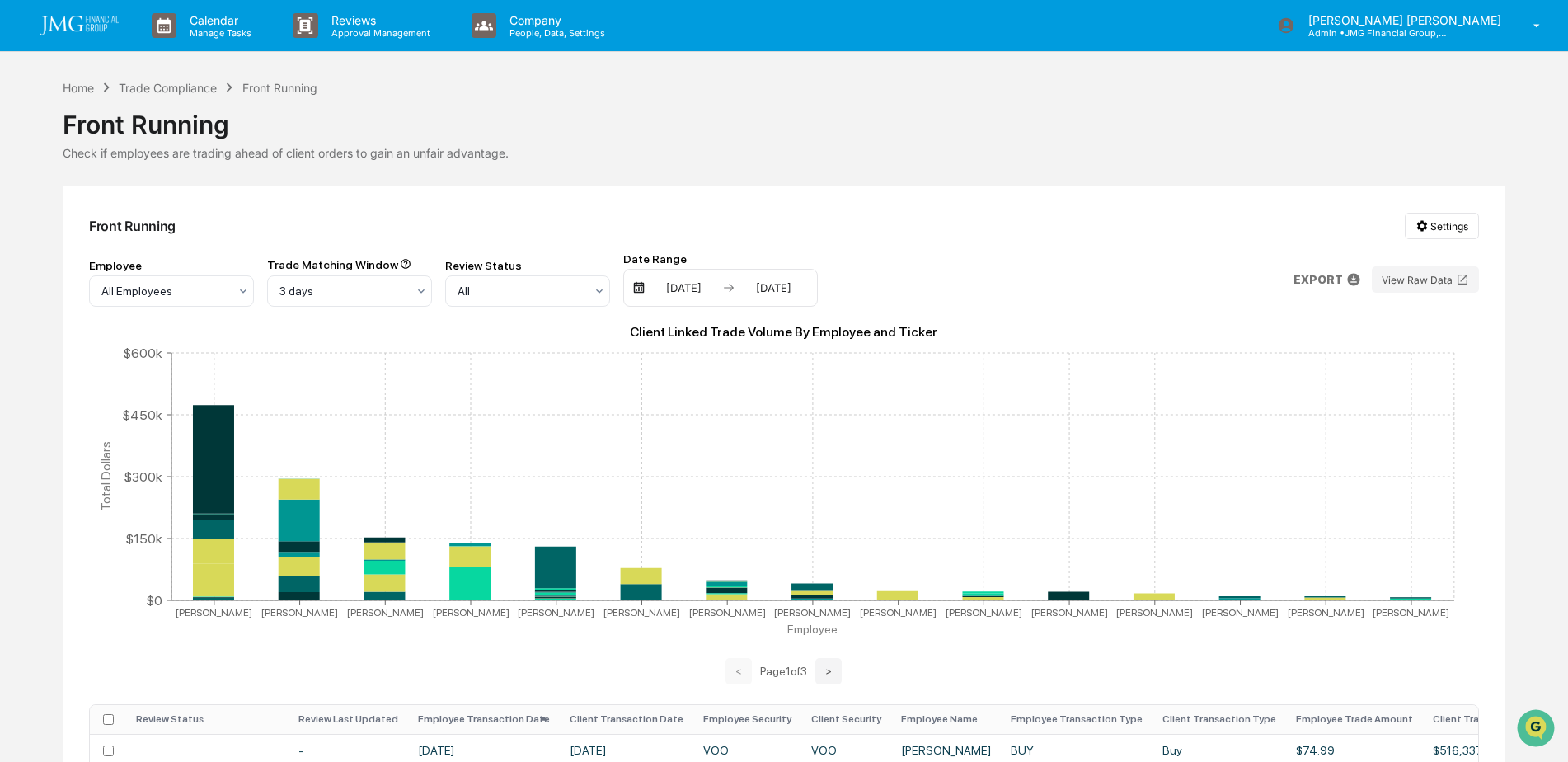
click at [844, 201] on div "Front Running Settings Employee All Employees Trade Matching Window 3 days Revi…" at bounding box center [784, 674] width 1443 height 974
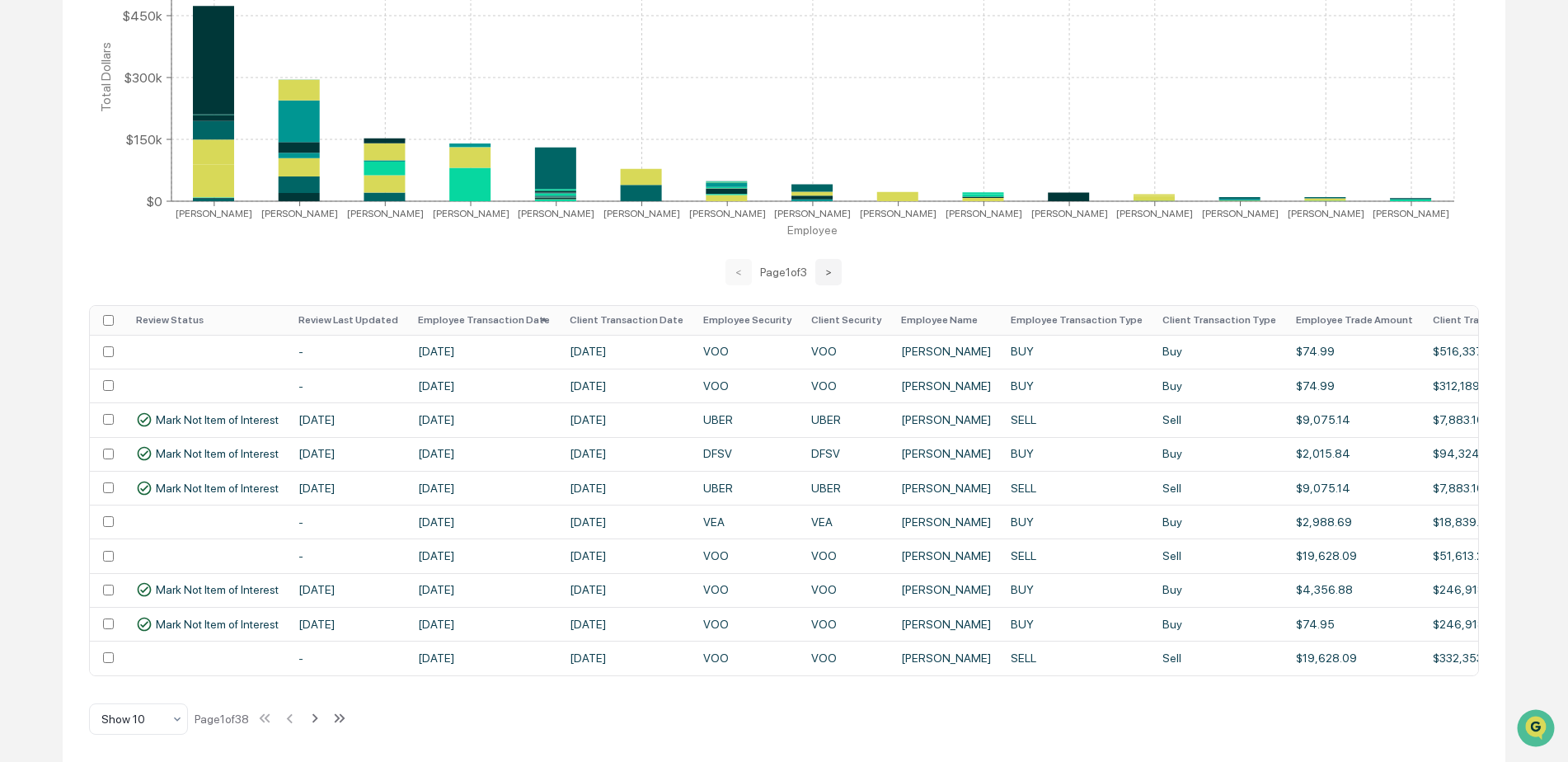
click at [485, 313] on th "Employee Transaction Date" at bounding box center [484, 320] width 152 height 29
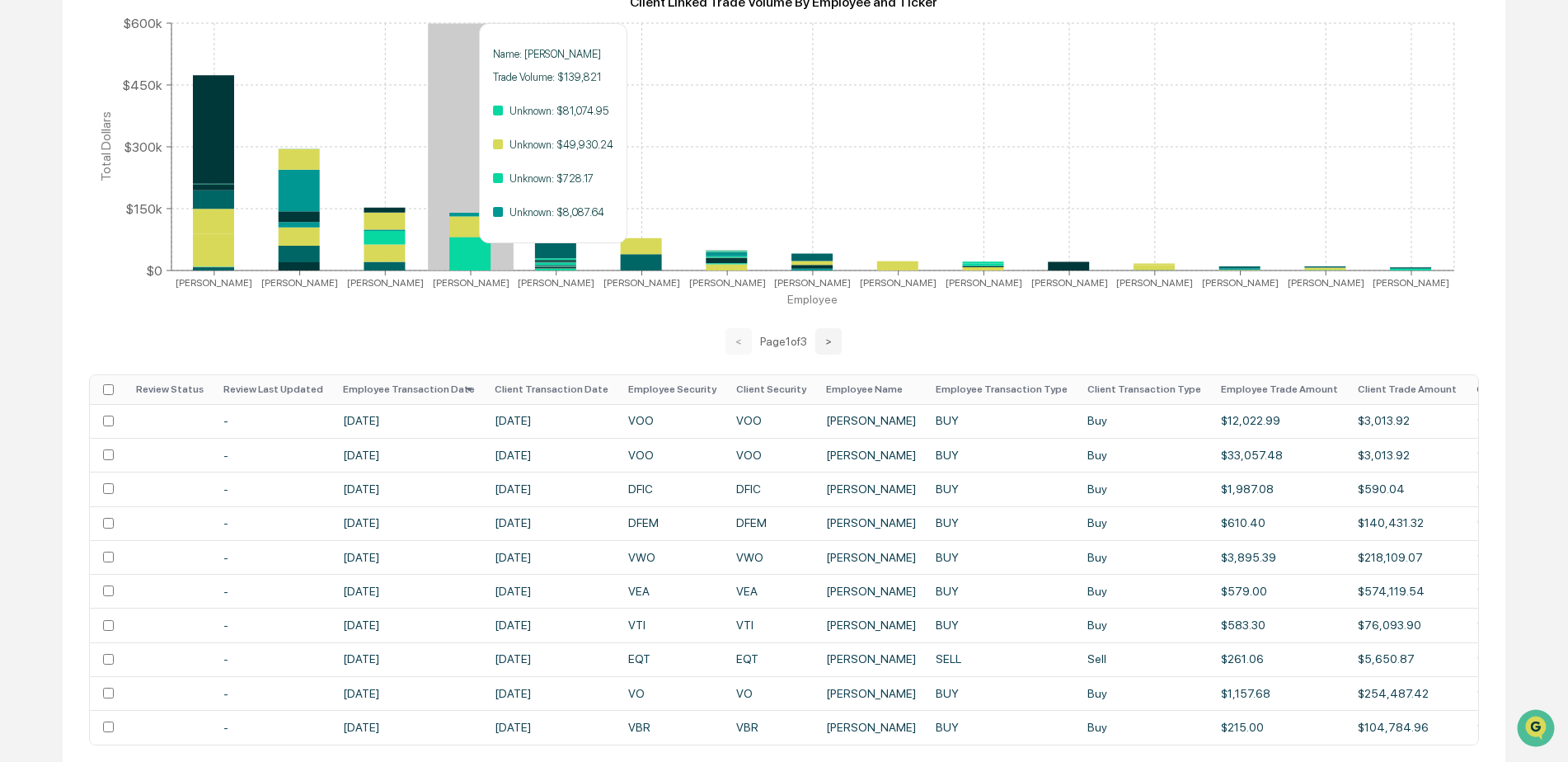
scroll to position [406, 0]
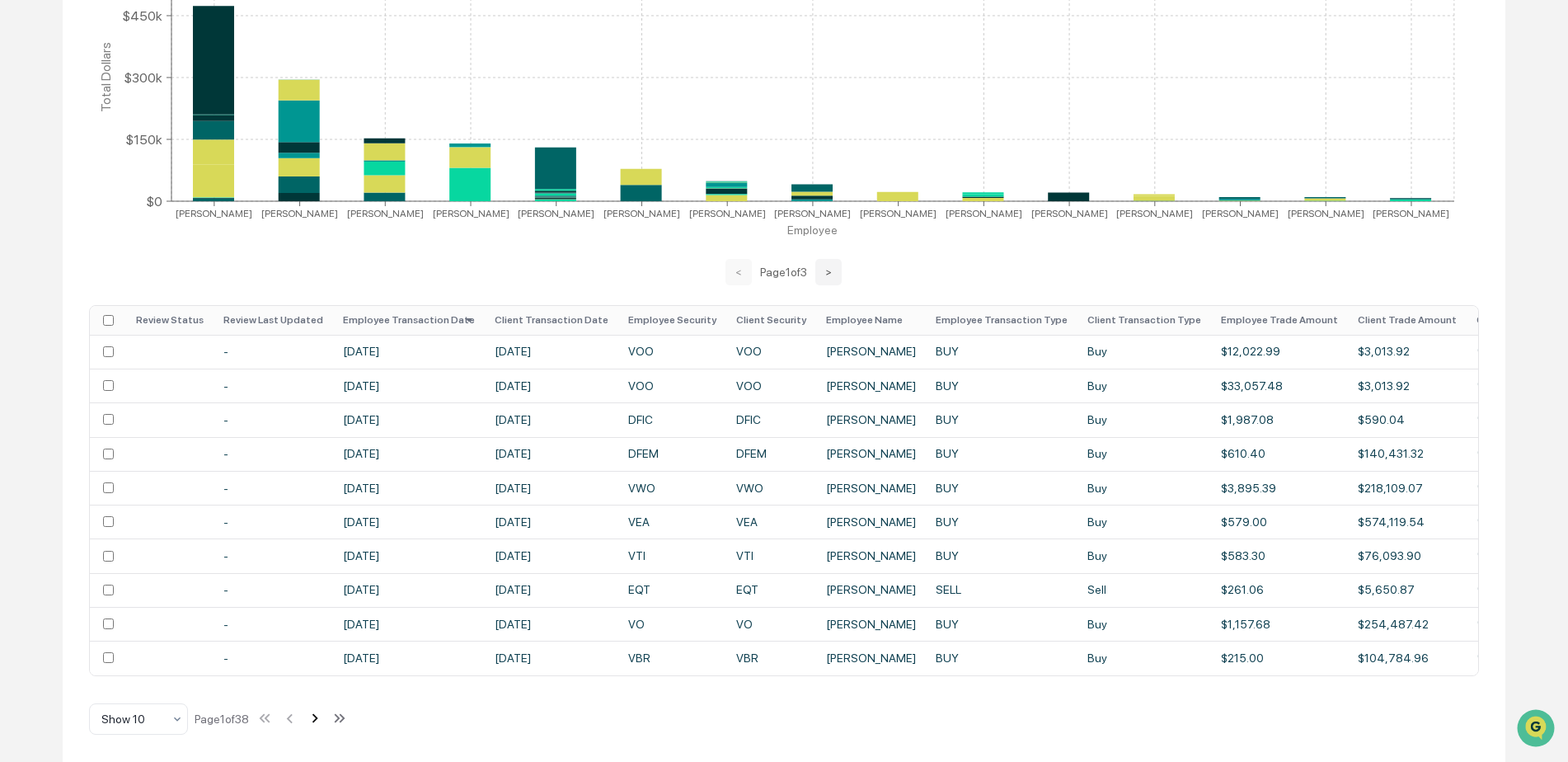
click at [323, 722] on icon at bounding box center [315, 719] width 18 height 18
click at [323, 722] on icon at bounding box center [317, 719] width 18 height 18
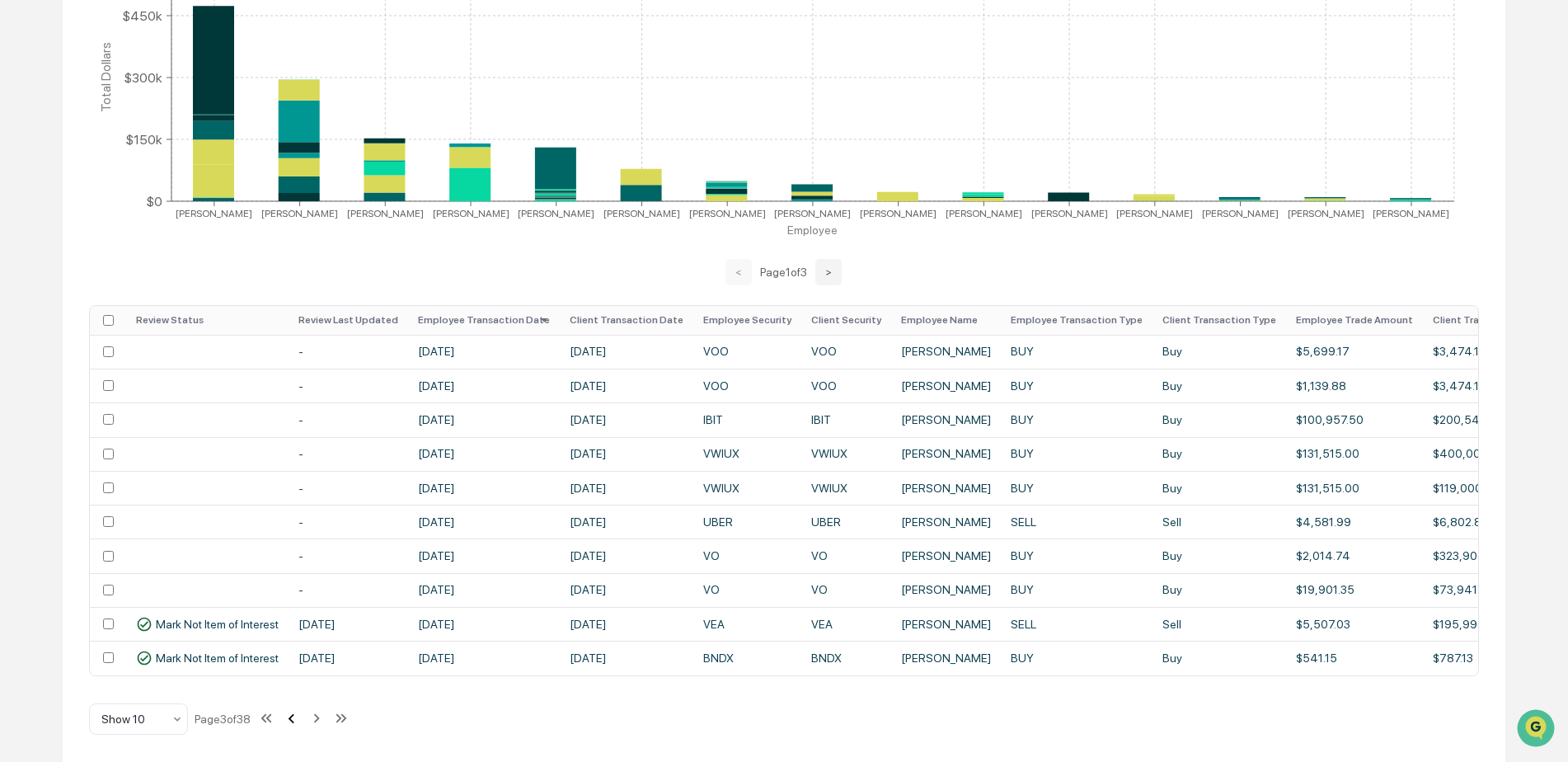
click at [295, 716] on icon at bounding box center [291, 719] width 18 height 18
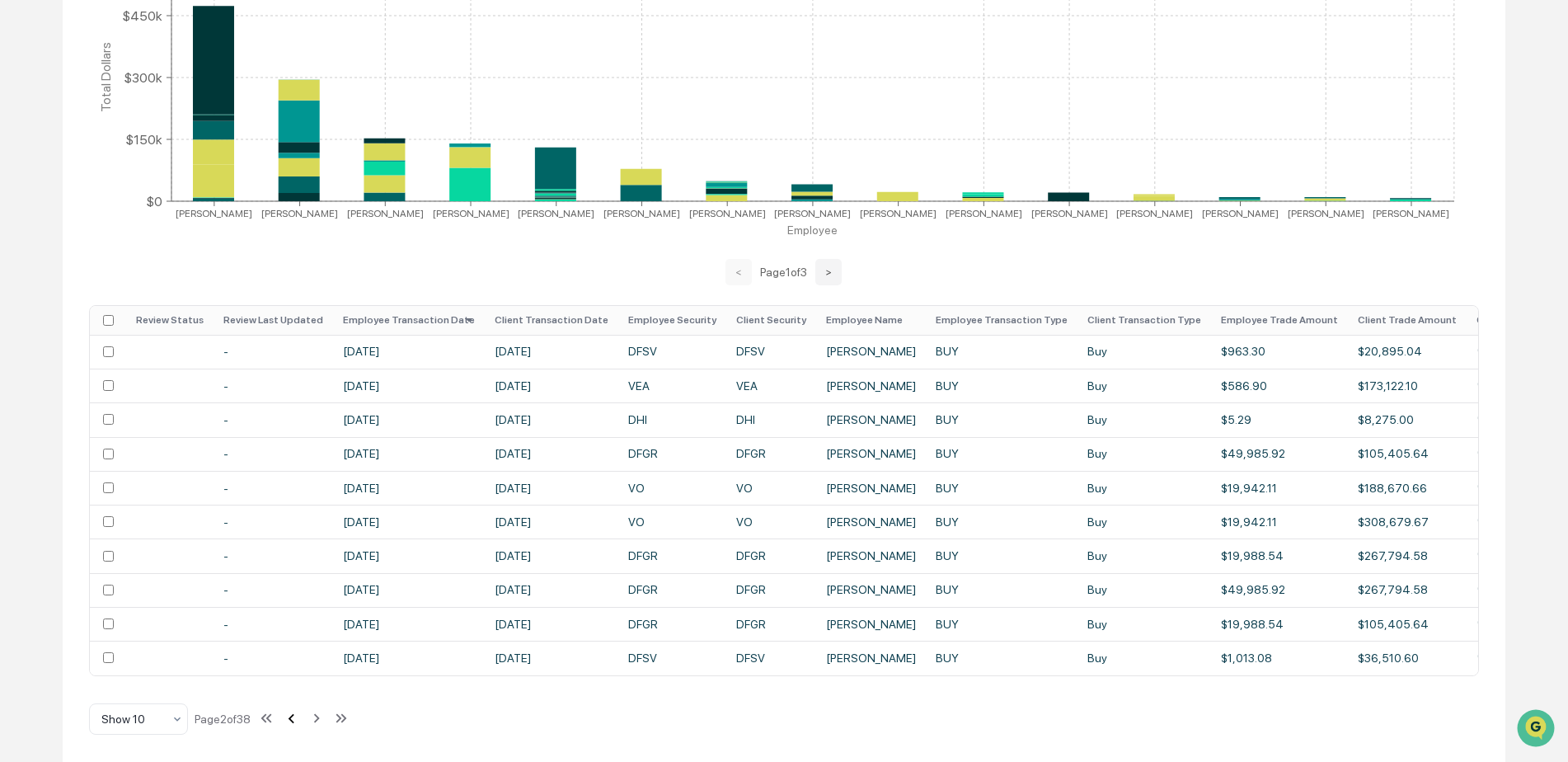
click at [295, 716] on icon at bounding box center [291, 719] width 18 height 18
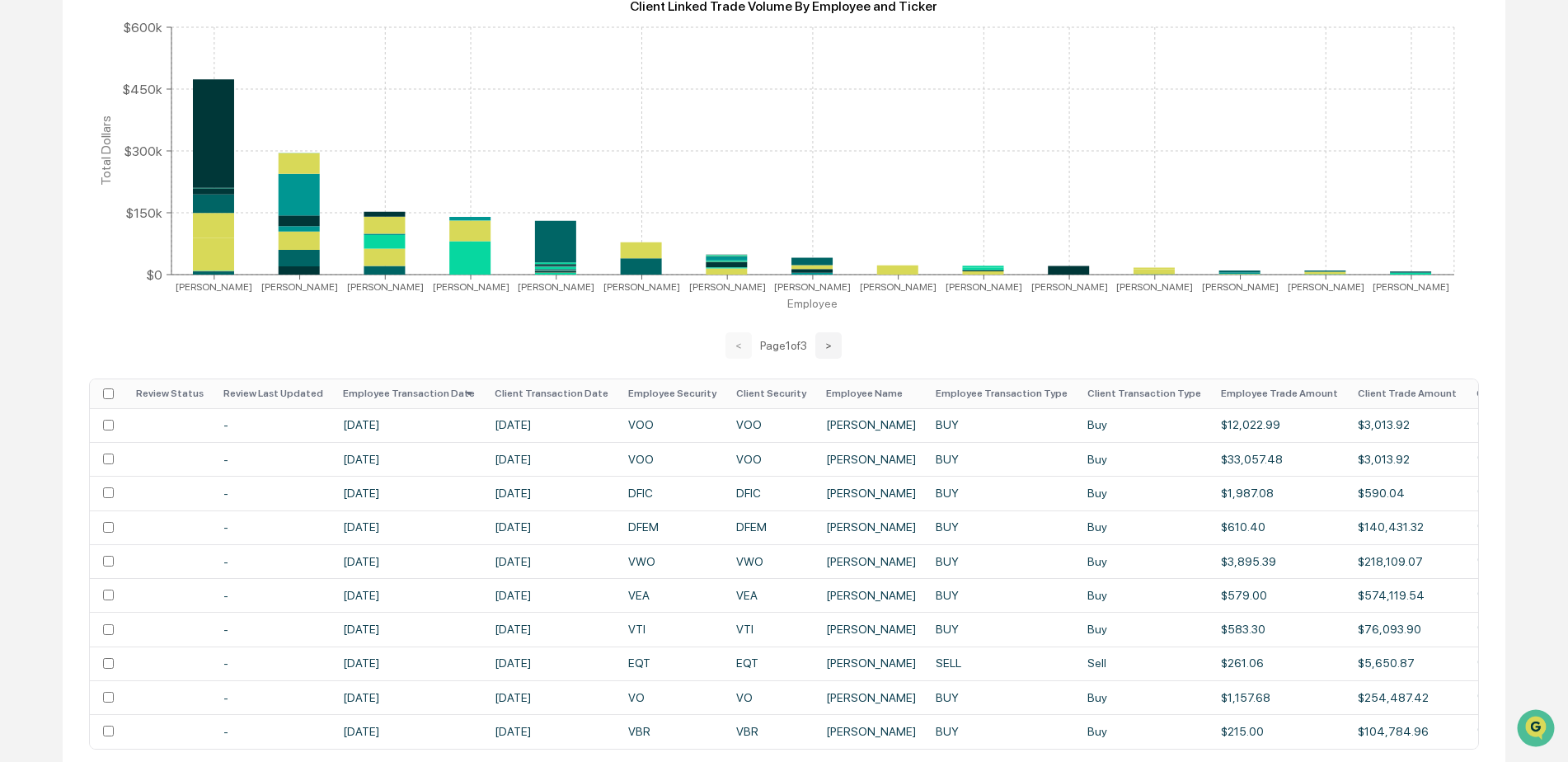
scroll to position [0, 0]
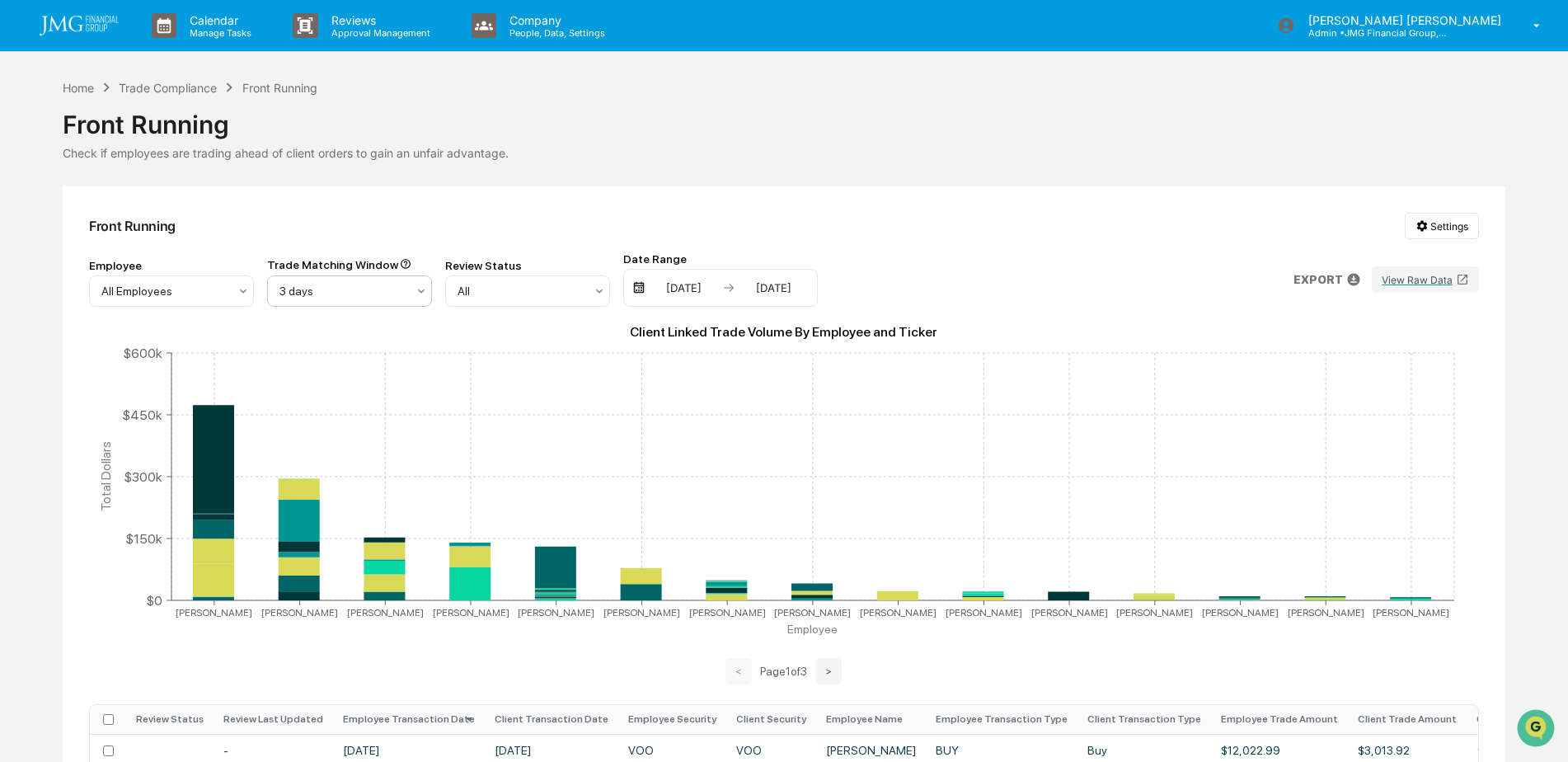
click at [416, 296] on icon at bounding box center [421, 291] width 13 height 13
click at [368, 321] on div "0 days" at bounding box center [349, 331] width 163 height 33
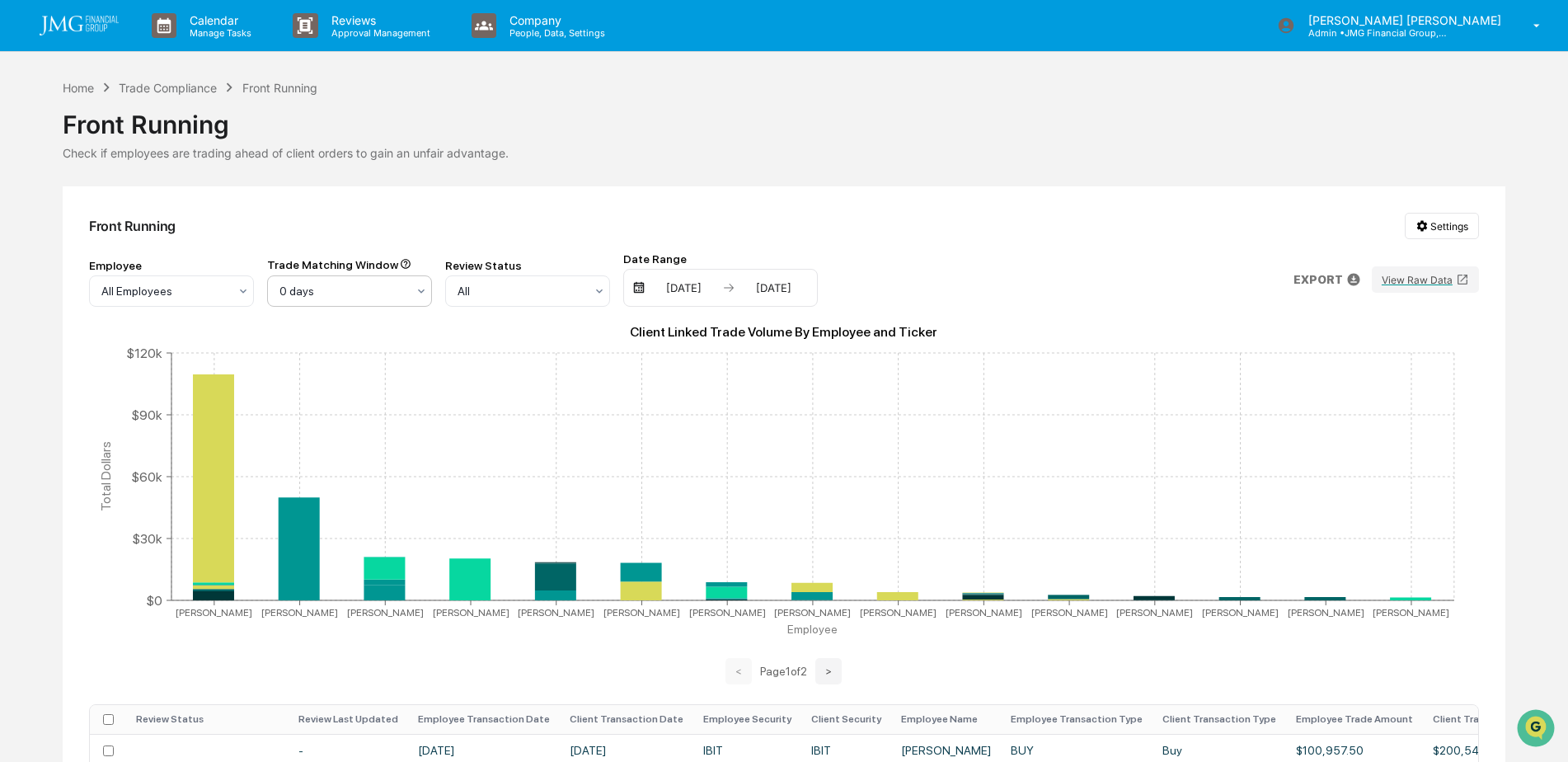
click at [412, 286] on div "0 days" at bounding box center [343, 291] width 144 height 23
click at [854, 185] on div "Home Trade Compliance Front Running Front Running Check if employees are tradin…" at bounding box center [784, 619] width 1443 height 1083
click at [87, 35] on img at bounding box center [79, 26] width 79 height 20
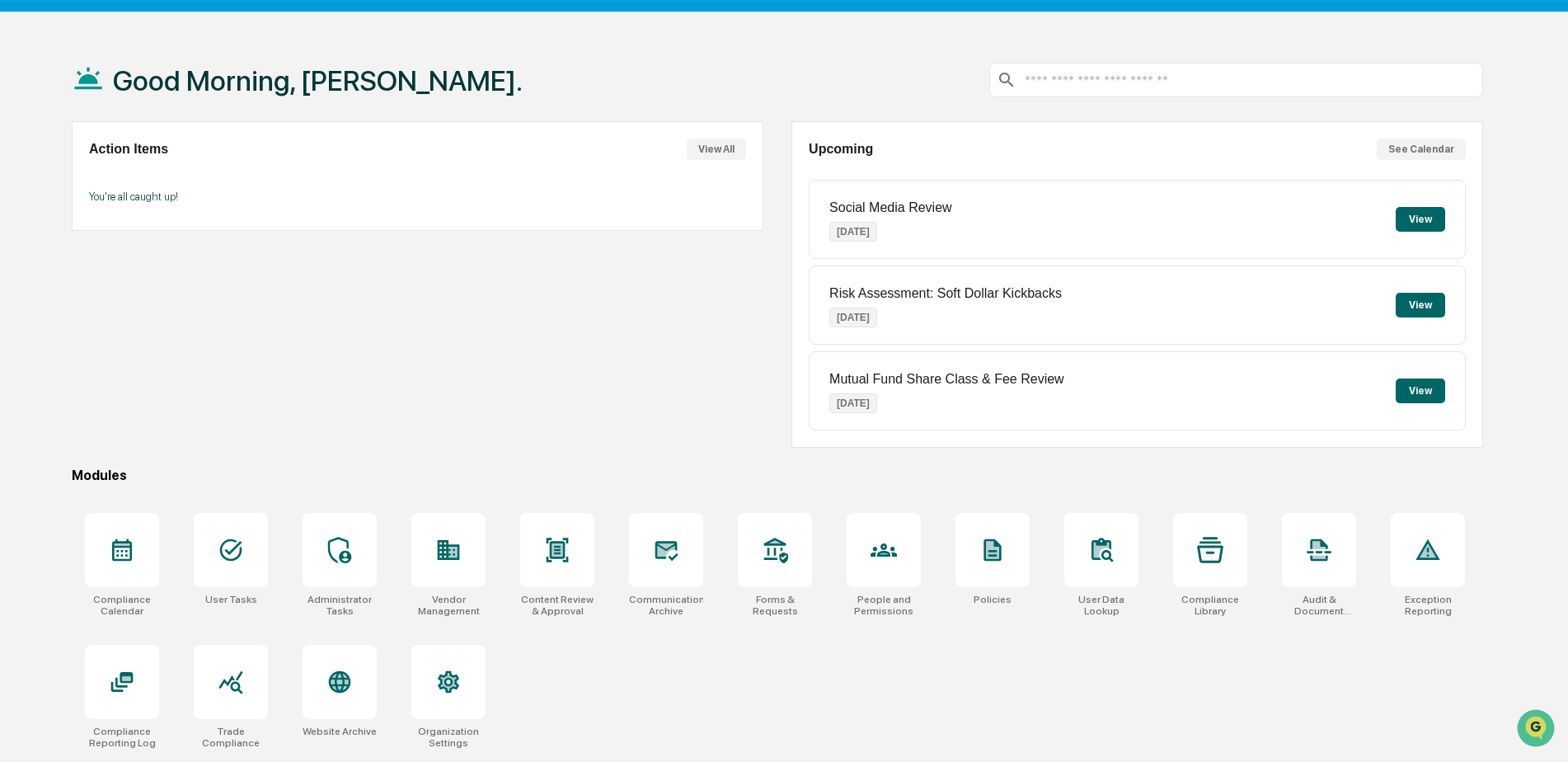
scroll to position [78, 0]
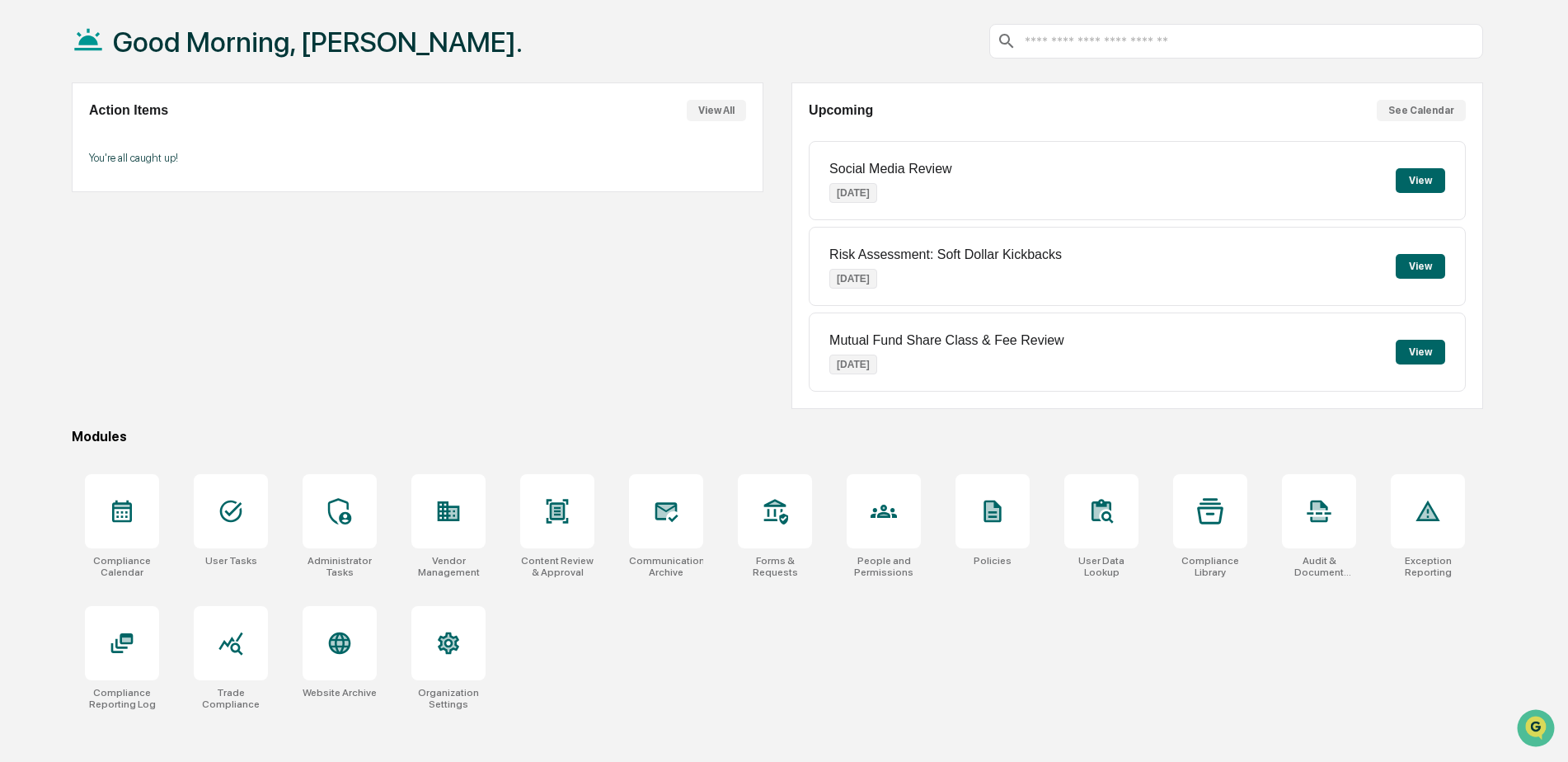
click at [1545, 66] on div "Good Morning, [PERSON_NAME]. Action Items View All You're all caught up! Upcomi…" at bounding box center [784, 381] width 1568 height 762
